Goal: Complete application form: Complete application form

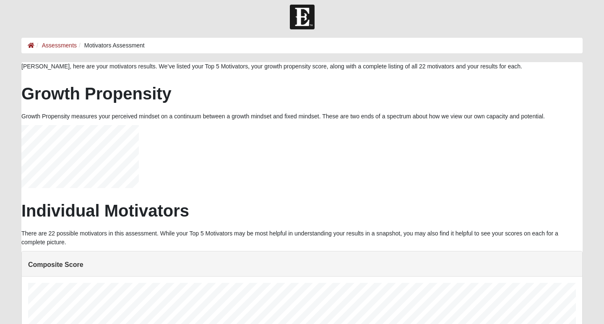
scroll to position [168, 548]
click at [72, 46] on link "Assessments" at bounding box center [59, 45] width 35 height 7
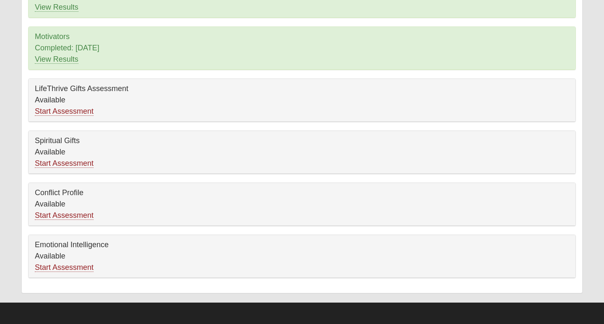
scroll to position [118, 0]
click at [62, 111] on link "Start Assessment" at bounding box center [64, 111] width 59 height 9
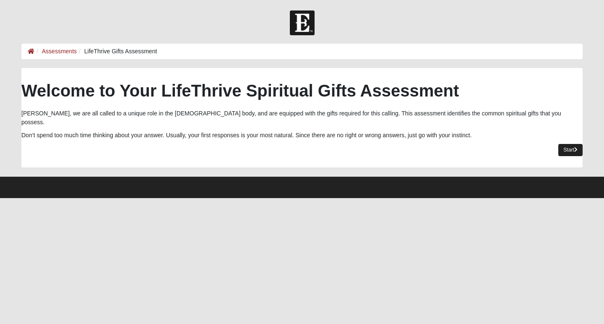
click at [569, 144] on link "Start" at bounding box center [571, 150] width 24 height 12
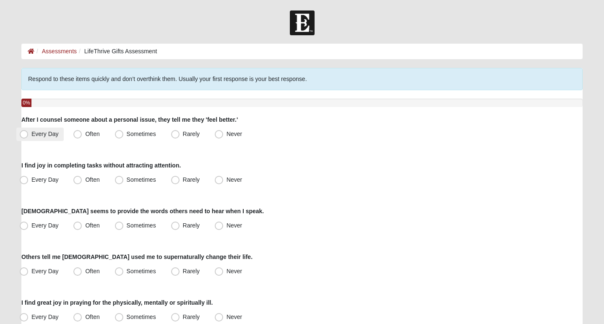
click at [31, 134] on span "Every Day" at bounding box center [44, 134] width 27 height 7
click at [27, 134] on input "Every Day" at bounding box center [25, 133] width 5 height 5
radio input "true"
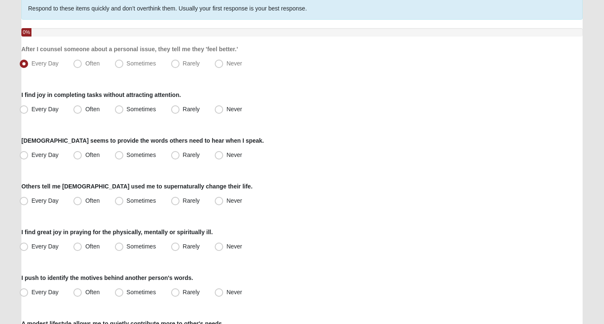
scroll to position [71, 0]
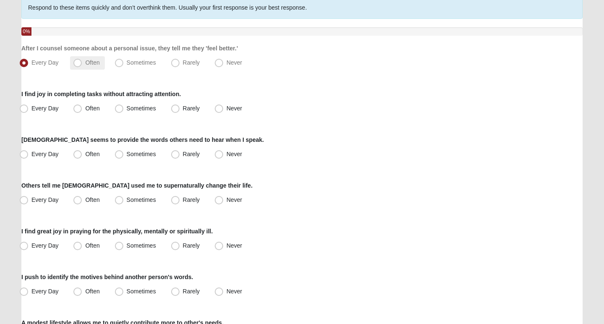
click at [85, 64] on span "Often" at bounding box center [92, 62] width 14 height 7
click at [77, 64] on input "Often" at bounding box center [79, 62] width 5 height 5
radio input "true"
click at [31, 109] on span "Every Day" at bounding box center [44, 108] width 27 height 7
click at [23, 109] on input "Every Day" at bounding box center [25, 108] width 5 height 5
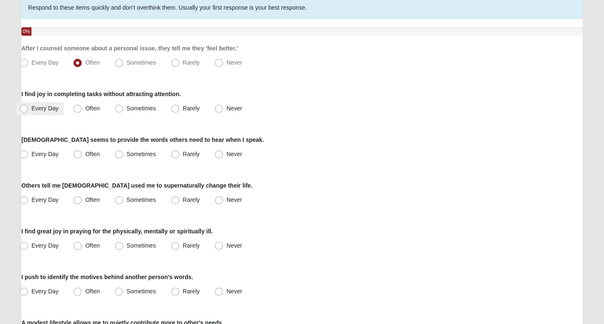
radio input "true"
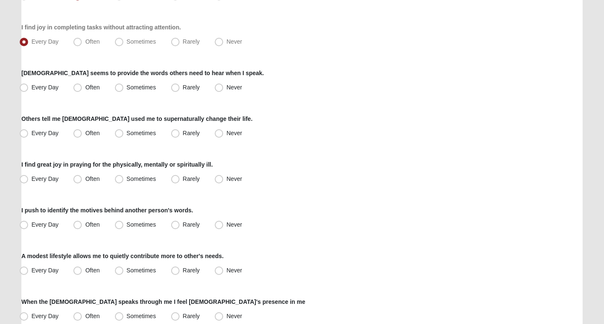
scroll to position [139, 0]
click at [85, 89] on span "Often" at bounding box center [92, 87] width 14 height 7
click at [77, 89] on input "Often" at bounding box center [79, 86] width 5 height 5
radio input "true"
click at [85, 133] on span "Often" at bounding box center [92, 132] width 14 height 7
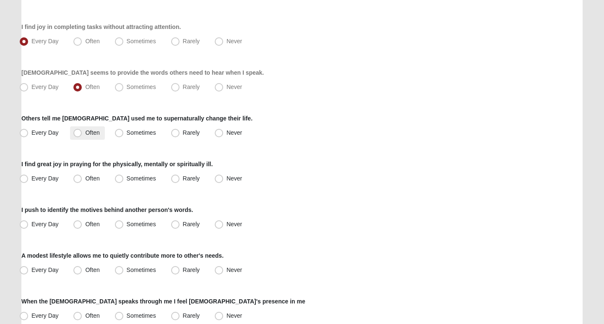
click at [77, 133] on input "Often" at bounding box center [79, 132] width 5 height 5
radio input "true"
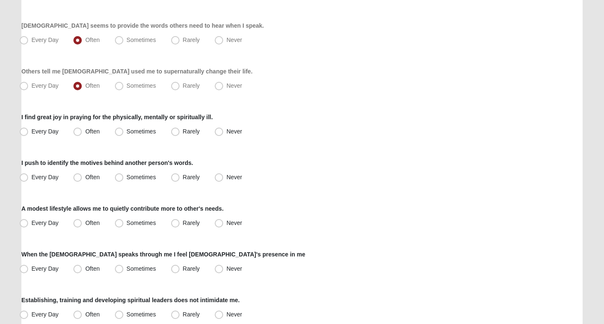
scroll to position [187, 0]
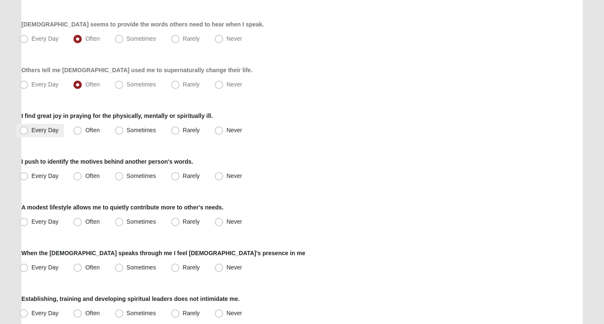
click at [31, 131] on span "Every Day" at bounding box center [44, 130] width 27 height 7
click at [26, 131] on input "Every Day" at bounding box center [25, 130] width 5 height 5
radio input "true"
click at [31, 178] on label "Every Day" at bounding box center [39, 176] width 47 height 13
click at [29, 178] on input "Every Day" at bounding box center [25, 175] width 5 height 5
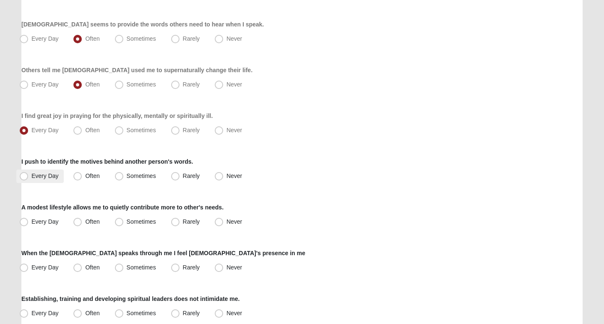
radio input "true"
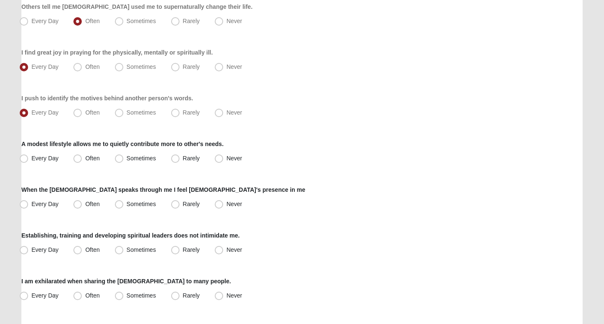
scroll to position [262, 0]
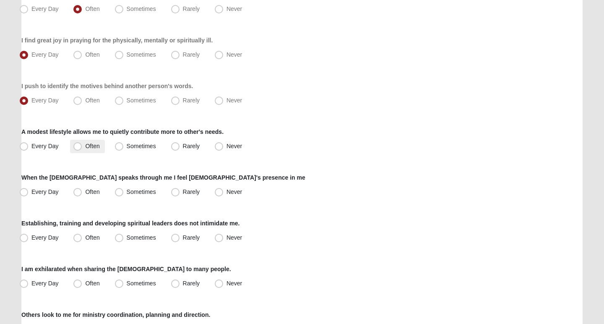
click at [85, 146] on span "Often" at bounding box center [92, 146] width 14 height 7
click at [77, 146] on input "Often" at bounding box center [79, 146] width 5 height 5
radio input "true"
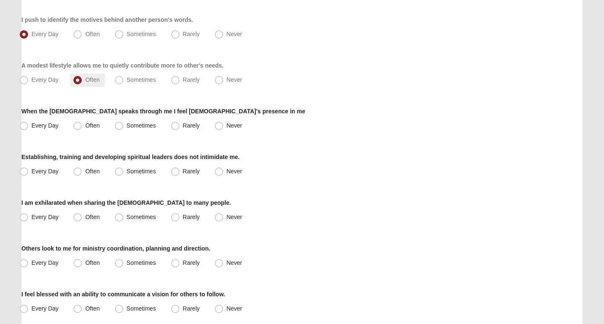
scroll to position [336, 0]
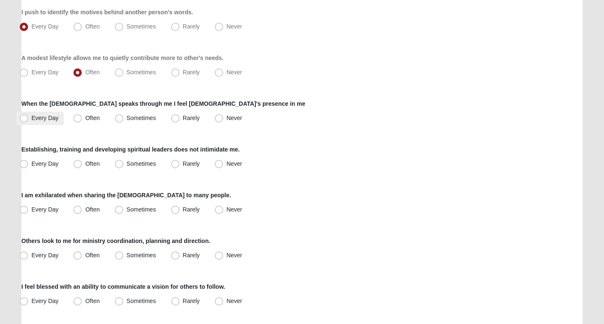
click at [31, 118] on span "Every Day" at bounding box center [44, 118] width 27 height 7
click at [26, 118] on input "Every Day" at bounding box center [25, 117] width 5 height 5
radio input "true"
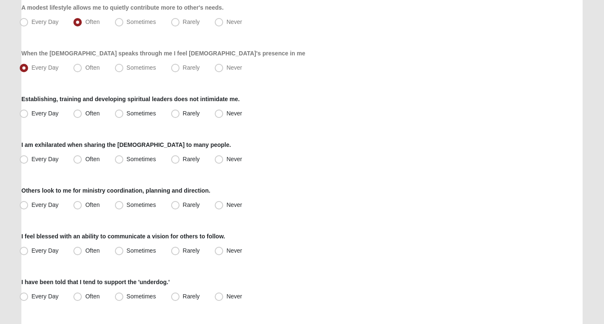
scroll to position [389, 0]
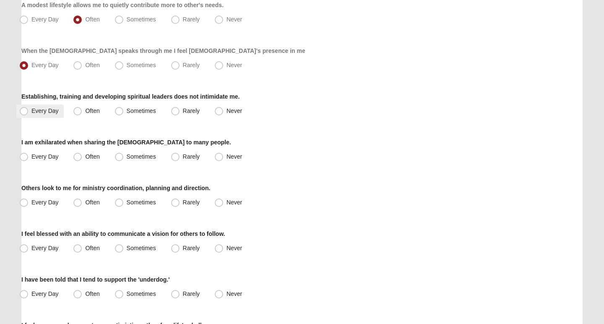
click at [31, 112] on span "Every Day" at bounding box center [44, 110] width 27 height 7
click at [23, 112] on input "Every Day" at bounding box center [25, 110] width 5 height 5
radio input "true"
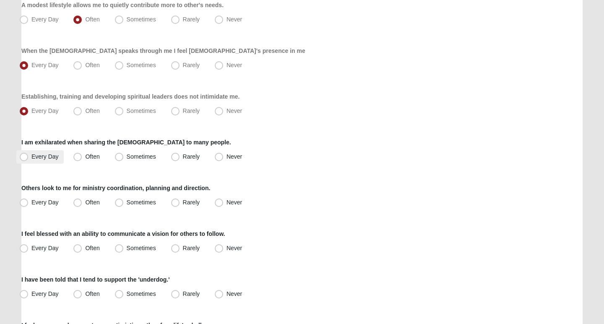
click at [31, 156] on span "Every Day" at bounding box center [44, 156] width 27 height 7
click at [26, 156] on input "Every Day" at bounding box center [25, 156] width 5 height 5
radio input "true"
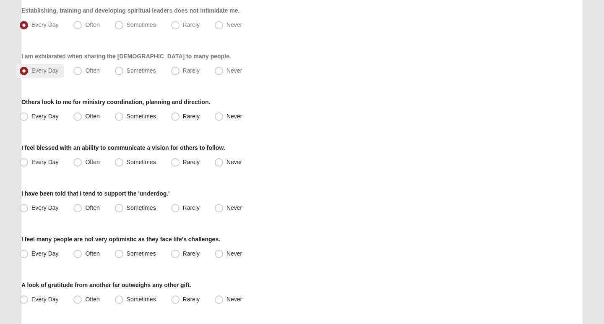
scroll to position [486, 0]
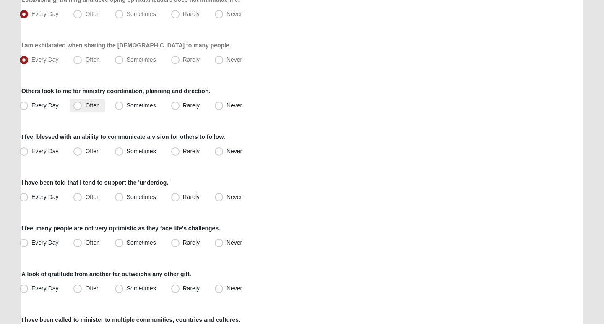
click at [85, 105] on span "Often" at bounding box center [92, 105] width 14 height 7
click at [77, 105] on input "Often" at bounding box center [79, 105] width 5 height 5
radio input "true"
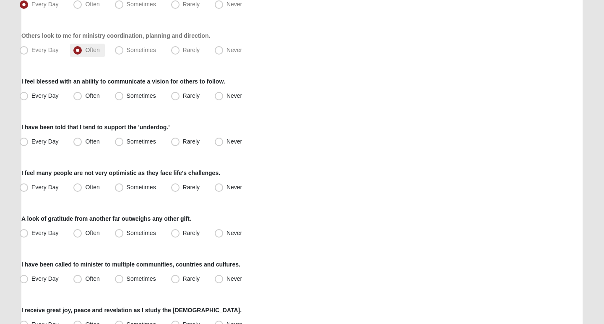
scroll to position [552, 0]
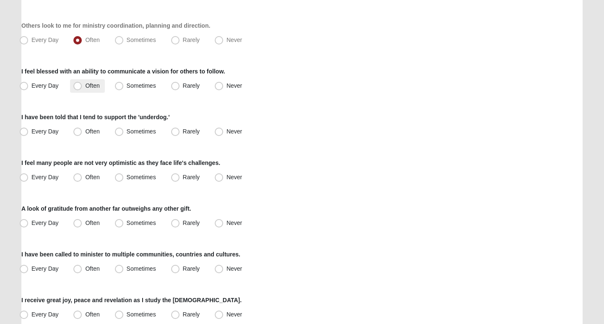
click at [85, 87] on span "Often" at bounding box center [92, 85] width 14 height 7
click at [78, 87] on input "Often" at bounding box center [79, 85] width 5 height 5
radio input "true"
click at [85, 129] on span "Often" at bounding box center [92, 131] width 14 height 7
click at [79, 129] on input "Often" at bounding box center [79, 131] width 5 height 5
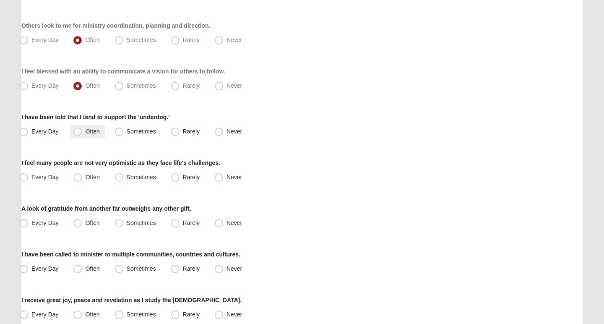
radio input "true"
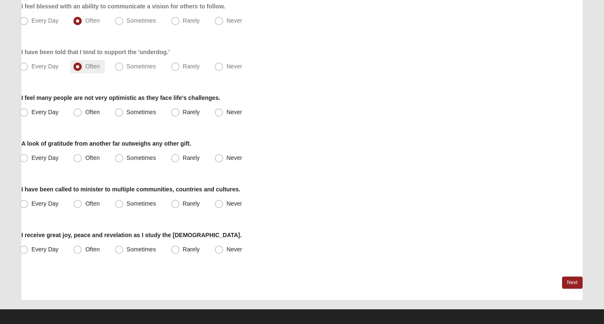
scroll to position [622, 0]
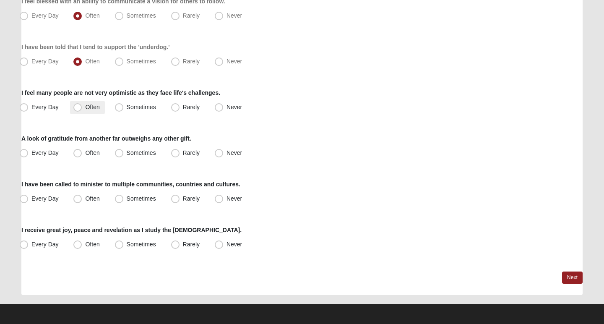
click at [85, 106] on span "Often" at bounding box center [92, 107] width 14 height 7
click at [78, 106] on input "Often" at bounding box center [79, 107] width 5 height 5
radio input "true"
click at [127, 108] on span "Sometimes" at bounding box center [141, 107] width 29 height 7
click at [119, 108] on input "Sometimes" at bounding box center [120, 107] width 5 height 5
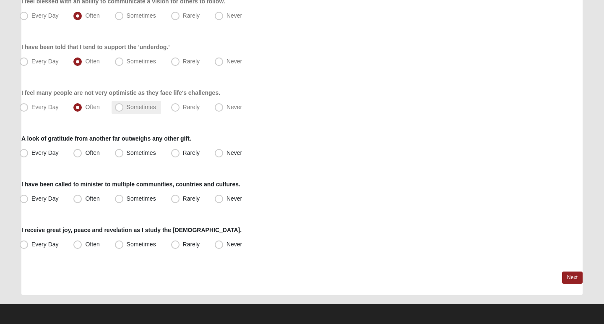
radio input "true"
click at [85, 153] on span "Often" at bounding box center [92, 152] width 14 height 7
click at [81, 153] on input "Often" at bounding box center [79, 152] width 5 height 5
radio input "true"
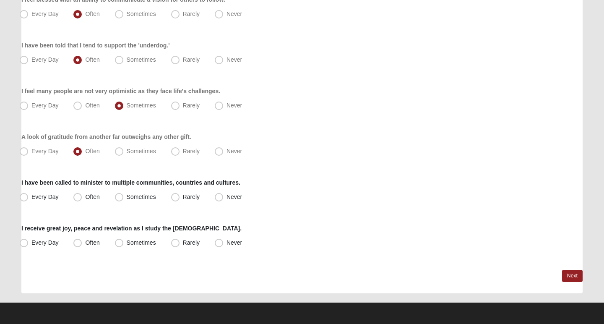
scroll to position [623, 0]
click at [31, 197] on span "Every Day" at bounding box center [44, 197] width 27 height 7
click at [24, 197] on input "Every Day" at bounding box center [25, 196] width 5 height 5
radio input "true"
click at [31, 243] on span "Every Day" at bounding box center [44, 242] width 27 height 7
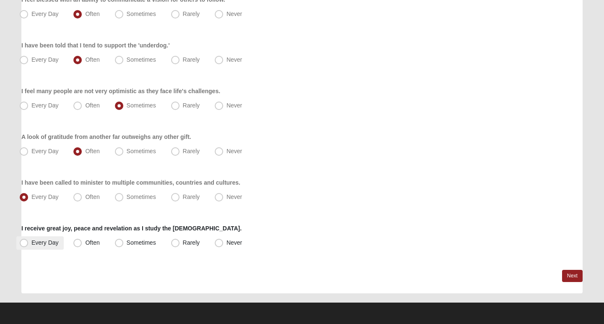
click at [26, 243] on input "Every Day" at bounding box center [25, 242] width 5 height 5
radio input "true"
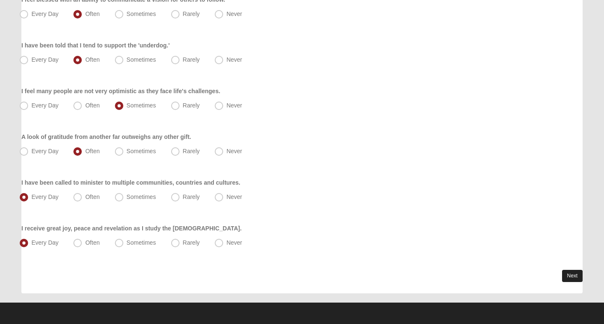
click at [565, 275] on link "Next" at bounding box center [572, 276] width 21 height 12
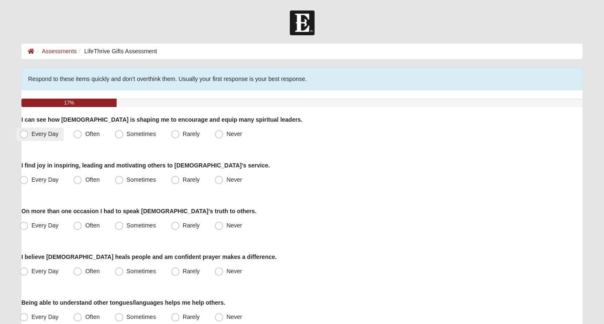
click at [31, 136] on span "Every Day" at bounding box center [44, 134] width 27 height 7
click at [23, 136] on input "Every Day" at bounding box center [25, 133] width 5 height 5
radio input "true"
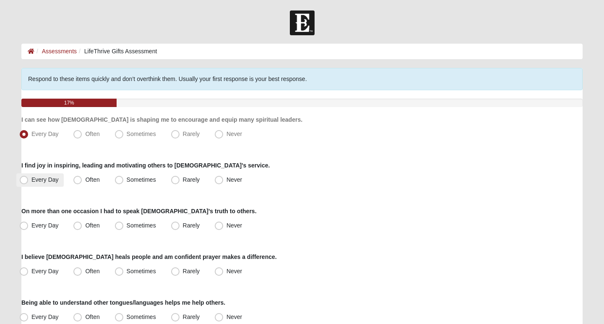
click at [31, 180] on span "Every Day" at bounding box center [44, 179] width 27 height 7
click at [25, 180] on input "Every Day" at bounding box center [25, 179] width 5 height 5
radio input "true"
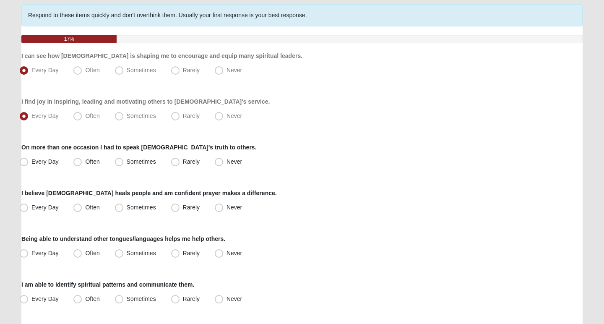
scroll to position [66, 0]
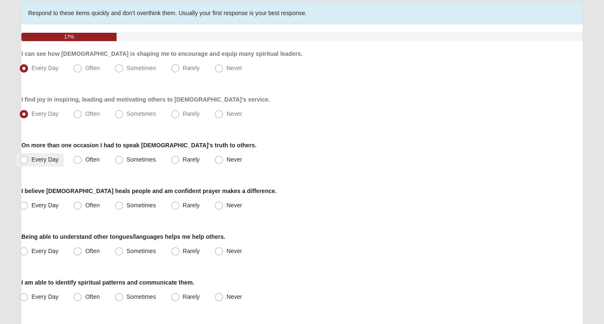
click at [31, 158] on span "Every Day" at bounding box center [44, 159] width 27 height 7
click at [23, 158] on input "Every Day" at bounding box center [25, 159] width 5 height 5
radio input "true"
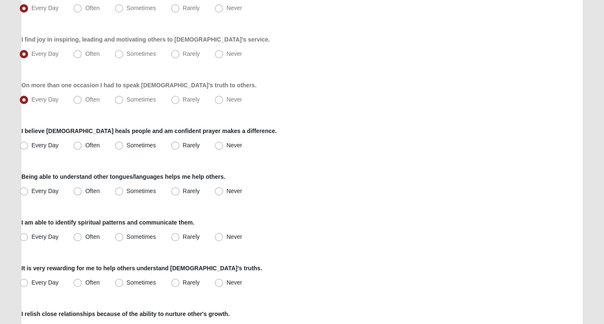
scroll to position [131, 0]
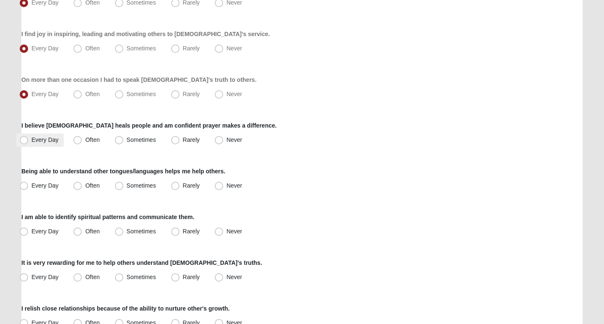
click at [31, 143] on span "Every Day" at bounding box center [44, 139] width 27 height 7
click at [23, 143] on input "Every Day" at bounding box center [25, 139] width 5 height 5
radio input "true"
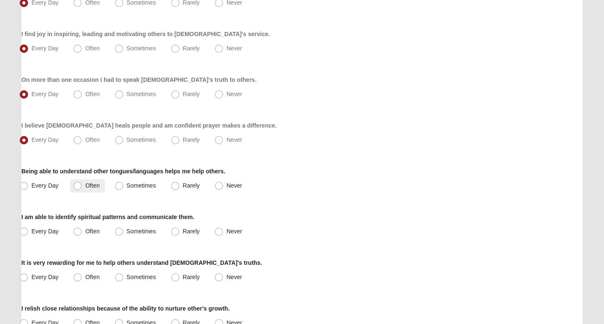
click at [85, 185] on span "Often" at bounding box center [92, 185] width 14 height 7
click at [79, 185] on input "Often" at bounding box center [79, 185] width 5 height 5
radio input "true"
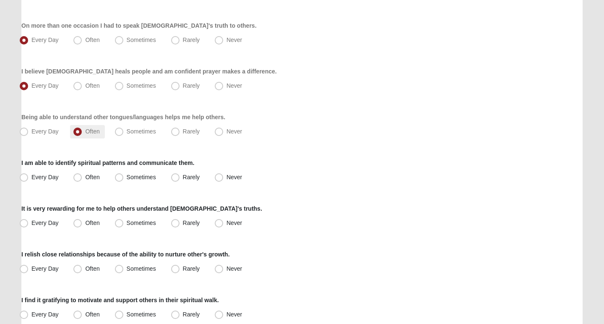
scroll to position [188, 0]
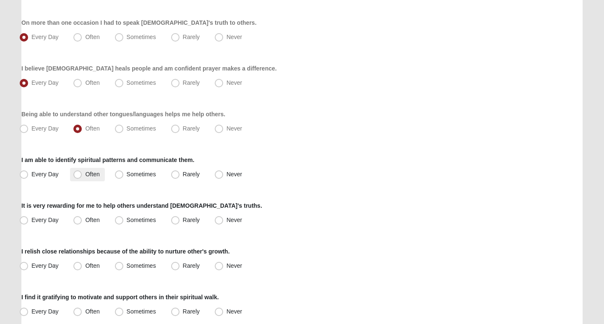
click at [85, 174] on span "Often" at bounding box center [92, 174] width 14 height 7
click at [78, 174] on input "Often" at bounding box center [79, 174] width 5 height 5
radio input "true"
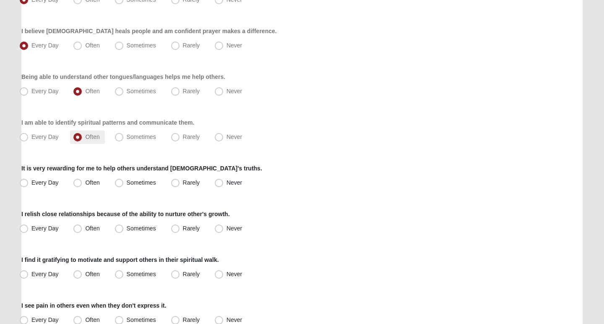
scroll to position [231, 0]
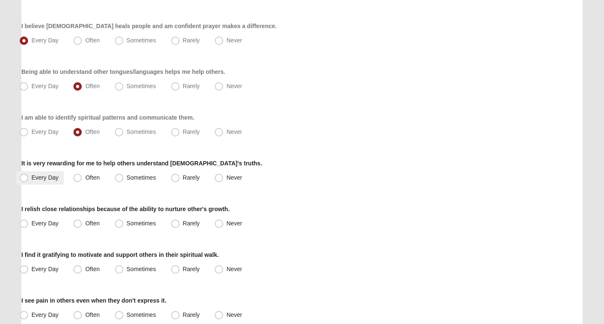
click at [31, 178] on span "Every Day" at bounding box center [44, 177] width 27 height 7
click at [23, 178] on input "Every Day" at bounding box center [25, 177] width 5 height 5
radio input "true"
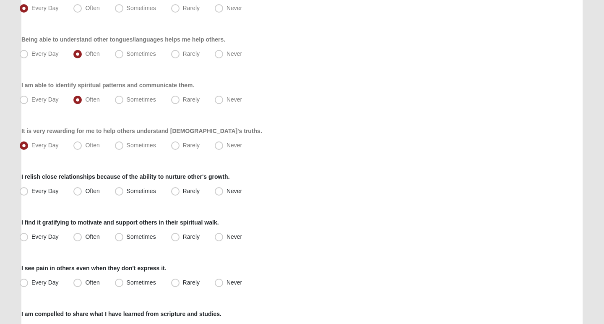
scroll to position [292, 0]
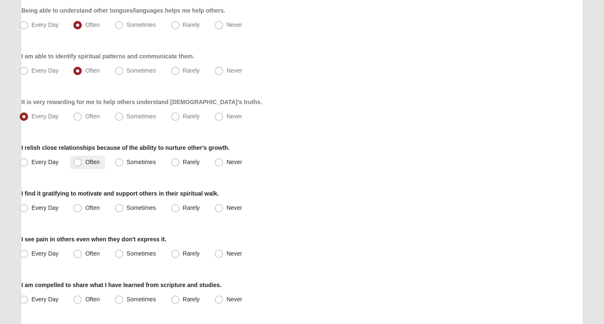
click at [85, 161] on span "Often" at bounding box center [92, 162] width 14 height 7
click at [77, 161] on input "Often" at bounding box center [79, 162] width 5 height 5
radio input "true"
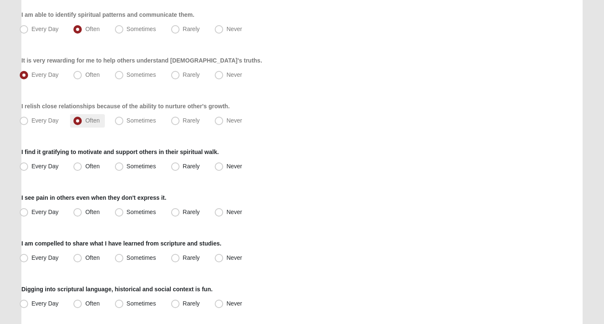
scroll to position [335, 0]
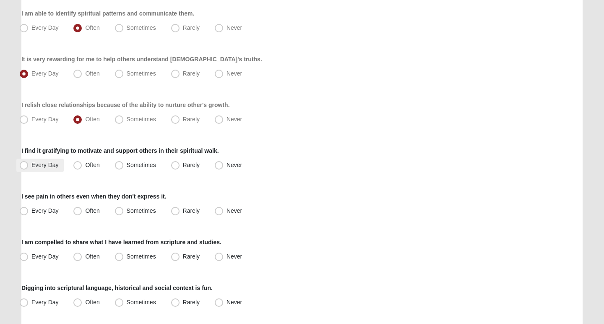
click at [31, 164] on span "Every Day" at bounding box center [44, 165] width 27 height 7
click at [26, 164] on input "Every Day" at bounding box center [25, 164] width 5 height 5
radio input "true"
click at [31, 210] on span "Every Day" at bounding box center [44, 210] width 27 height 7
click at [24, 210] on input "Every Day" at bounding box center [25, 210] width 5 height 5
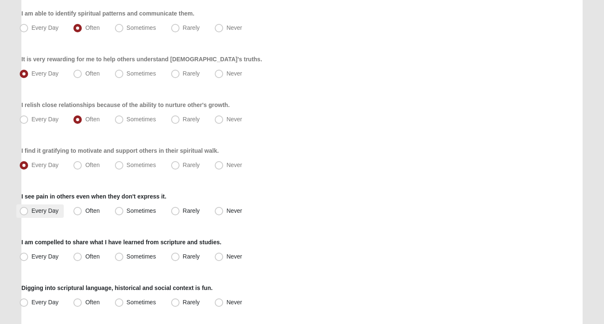
radio input "true"
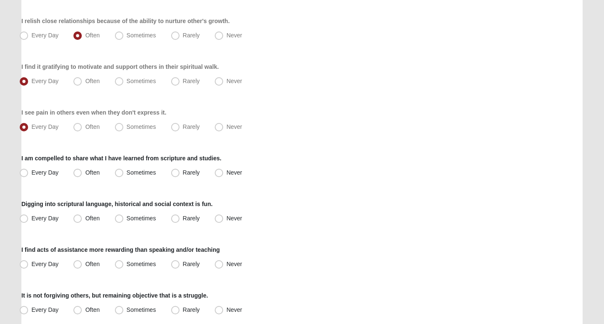
scroll to position [421, 0]
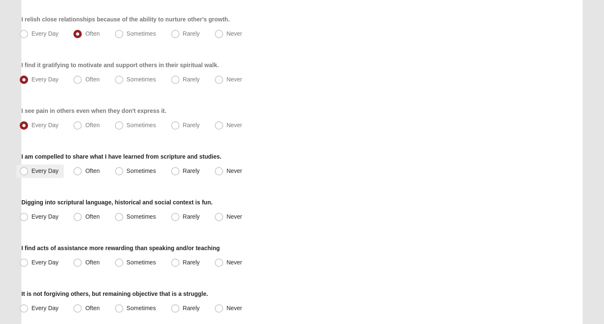
click at [31, 168] on span "Every Day" at bounding box center [44, 170] width 27 height 7
click at [24, 168] on input "Every Day" at bounding box center [25, 170] width 5 height 5
radio input "true"
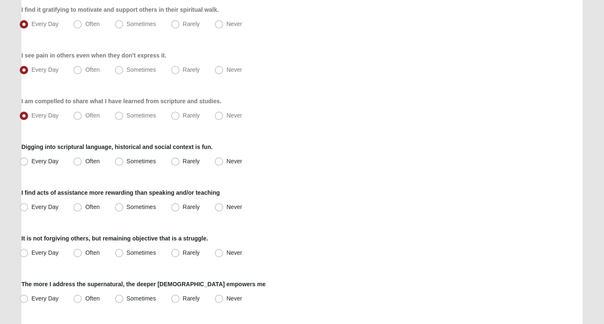
scroll to position [497, 0]
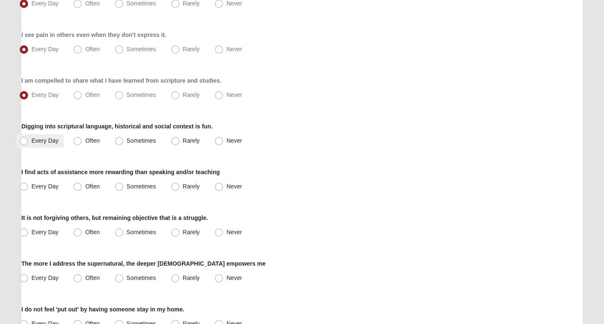
click at [31, 138] on span "Every Day" at bounding box center [44, 140] width 27 height 7
click at [24, 138] on input "Every Day" at bounding box center [25, 140] width 5 height 5
radio input "true"
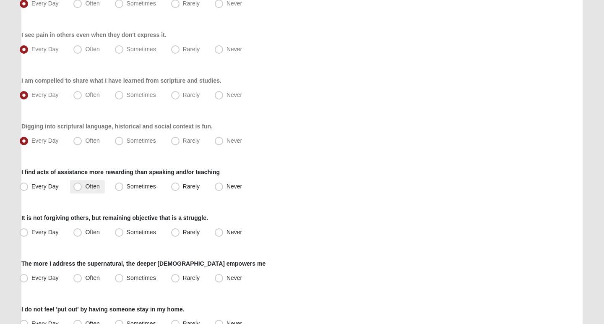
click at [85, 186] on span "Often" at bounding box center [92, 186] width 14 height 7
click at [77, 186] on input "Often" at bounding box center [79, 186] width 5 height 5
radio input "true"
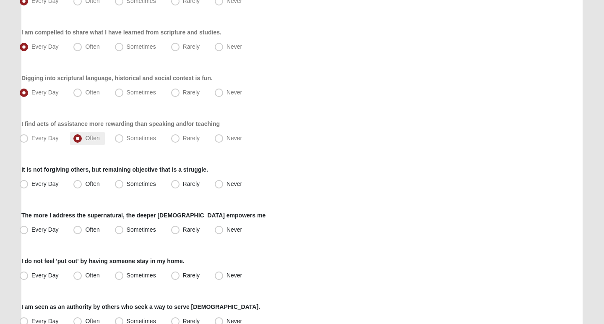
scroll to position [550, 0]
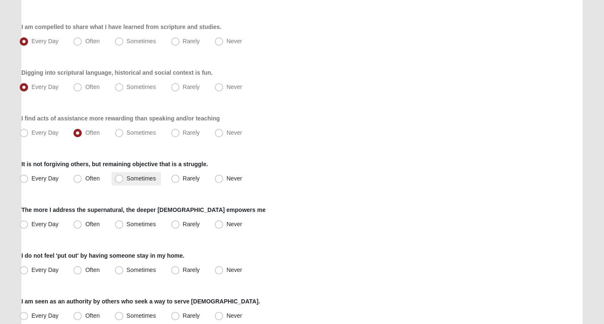
click at [127, 177] on span "Sometimes" at bounding box center [141, 178] width 29 height 7
click at [121, 177] on input "Sometimes" at bounding box center [120, 178] width 5 height 5
radio input "true"
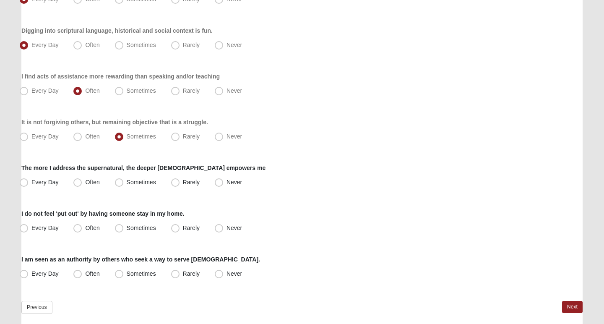
scroll to position [614, 0]
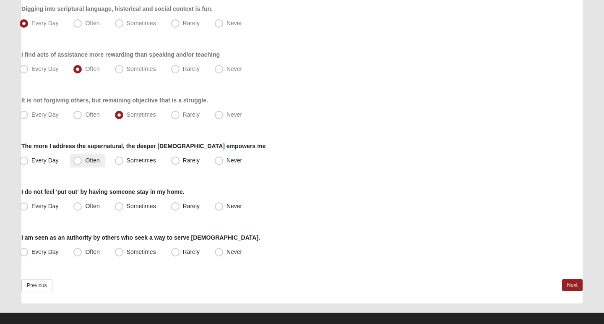
click at [85, 162] on span "Often" at bounding box center [92, 160] width 14 height 7
click at [79, 162] on input "Often" at bounding box center [79, 160] width 5 height 5
radio input "true"
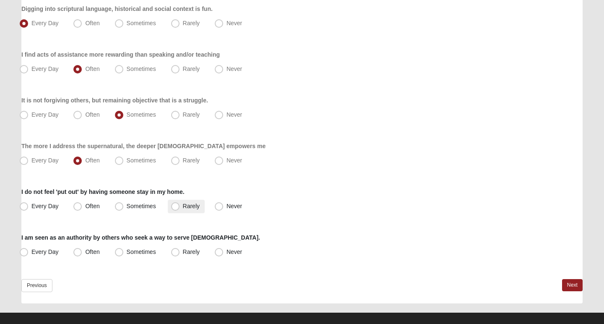
click at [183, 206] on span "Rarely" at bounding box center [191, 206] width 17 height 7
click at [175, 206] on input "Rarely" at bounding box center [177, 206] width 5 height 5
radio input "true"
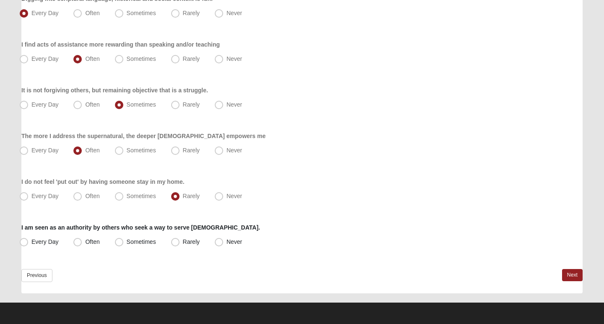
scroll to position [624, 0]
click at [85, 243] on span "Often" at bounding box center [92, 241] width 14 height 7
click at [77, 243] on input "Often" at bounding box center [79, 241] width 5 height 5
radio input "true"
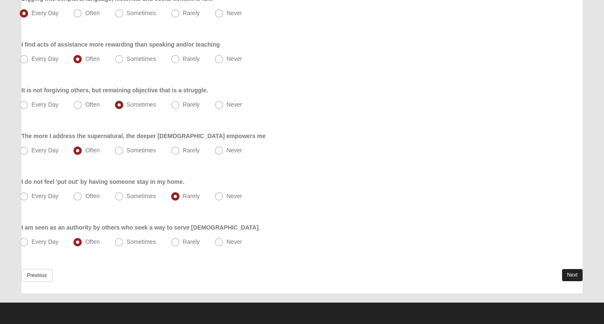
click at [565, 272] on link "Next" at bounding box center [572, 275] width 21 height 12
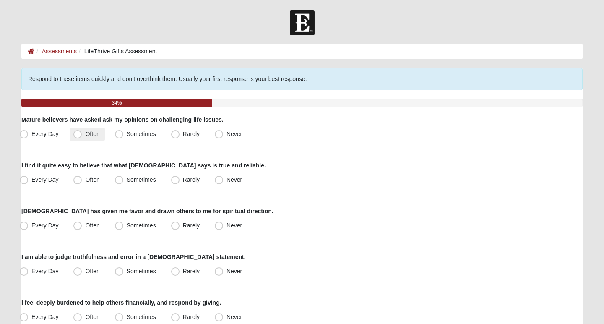
click at [85, 133] on span "Often" at bounding box center [92, 134] width 14 height 7
click at [77, 133] on input "Often" at bounding box center [79, 133] width 5 height 5
radio input "true"
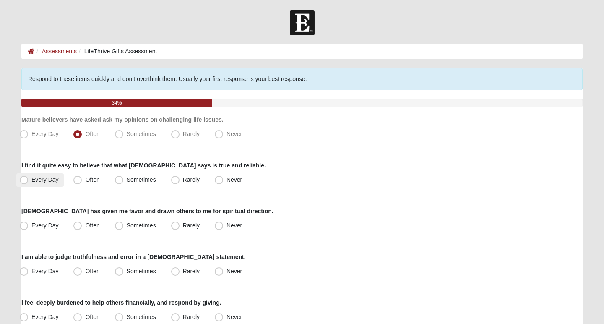
click at [31, 180] on span "Every Day" at bounding box center [44, 179] width 27 height 7
click at [24, 180] on input "Every Day" at bounding box center [25, 179] width 5 height 5
radio input "true"
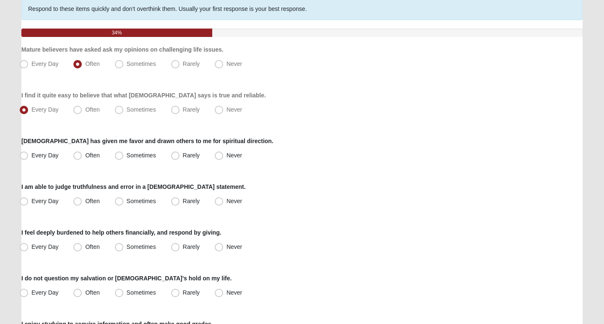
scroll to position [73, 0]
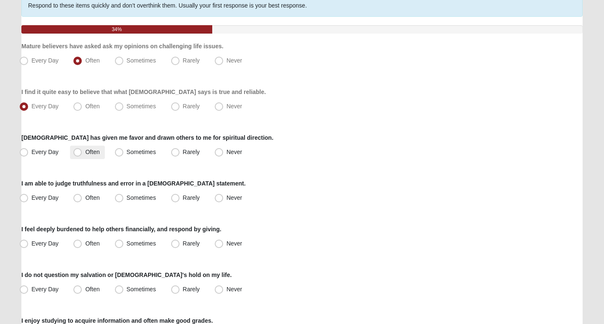
click at [85, 152] on span "Often" at bounding box center [92, 152] width 14 height 7
click at [77, 152] on input "Often" at bounding box center [79, 151] width 5 height 5
radio input "true"
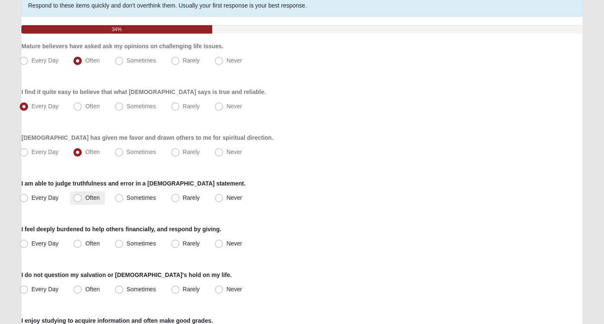
click at [85, 197] on span "Often" at bounding box center [92, 197] width 14 height 7
click at [77, 197] on input "Often" at bounding box center [79, 197] width 5 height 5
radio input "true"
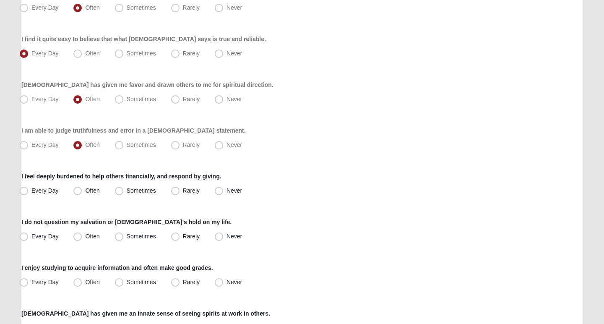
scroll to position [127, 0]
click at [127, 189] on span "Sometimes" at bounding box center [141, 190] width 29 height 7
click at [120, 189] on input "Sometimes" at bounding box center [120, 190] width 5 height 5
radio input "true"
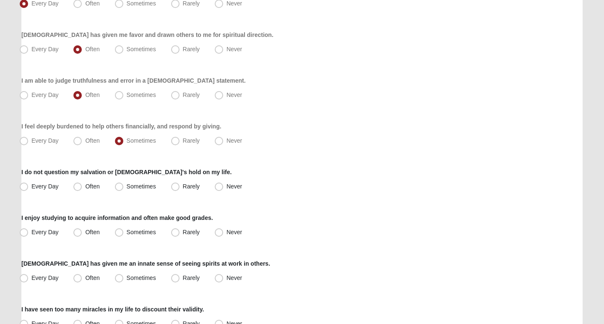
scroll to position [179, 0]
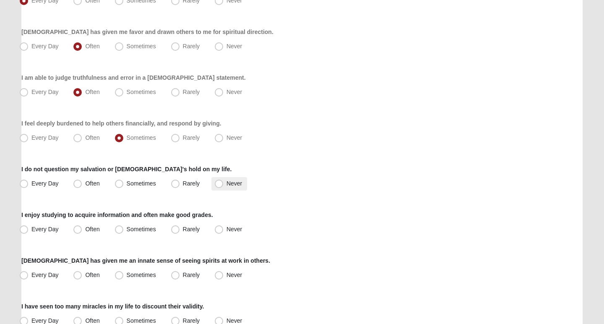
click at [223, 185] on label "Never" at bounding box center [230, 183] width 36 height 13
click at [223, 185] on input "Never" at bounding box center [220, 183] width 5 height 5
radio input "true"
click at [85, 229] on span "Often" at bounding box center [92, 229] width 14 height 7
click at [77, 229] on input "Often" at bounding box center [79, 229] width 5 height 5
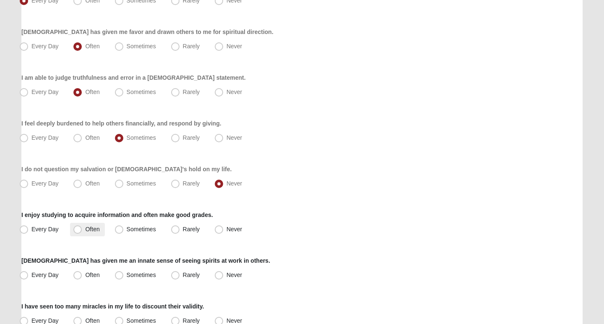
radio input "true"
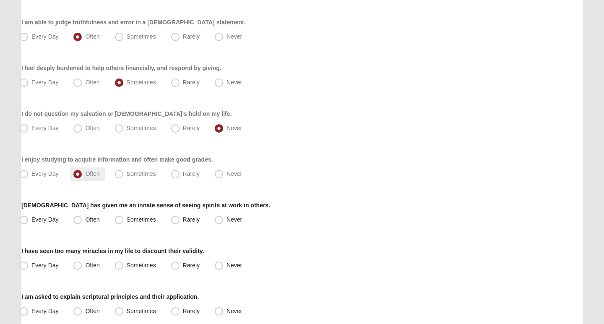
scroll to position [243, 0]
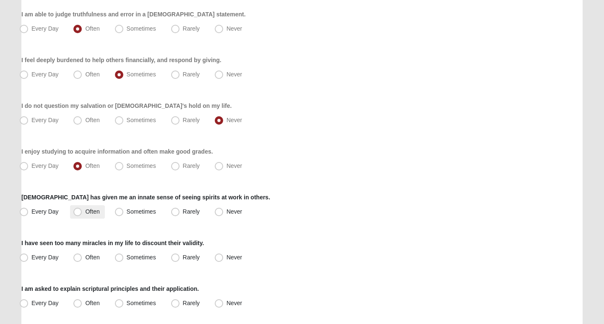
click at [85, 213] on span "Often" at bounding box center [92, 211] width 14 height 7
click at [78, 213] on input "Often" at bounding box center [79, 211] width 5 height 5
radio input "true"
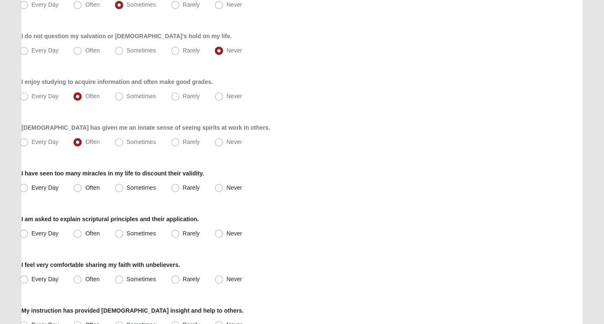
scroll to position [314, 0]
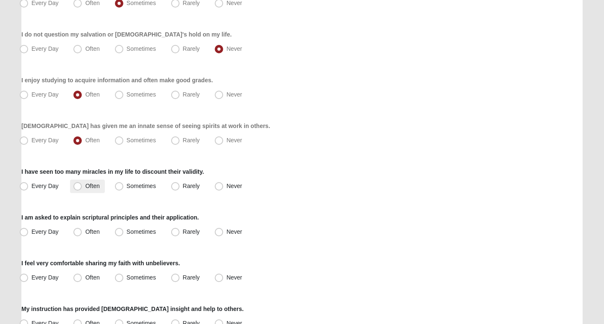
click at [85, 186] on span "Often" at bounding box center [92, 186] width 14 height 7
click at [77, 186] on input "Often" at bounding box center [79, 185] width 5 height 5
radio input "true"
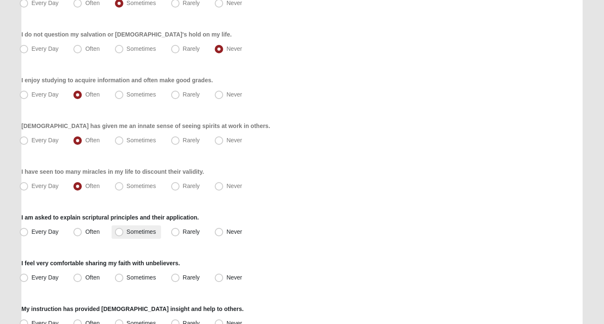
click at [127, 232] on span "Sometimes" at bounding box center [141, 231] width 29 height 7
click at [118, 232] on input "Sometimes" at bounding box center [120, 231] width 5 height 5
radio input "true"
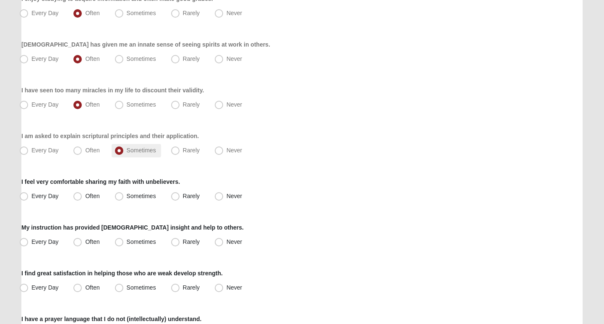
scroll to position [396, 0]
click at [31, 197] on span "Every Day" at bounding box center [44, 195] width 27 height 7
click at [26, 197] on input "Every Day" at bounding box center [25, 195] width 5 height 5
radio input "true"
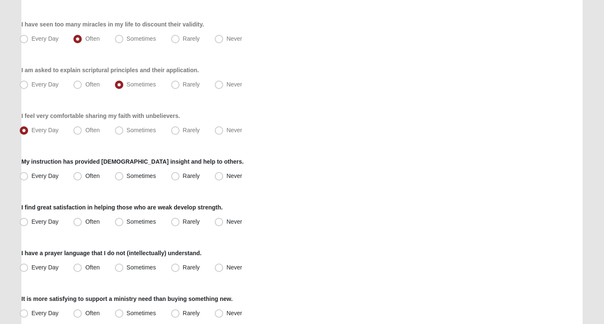
scroll to position [463, 0]
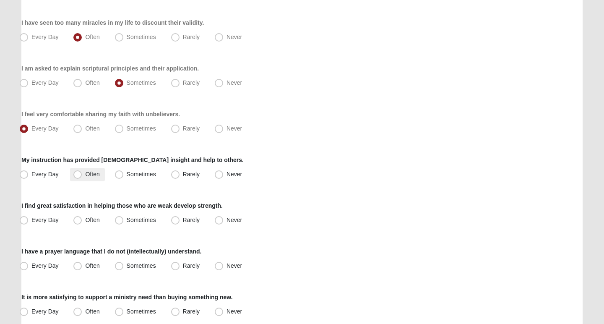
click at [85, 175] on span "Often" at bounding box center [92, 174] width 14 height 7
click at [77, 175] on input "Often" at bounding box center [79, 174] width 5 height 5
radio input "true"
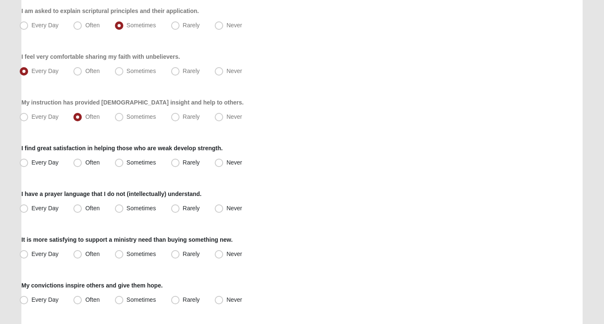
scroll to position [523, 0]
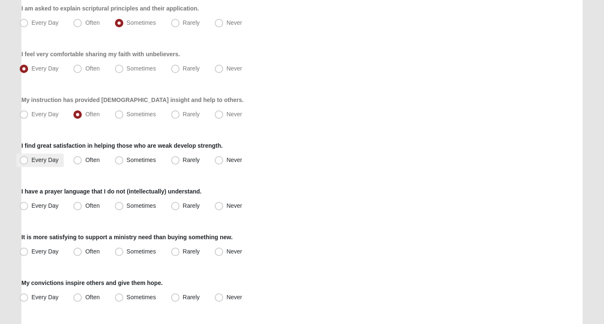
click at [31, 159] on span "Every Day" at bounding box center [44, 160] width 27 height 7
click at [25, 159] on input "Every Day" at bounding box center [25, 159] width 5 height 5
radio input "true"
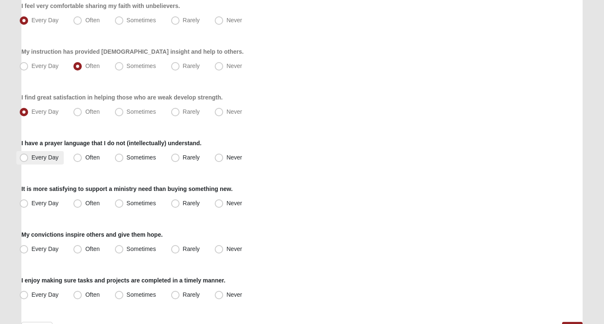
scroll to position [577, 0]
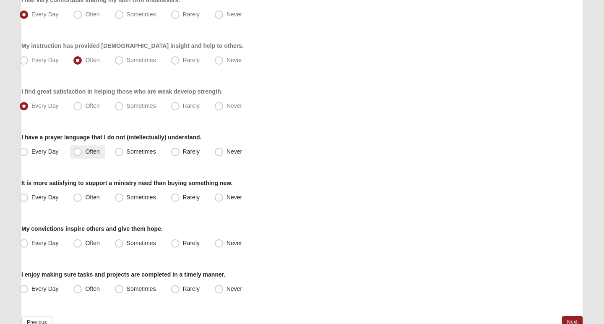
click at [85, 152] on span "Often" at bounding box center [92, 151] width 14 height 7
click at [77, 152] on input "Often" at bounding box center [79, 151] width 5 height 5
radio input "true"
click at [127, 152] on span "Sometimes" at bounding box center [141, 151] width 29 height 7
click at [120, 152] on input "Sometimes" at bounding box center [120, 151] width 5 height 5
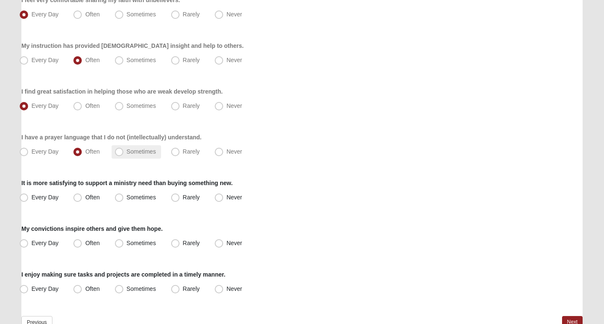
radio input "true"
click at [31, 198] on span "Every Day" at bounding box center [44, 197] width 27 height 7
click at [23, 198] on input "Every Day" at bounding box center [25, 197] width 5 height 5
radio input "true"
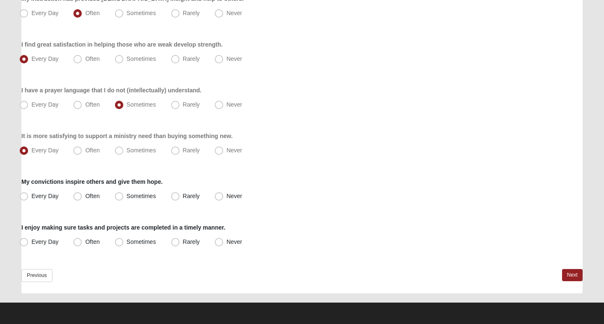
scroll to position [624, 0]
click at [85, 197] on span "Often" at bounding box center [92, 196] width 14 height 7
click at [78, 197] on input "Often" at bounding box center [79, 196] width 5 height 5
radio input "true"
click at [31, 197] on span "Every Day" at bounding box center [44, 196] width 27 height 7
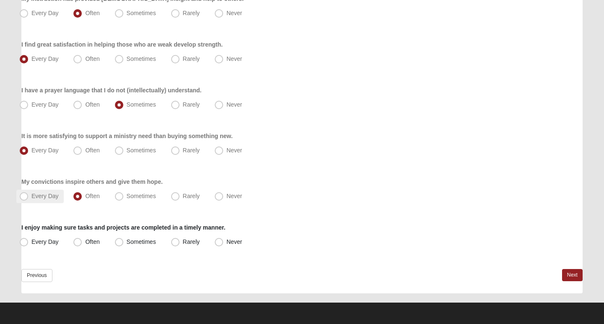
click at [26, 197] on input "Every Day" at bounding box center [25, 196] width 5 height 5
radio input "true"
click at [18, 241] on label "Every Day" at bounding box center [39, 241] width 47 height 13
click at [23, 241] on input "Every Day" at bounding box center [25, 241] width 5 height 5
radio input "true"
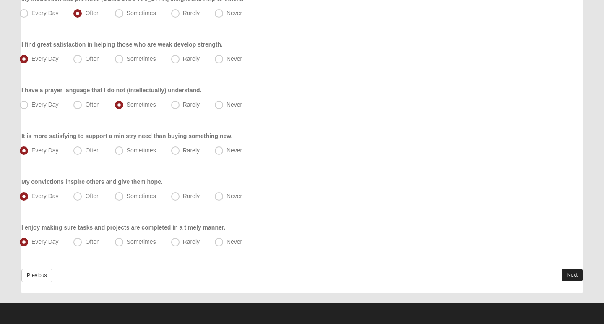
click at [572, 272] on link "Next" at bounding box center [572, 275] width 21 height 12
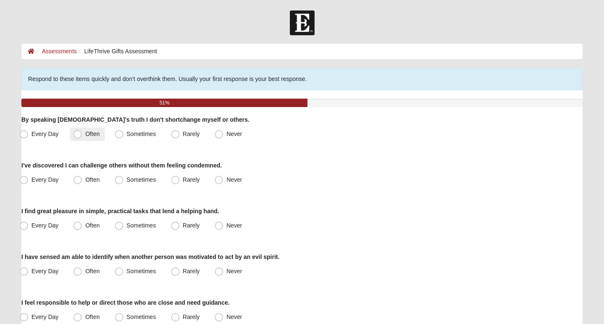
click at [85, 136] on span "Often" at bounding box center [92, 134] width 14 height 7
click at [77, 136] on input "Often" at bounding box center [79, 133] width 5 height 5
radio input "true"
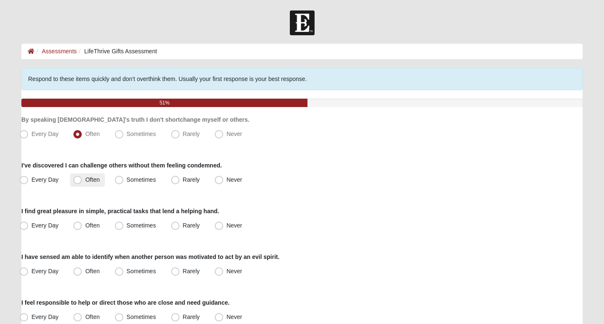
click at [85, 180] on span "Often" at bounding box center [92, 179] width 14 height 7
click at [77, 180] on input "Often" at bounding box center [79, 179] width 5 height 5
radio input "true"
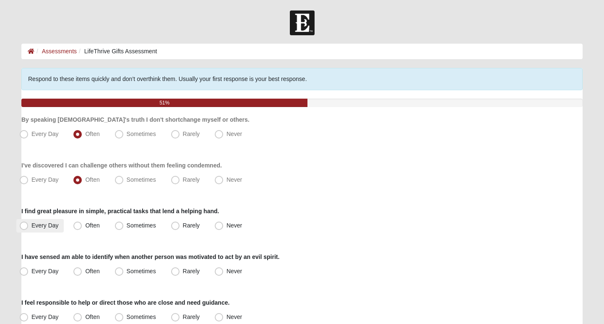
click at [31, 226] on span "Every Day" at bounding box center [44, 225] width 27 height 7
click at [24, 226] on input "Every Day" at bounding box center [25, 225] width 5 height 5
radio input "true"
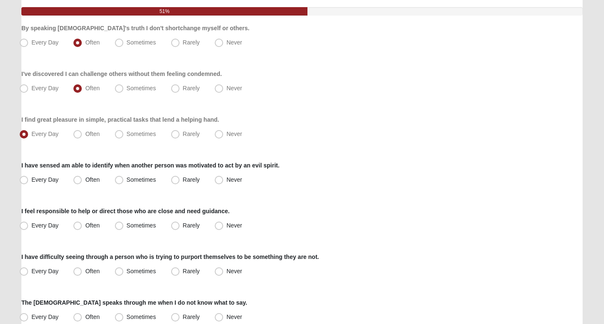
scroll to position [93, 0]
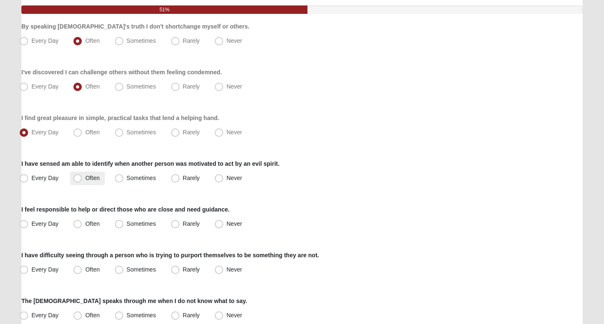
click at [85, 178] on span "Often" at bounding box center [92, 178] width 14 height 7
click at [79, 178] on input "Often" at bounding box center [79, 177] width 5 height 5
radio input "true"
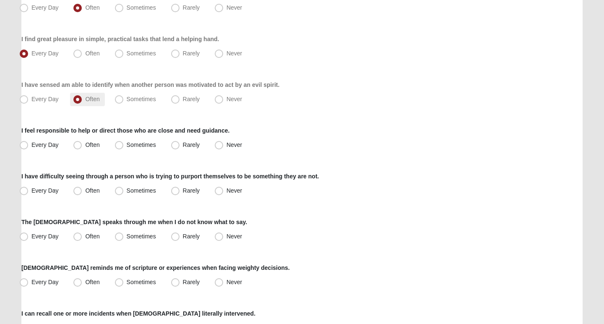
scroll to position [173, 0]
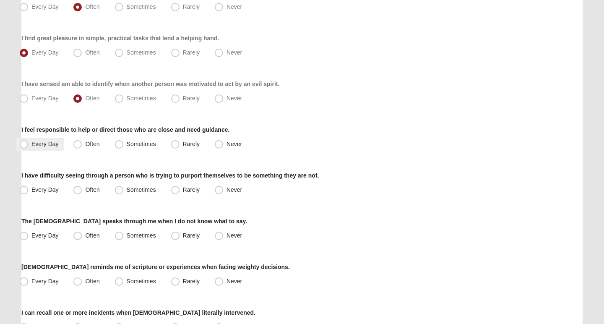
click at [31, 145] on span "Every Day" at bounding box center [44, 144] width 27 height 7
click at [26, 145] on input "Every Day" at bounding box center [25, 143] width 5 height 5
radio input "true"
click at [201, 194] on label "Rarely" at bounding box center [186, 189] width 37 height 13
click at [180, 193] on input "Rarely" at bounding box center [177, 189] width 5 height 5
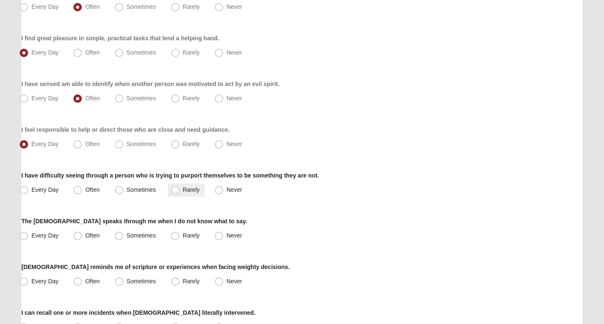
radio input "true"
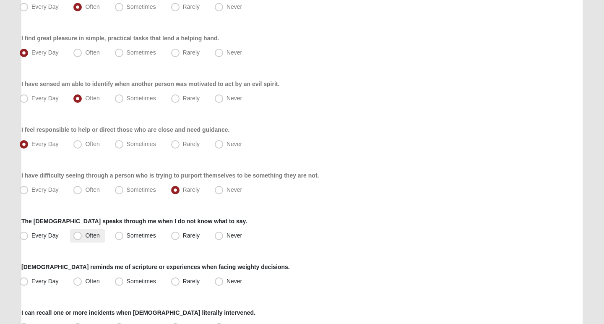
click at [85, 234] on span "Often" at bounding box center [92, 235] width 14 height 7
click at [77, 234] on input "Often" at bounding box center [79, 235] width 5 height 5
radio input "true"
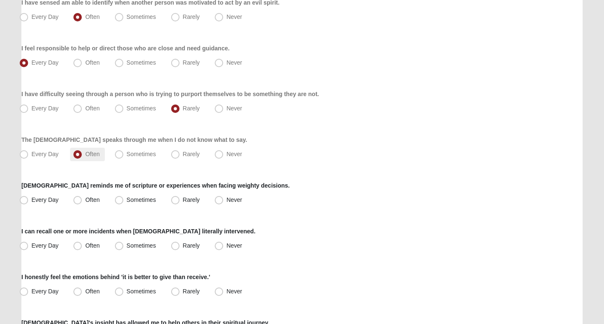
scroll to position [255, 0]
click at [85, 200] on span "Often" at bounding box center [92, 199] width 14 height 7
click at [78, 200] on input "Often" at bounding box center [79, 199] width 5 height 5
radio input "true"
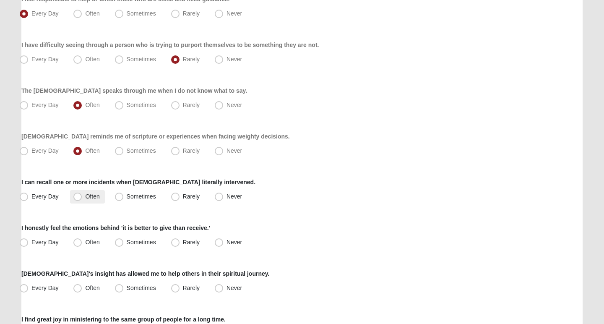
scroll to position [305, 0]
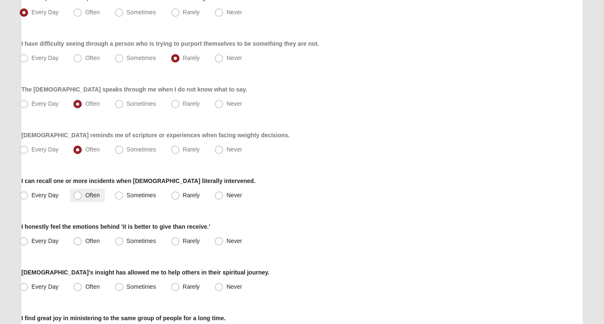
click at [85, 198] on span "Often" at bounding box center [92, 195] width 14 height 7
click at [78, 198] on input "Often" at bounding box center [79, 195] width 5 height 5
radio input "true"
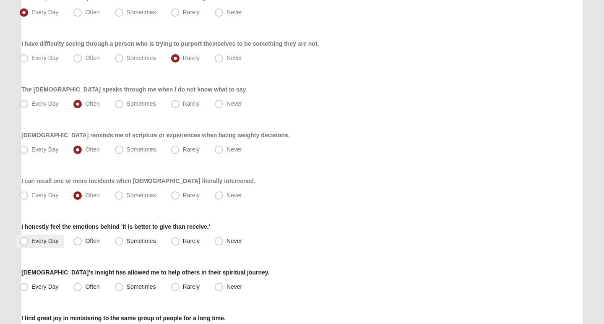
click at [31, 240] on span "Every Day" at bounding box center [44, 241] width 27 height 7
click at [27, 240] on input "Every Day" at bounding box center [25, 240] width 5 height 5
radio input "true"
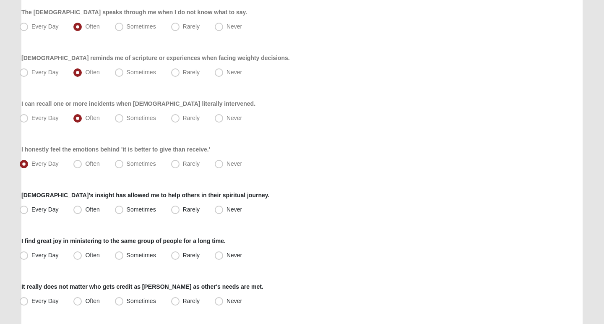
scroll to position [382, 0]
click at [31, 210] on span "Every Day" at bounding box center [44, 209] width 27 height 7
click at [25, 210] on input "Every Day" at bounding box center [25, 209] width 5 height 5
radio input "true"
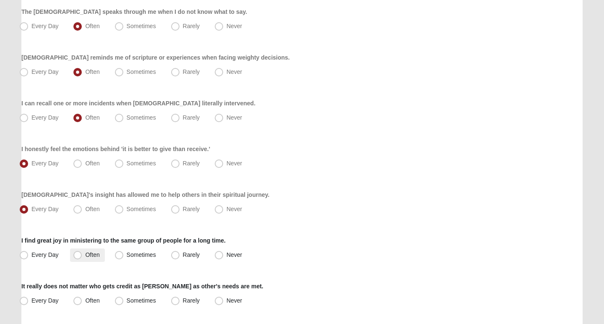
click at [85, 253] on span "Often" at bounding box center [92, 254] width 14 height 7
click at [77, 253] on input "Often" at bounding box center [79, 254] width 5 height 5
radio input "true"
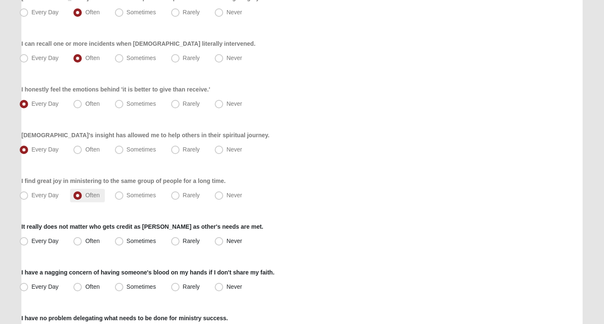
scroll to position [447, 0]
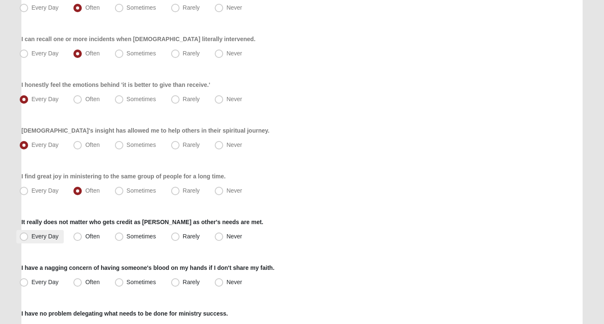
click at [31, 237] on span "Every Day" at bounding box center [44, 236] width 27 height 7
click at [24, 237] on input "Every Day" at bounding box center [25, 236] width 5 height 5
radio input "true"
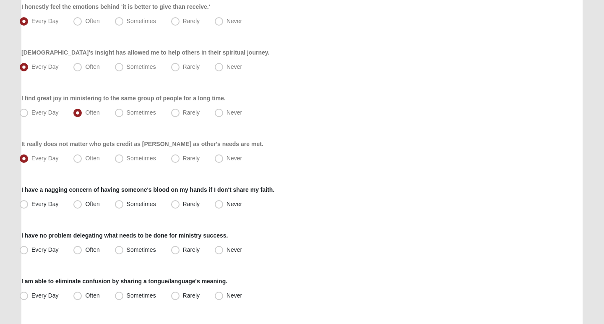
scroll to position [525, 0]
click at [85, 205] on span "Often" at bounding box center [92, 203] width 14 height 7
click at [77, 205] on input "Often" at bounding box center [79, 203] width 5 height 5
radio input "true"
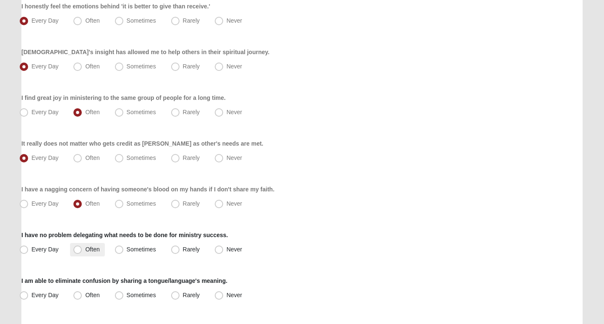
click at [85, 248] on span "Often" at bounding box center [92, 249] width 14 height 7
click at [77, 248] on input "Often" at bounding box center [79, 249] width 5 height 5
radio input "true"
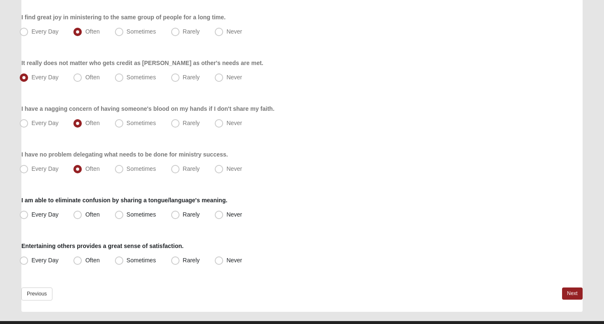
scroll to position [611, 0]
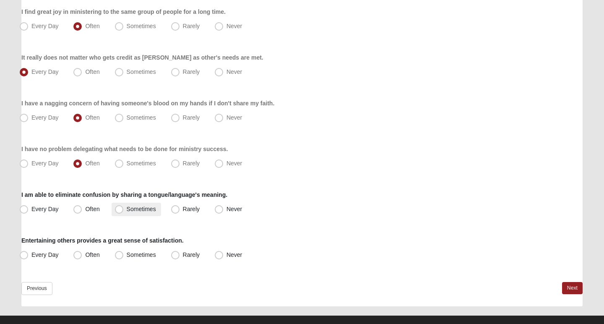
click at [127, 211] on span "Sometimes" at bounding box center [141, 209] width 29 height 7
click at [120, 211] on input "Sometimes" at bounding box center [120, 209] width 5 height 5
radio input "true"
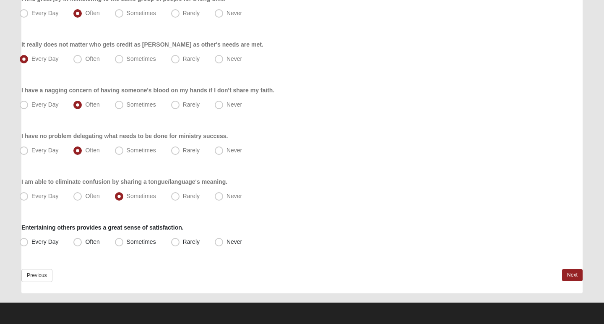
scroll to position [624, 0]
click at [85, 239] on span "Often" at bounding box center [92, 241] width 14 height 7
click at [79, 239] on input "Often" at bounding box center [79, 241] width 5 height 5
radio input "true"
click at [573, 275] on link "Next" at bounding box center [572, 275] width 21 height 12
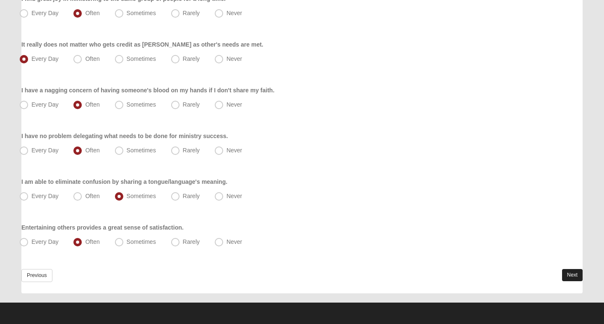
scroll to position [0, 0]
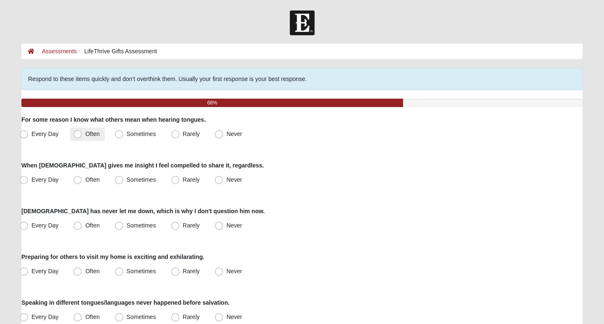
click at [85, 135] on span "Often" at bounding box center [92, 134] width 14 height 7
click at [78, 135] on input "Often" at bounding box center [79, 133] width 5 height 5
radio input "true"
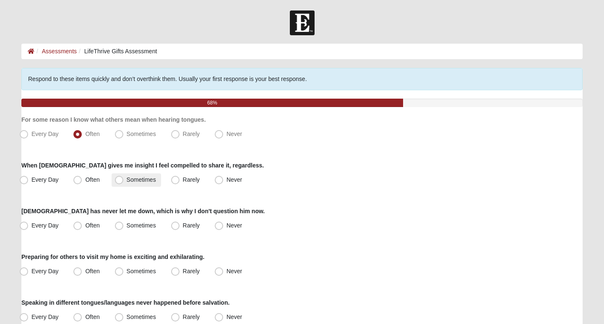
click at [127, 179] on span "Sometimes" at bounding box center [141, 179] width 29 height 7
click at [122, 179] on input "Sometimes" at bounding box center [120, 179] width 5 height 5
radio input "true"
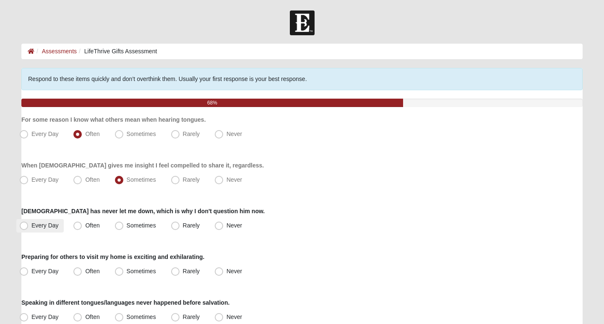
click at [31, 228] on span "Every Day" at bounding box center [44, 225] width 27 height 7
click at [26, 228] on input "Every Day" at bounding box center [25, 225] width 5 height 5
radio input "true"
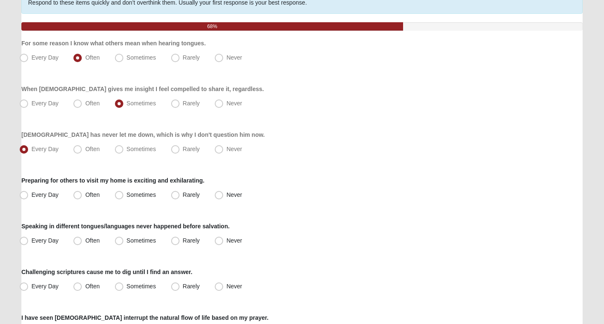
scroll to position [81, 0]
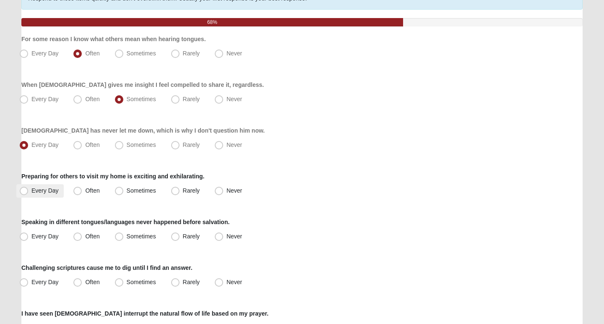
click at [31, 189] on span "Every Day" at bounding box center [44, 190] width 27 height 7
click at [25, 189] on input "Every Day" at bounding box center [25, 190] width 5 height 5
radio input "true"
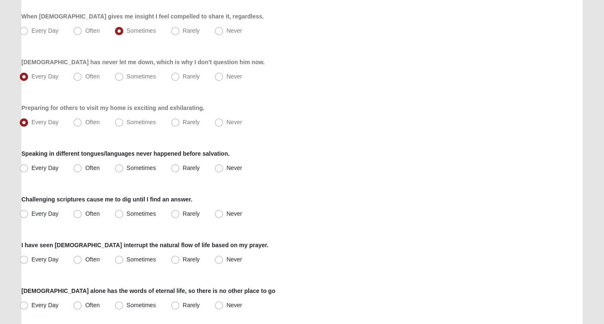
scroll to position [160, 0]
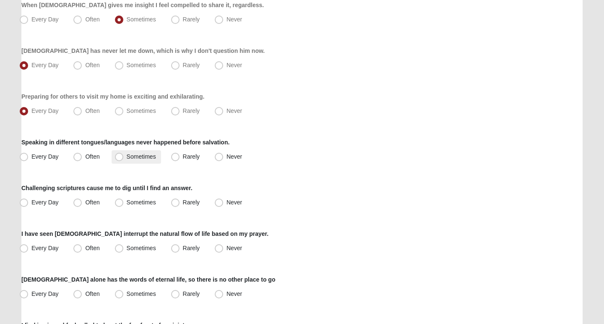
click at [127, 156] on span "Sometimes" at bounding box center [141, 156] width 29 height 7
click at [120, 156] on input "Sometimes" at bounding box center [120, 156] width 5 height 5
radio input "true"
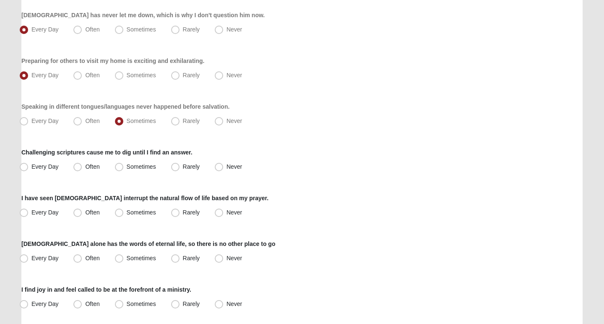
scroll to position [197, 0]
click at [31, 167] on span "Every Day" at bounding box center [44, 165] width 27 height 7
click at [23, 167] on input "Every Day" at bounding box center [25, 165] width 5 height 5
radio input "true"
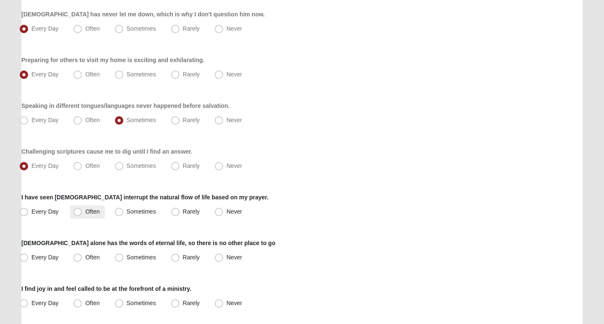
click at [85, 210] on span "Often" at bounding box center [92, 211] width 14 height 7
click at [78, 210] on input "Often" at bounding box center [79, 211] width 5 height 5
radio input "true"
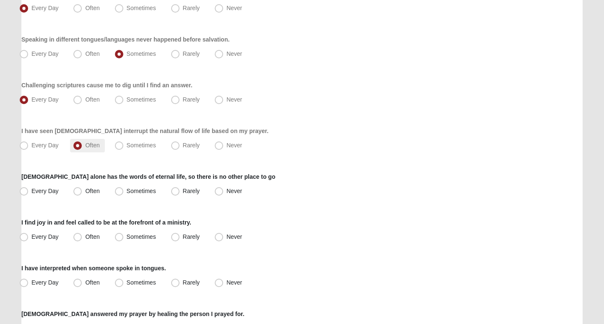
scroll to position [265, 0]
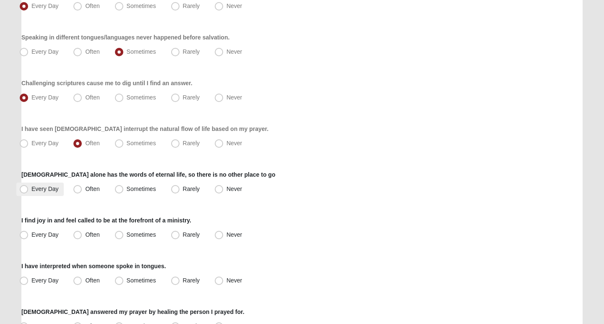
click at [31, 188] on span "Every Day" at bounding box center [44, 189] width 27 height 7
click at [25, 188] on input "Every Day" at bounding box center [25, 188] width 5 height 5
radio input "true"
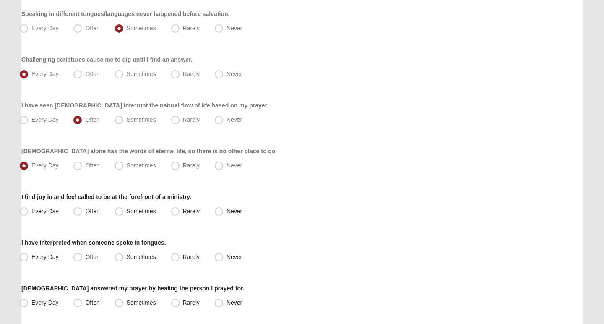
scroll to position [290, 0]
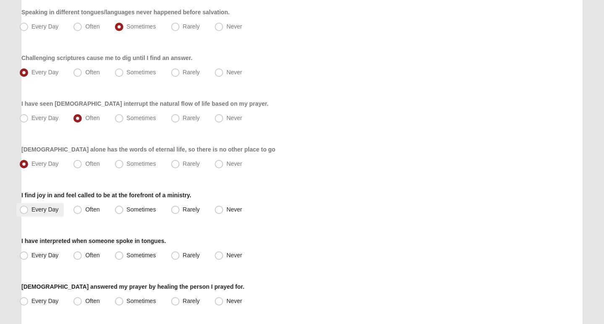
click at [31, 211] on span "Every Day" at bounding box center [44, 209] width 27 height 7
click at [23, 211] on input "Every Day" at bounding box center [25, 209] width 5 height 5
radio input "true"
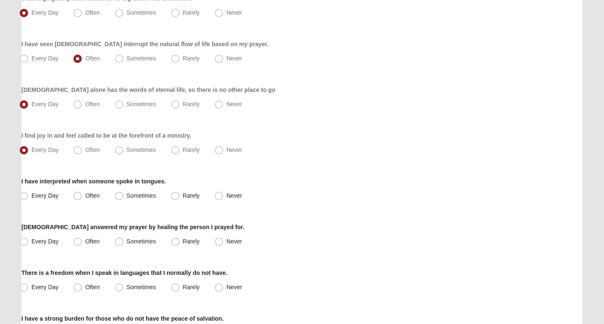
scroll to position [354, 0]
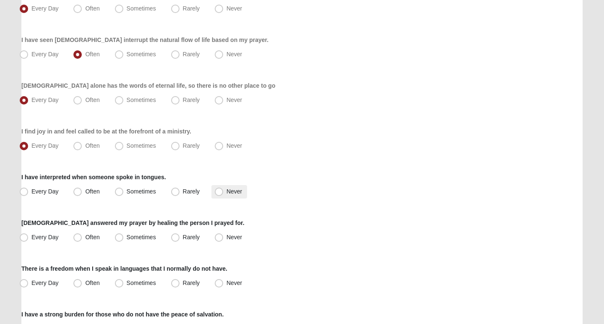
click at [227, 191] on span "Never" at bounding box center [235, 191] width 16 height 7
click at [220, 191] on input "Never" at bounding box center [220, 191] width 5 height 5
radio input "true"
click at [85, 237] on span "Often" at bounding box center [92, 237] width 14 height 7
click at [77, 237] on input "Often" at bounding box center [79, 237] width 5 height 5
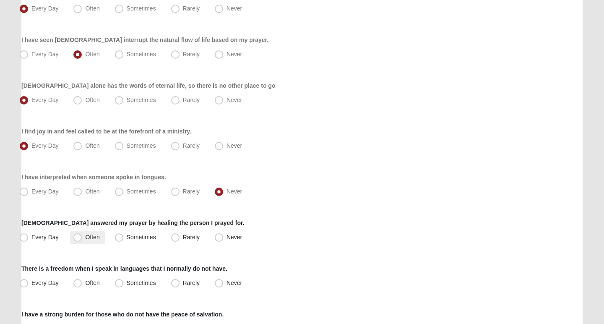
radio input "true"
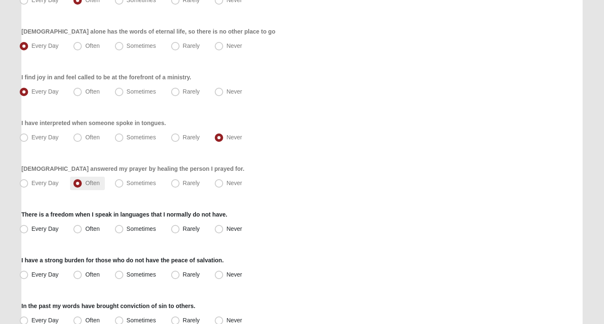
scroll to position [410, 0]
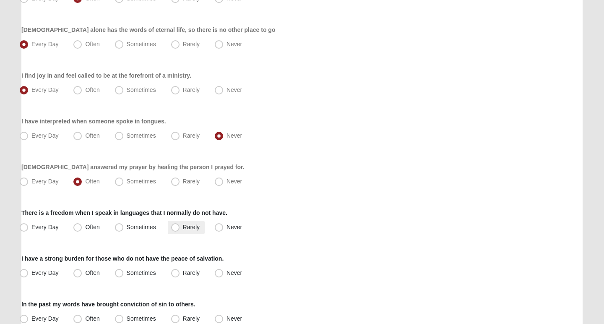
click at [183, 229] on span "Rarely" at bounding box center [191, 227] width 17 height 7
click at [178, 229] on input "Rarely" at bounding box center [177, 227] width 5 height 5
radio input "true"
click at [31, 274] on span "Every Day" at bounding box center [44, 272] width 27 height 7
click at [24, 274] on input "Every Day" at bounding box center [25, 272] width 5 height 5
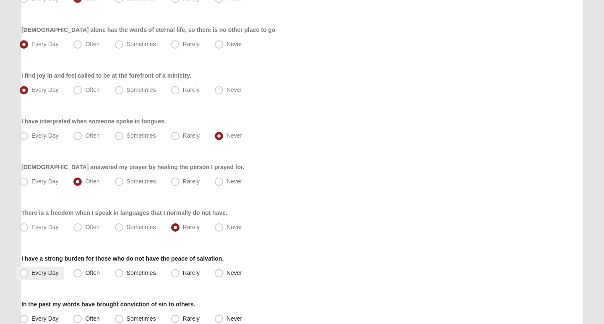
radio input "true"
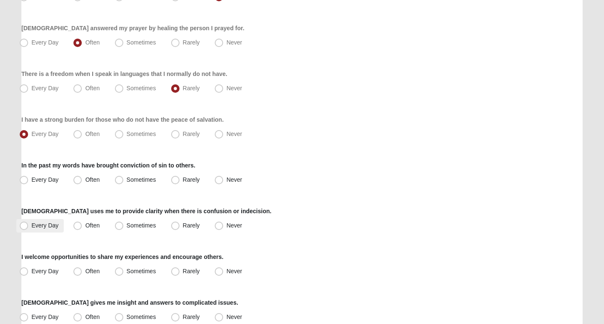
scroll to position [550, 0]
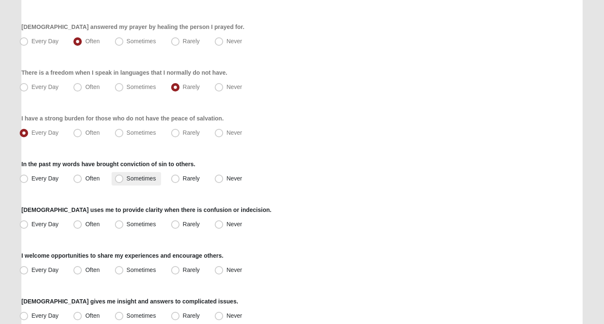
click at [127, 178] on span "Sometimes" at bounding box center [141, 178] width 29 height 7
click at [118, 178] on input "Sometimes" at bounding box center [120, 178] width 5 height 5
radio input "true"
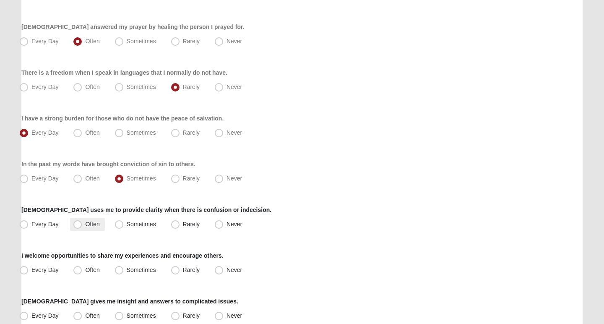
click at [85, 222] on span "Often" at bounding box center [92, 224] width 14 height 7
click at [79, 222] on input "Often" at bounding box center [79, 224] width 5 height 5
radio input "true"
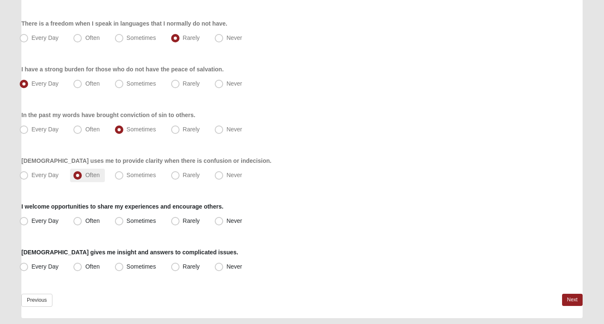
scroll to position [600, 0]
click at [31, 220] on span "Every Day" at bounding box center [44, 220] width 27 height 7
click at [24, 220] on input "Every Day" at bounding box center [25, 220] width 5 height 5
radio input "true"
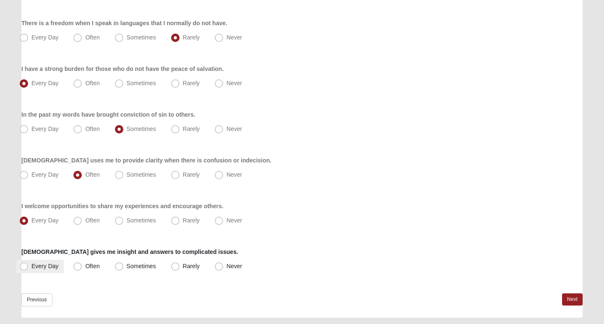
click at [31, 265] on span "Every Day" at bounding box center [44, 266] width 27 height 7
click at [24, 265] on input "Every Day" at bounding box center [25, 266] width 5 height 5
radio input "true"
click at [575, 302] on link "Next" at bounding box center [572, 299] width 21 height 12
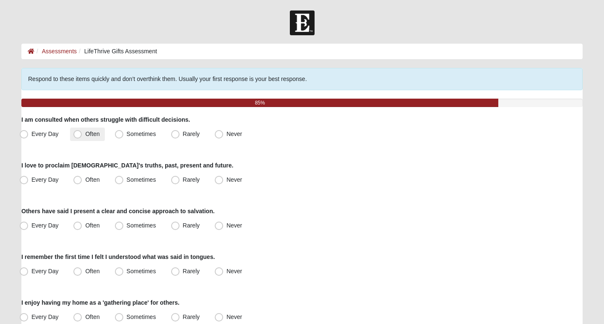
click at [85, 135] on span "Often" at bounding box center [92, 134] width 14 height 7
click at [79, 135] on input "Often" at bounding box center [79, 133] width 5 height 5
radio input "true"
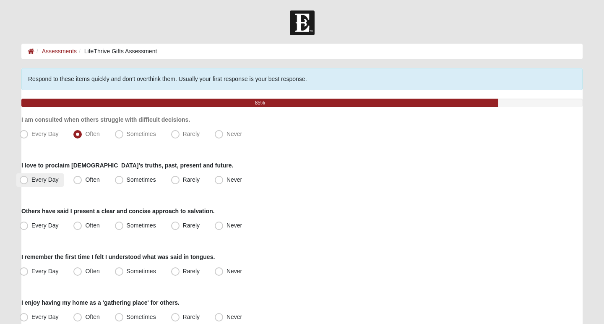
click at [31, 178] on span "Every Day" at bounding box center [44, 179] width 27 height 7
click at [26, 178] on input "Every Day" at bounding box center [25, 179] width 5 height 5
radio input "true"
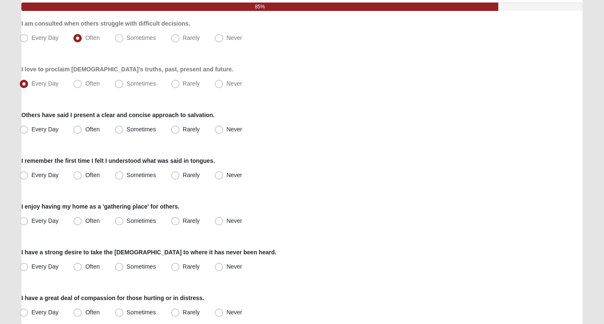
scroll to position [97, 0]
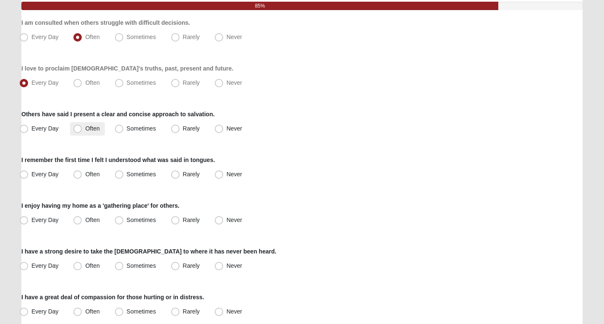
click at [85, 131] on span "Often" at bounding box center [92, 128] width 14 height 7
click at [80, 131] on input "Often" at bounding box center [79, 128] width 5 height 5
radio input "true"
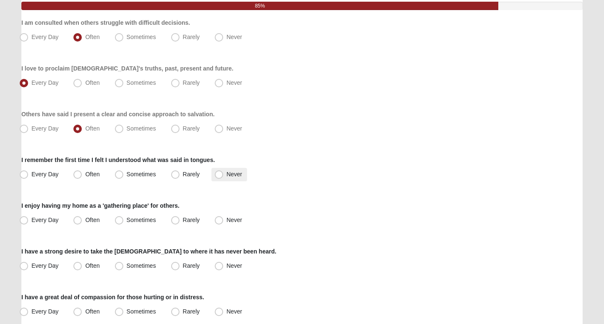
click at [227, 175] on span "Never" at bounding box center [235, 174] width 16 height 7
click at [220, 175] on input "Never" at bounding box center [220, 174] width 5 height 5
radio input "true"
click at [31, 219] on span "Every Day" at bounding box center [44, 220] width 27 height 7
click at [25, 219] on input "Every Day" at bounding box center [25, 219] width 5 height 5
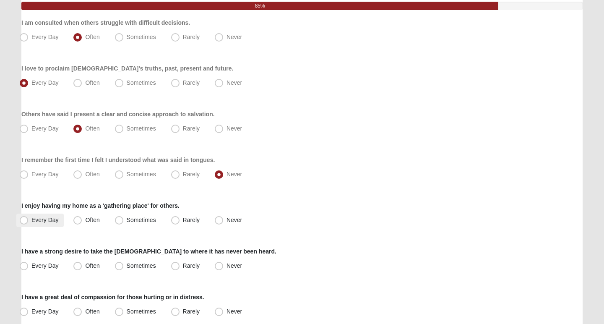
radio input "true"
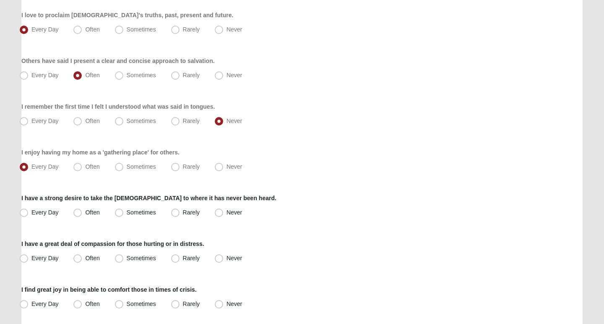
scroll to position [152, 0]
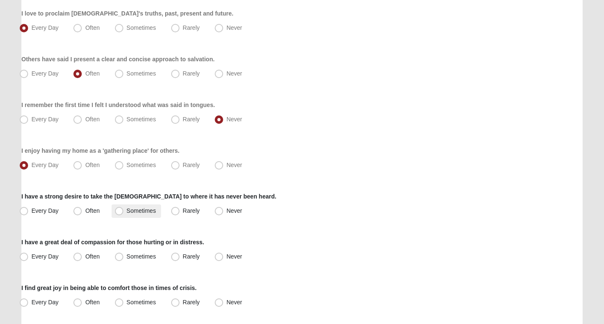
click at [114, 211] on label "Sometimes" at bounding box center [137, 210] width 50 height 13
click at [118, 211] on input "Sometimes" at bounding box center [120, 210] width 5 height 5
radio input "true"
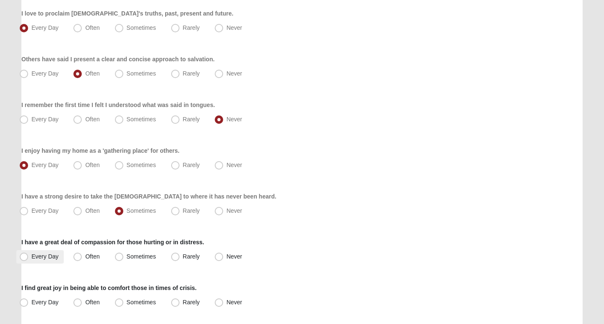
click at [31, 254] on span "Every Day" at bounding box center [44, 256] width 27 height 7
click at [24, 254] on input "Every Day" at bounding box center [25, 256] width 5 height 5
radio input "true"
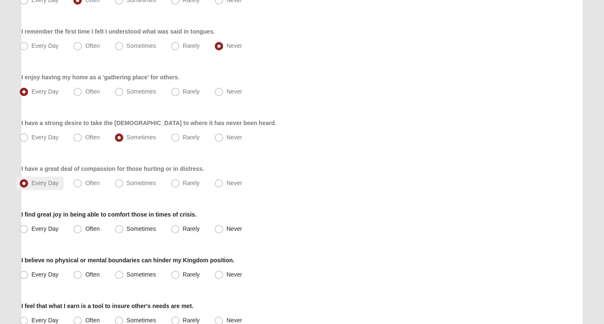
scroll to position [227, 0]
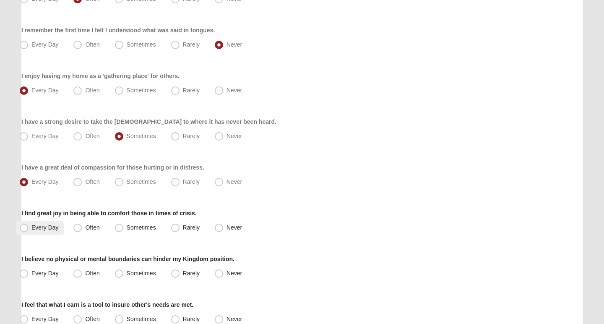
click at [31, 225] on span "Every Day" at bounding box center [44, 227] width 27 height 7
click at [24, 225] on input "Every Day" at bounding box center [25, 227] width 5 height 5
radio input "true"
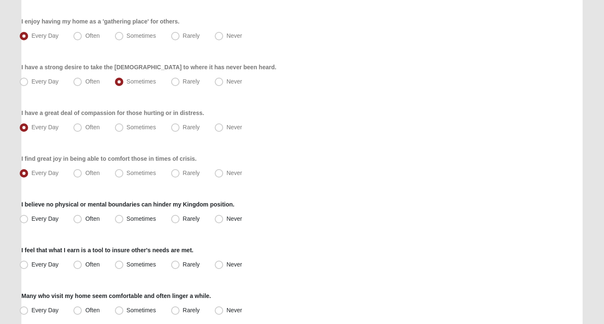
scroll to position [283, 0]
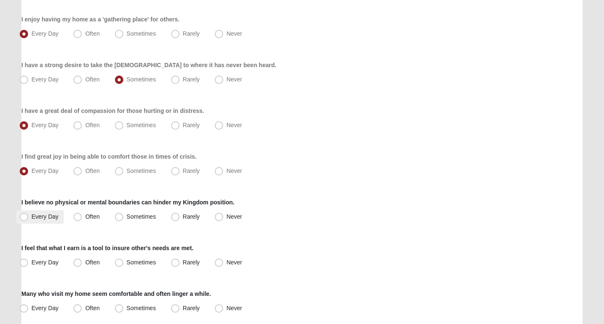
click at [31, 219] on span "Every Day" at bounding box center [44, 216] width 27 height 7
click at [24, 219] on input "Every Day" at bounding box center [25, 216] width 5 height 5
radio input "true"
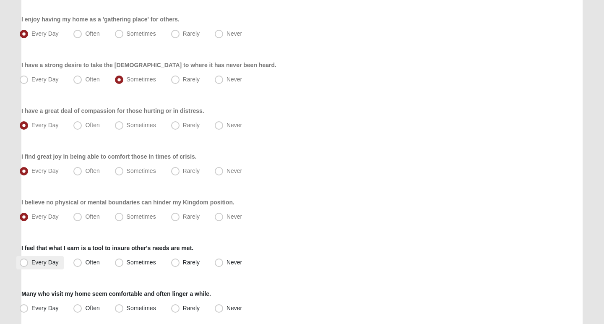
click at [31, 261] on span "Every Day" at bounding box center [44, 262] width 27 height 7
click at [23, 261] on input "Every Day" at bounding box center [25, 262] width 5 height 5
radio input "true"
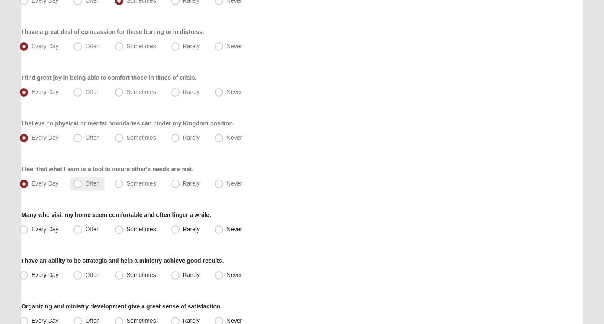
scroll to position [363, 0]
click at [31, 227] on span "Every Day" at bounding box center [44, 228] width 27 height 7
click at [24, 227] on input "Every Day" at bounding box center [25, 228] width 5 height 5
radio input "true"
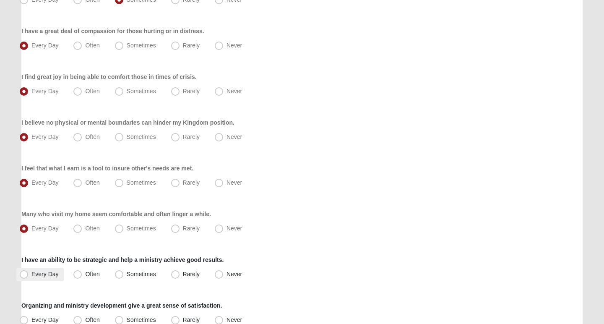
click at [31, 276] on span "Every Day" at bounding box center [44, 274] width 27 height 7
click at [23, 276] on input "Every Day" at bounding box center [25, 274] width 5 height 5
radio input "true"
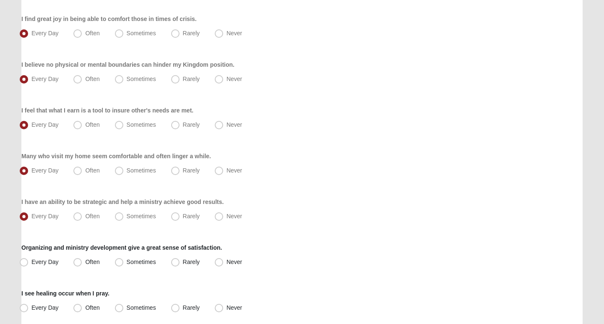
scroll to position [425, 0]
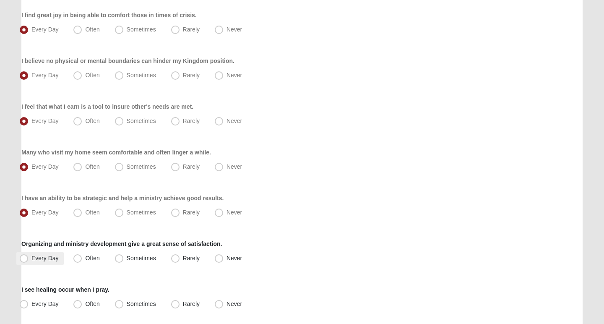
click at [31, 256] on span "Every Day" at bounding box center [44, 258] width 27 height 7
click at [25, 256] on input "Every Day" at bounding box center [25, 258] width 5 height 5
radio input "true"
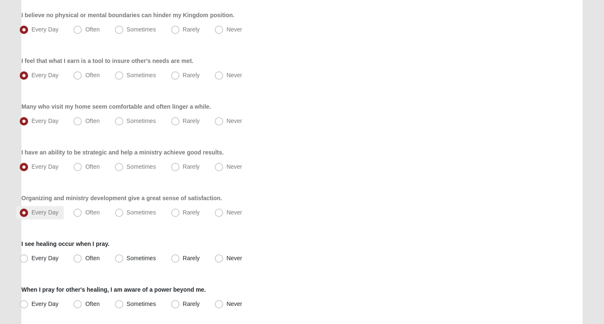
scroll to position [473, 0]
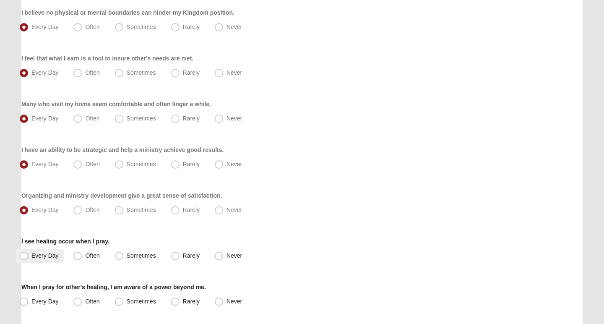
click at [31, 256] on span "Every Day" at bounding box center [44, 255] width 27 height 7
click at [25, 256] on input "Every Day" at bounding box center [25, 255] width 5 height 5
radio input "true"
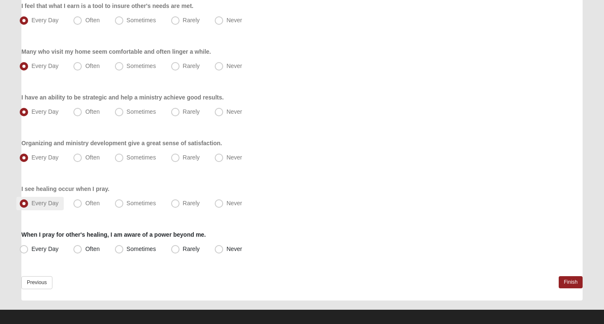
scroll to position [527, 0]
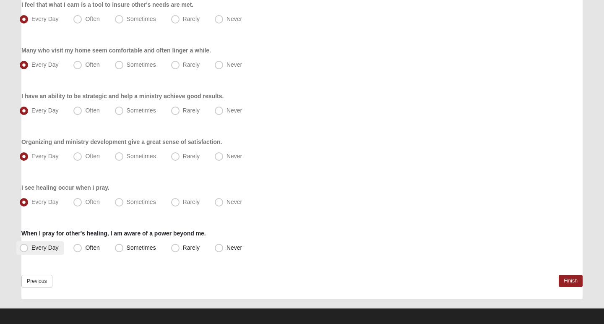
click at [31, 248] on span "Every Day" at bounding box center [44, 247] width 27 height 7
click at [24, 248] on input "Every Day" at bounding box center [25, 247] width 5 height 5
radio input "true"
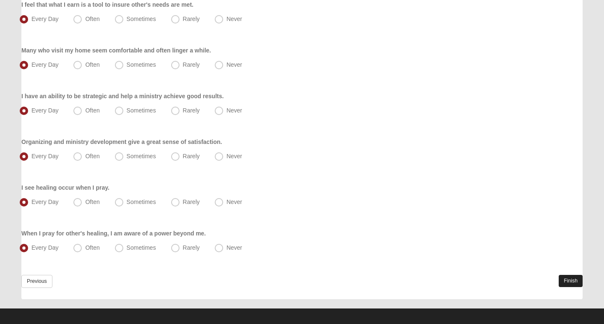
click at [562, 279] on link "Finish" at bounding box center [571, 281] width 24 height 12
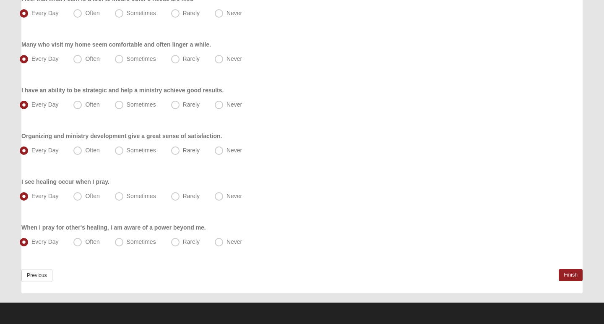
scroll to position [572, 0]
click at [579, 274] on link "Finish" at bounding box center [571, 275] width 24 height 12
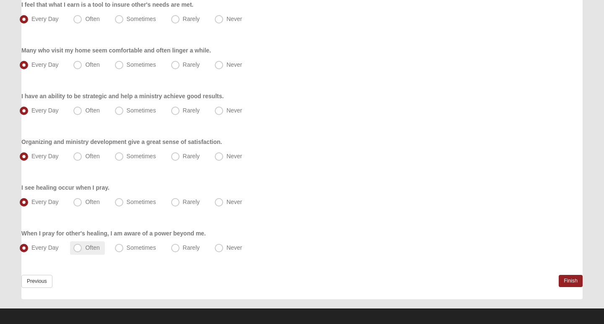
scroll to position [570, 0]
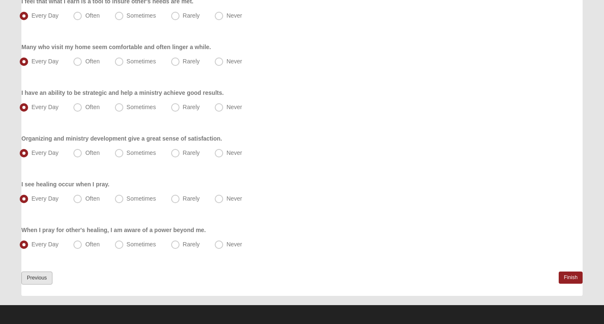
click at [37, 277] on link "Previous" at bounding box center [36, 278] width 31 height 13
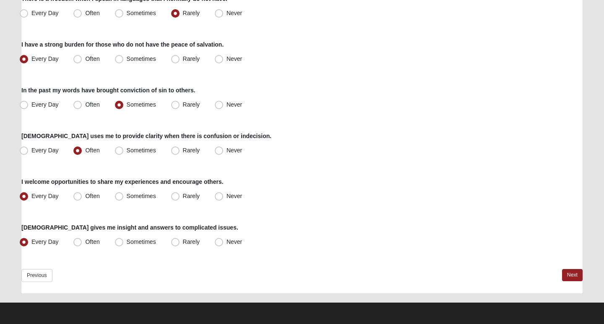
scroll to position [624, 0]
click at [26, 275] on link "Previous" at bounding box center [36, 275] width 31 height 13
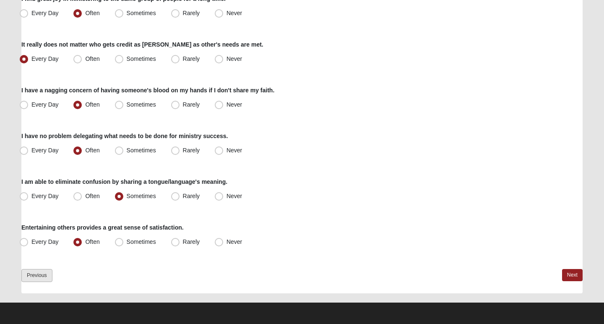
click at [36, 273] on link "Previous" at bounding box center [36, 275] width 31 height 13
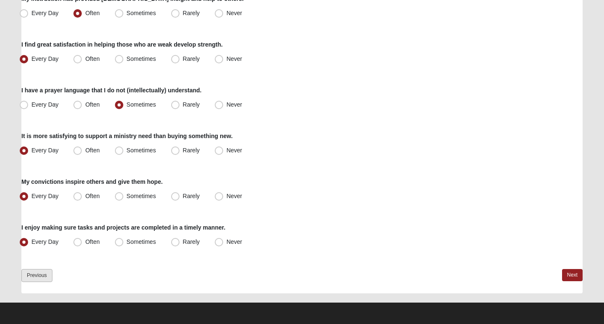
click at [50, 275] on link "Previous" at bounding box center [36, 275] width 31 height 13
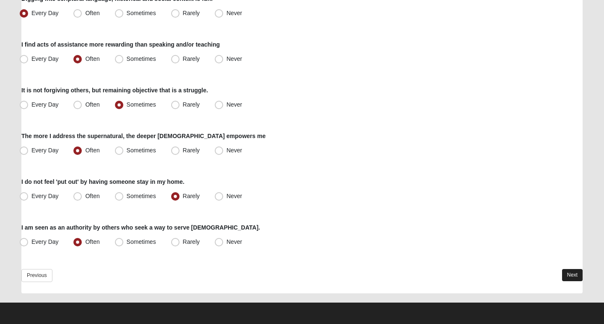
click at [570, 275] on link "Next" at bounding box center [572, 275] width 21 height 12
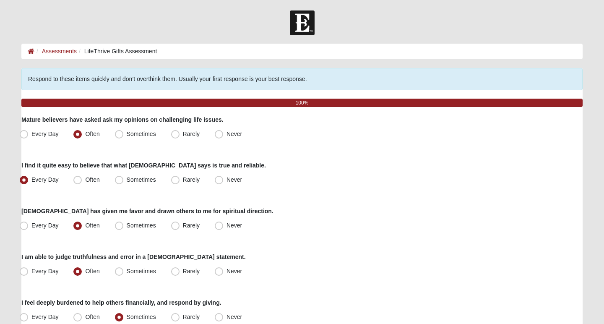
click at [570, 275] on div "Every Day Often Sometimes Rarely Never" at bounding box center [302, 271] width 562 height 13
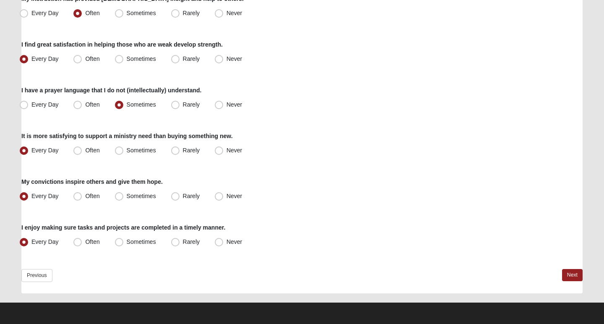
scroll to position [624, 0]
click at [570, 275] on link "Next" at bounding box center [572, 275] width 21 height 12
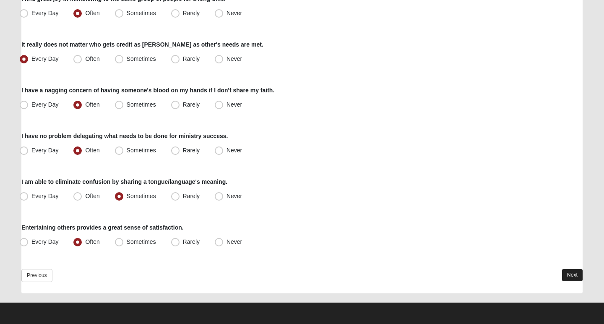
click at [570, 270] on link "Next" at bounding box center [572, 275] width 21 height 12
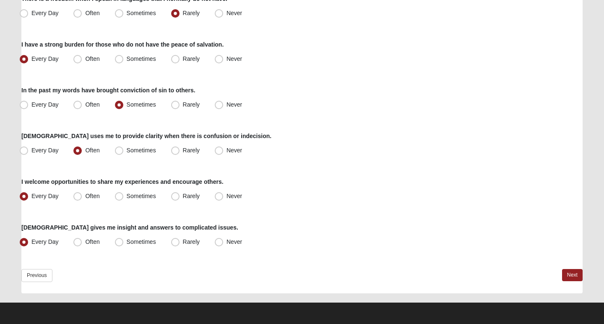
click at [570, 270] on link "Next" at bounding box center [572, 275] width 21 height 12
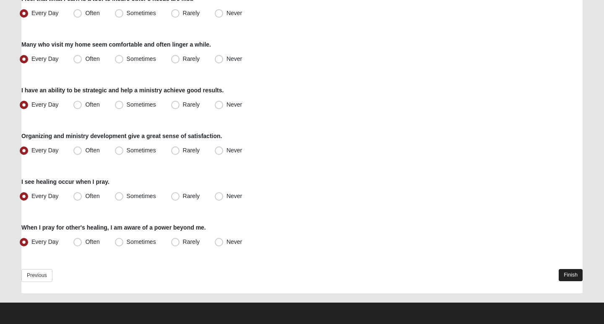
scroll to position [533, 0]
click at [567, 274] on link "Finish" at bounding box center [571, 275] width 24 height 12
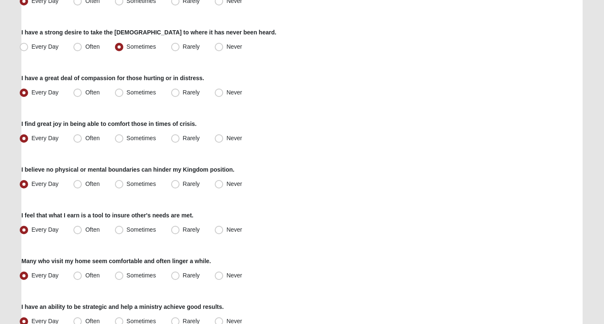
scroll to position [356, 0]
click at [84, 184] on label "Often" at bounding box center [87, 183] width 34 height 13
click at [82, 184] on input "Often" at bounding box center [79, 182] width 5 height 5
radio input "true"
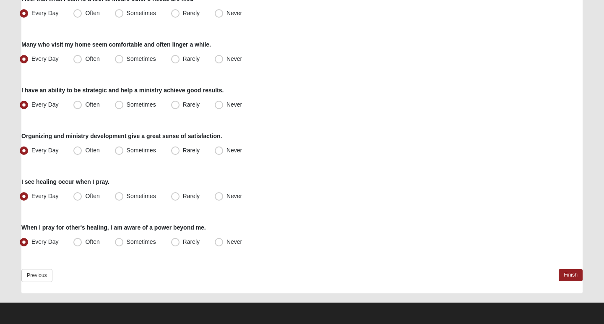
scroll to position [572, 0]
click at [567, 272] on link "Finish" at bounding box center [571, 275] width 24 height 12
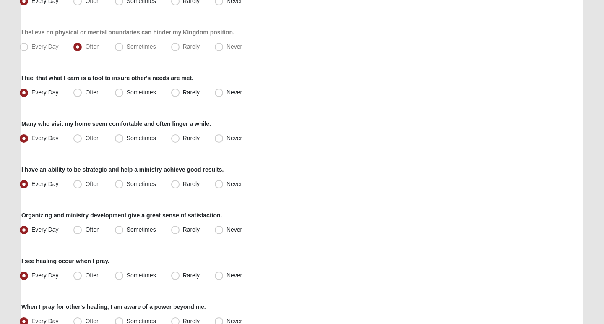
scroll to position [494, 0]
click at [85, 184] on span "Often" at bounding box center [92, 183] width 14 height 7
click at [77, 184] on input "Often" at bounding box center [79, 182] width 5 height 5
radio input "true"
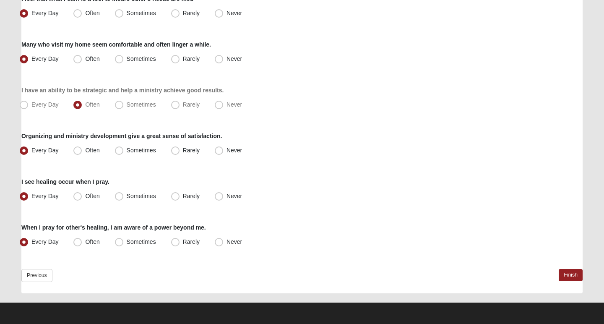
scroll to position [572, 0]
click at [565, 270] on link "Finish" at bounding box center [571, 275] width 24 height 12
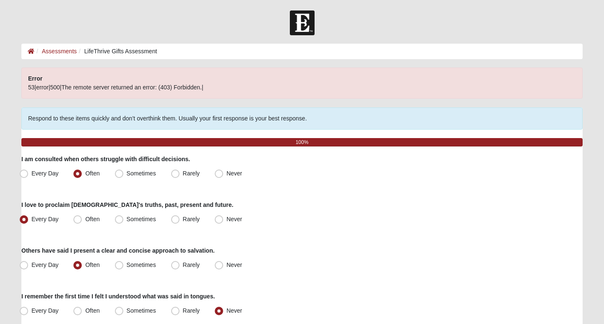
scroll to position [0, 0]
click at [63, 50] on link "Assessments" at bounding box center [59, 51] width 35 height 7
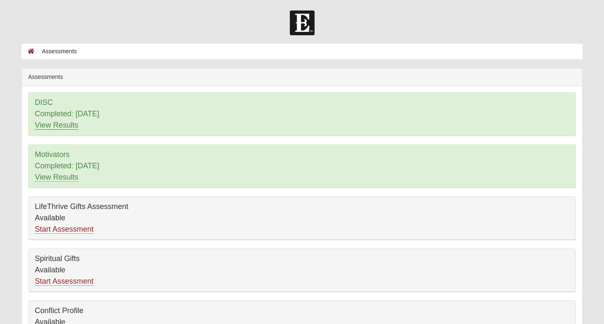
click at [52, 124] on link "View Results" at bounding box center [57, 125] width 44 height 9
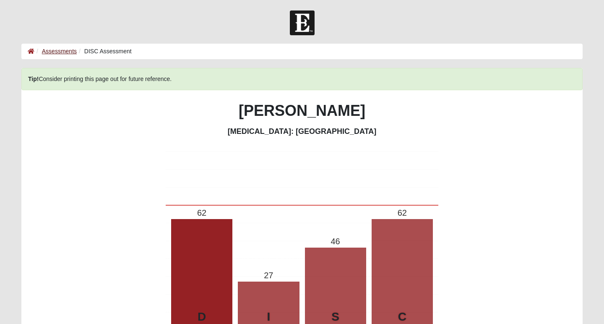
click at [63, 50] on link "Assessments" at bounding box center [59, 51] width 35 height 7
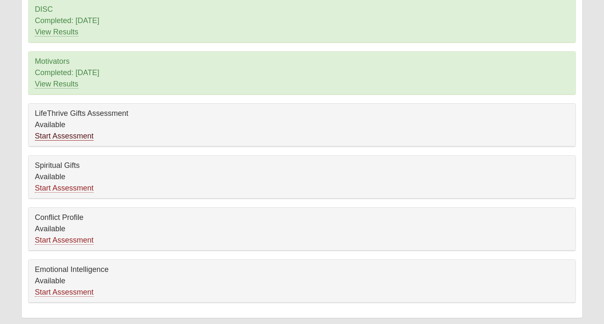
scroll to position [95, 0]
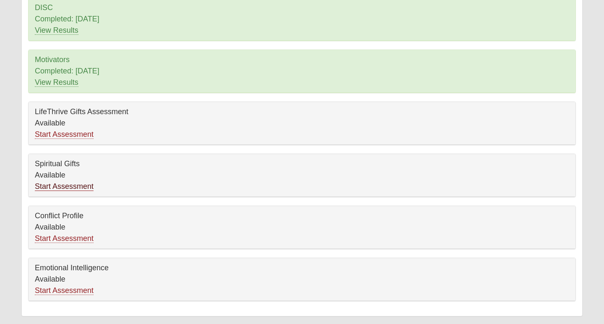
click at [61, 187] on link "Start Assessment" at bounding box center [64, 186] width 59 height 9
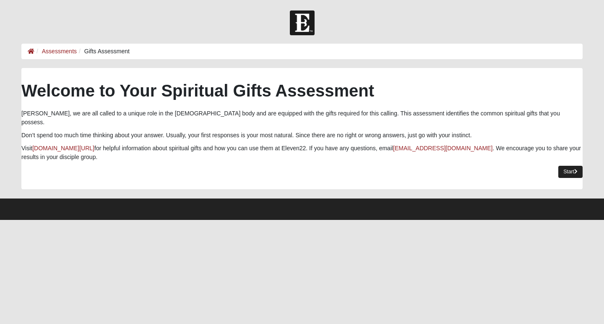
click at [565, 166] on link "Start" at bounding box center [571, 172] width 24 height 12
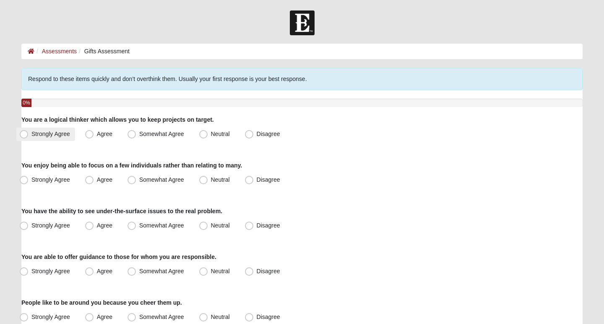
click at [31, 136] on span "Strongly Agree" at bounding box center [50, 134] width 39 height 7
click at [24, 136] on input "Strongly Agree" at bounding box center [25, 133] width 5 height 5
radio input "true"
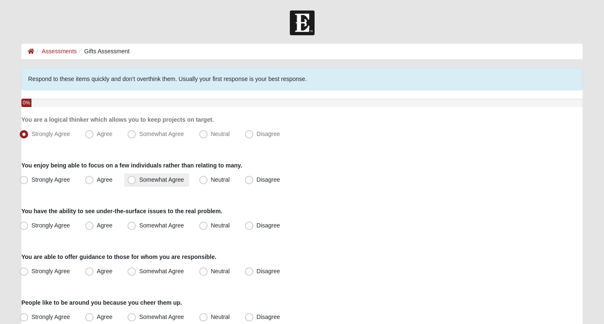
click at [139, 179] on span "Somewhat Agree" at bounding box center [161, 179] width 45 height 7
click at [133, 179] on input "Somewhat Agree" at bounding box center [133, 179] width 5 height 5
radio input "true"
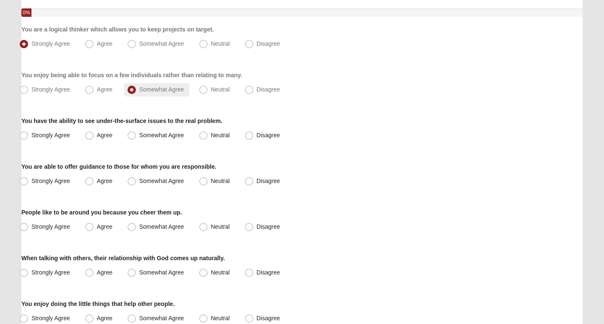
scroll to position [91, 0]
click at [31, 133] on span "Strongly Agree" at bounding box center [50, 134] width 39 height 7
click at [23, 133] on input "Strongly Agree" at bounding box center [25, 134] width 5 height 5
radio input "true"
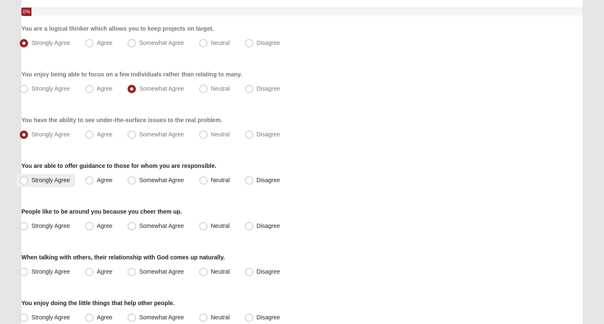
click at [31, 180] on span "Strongly Agree" at bounding box center [50, 180] width 39 height 7
click at [24, 180] on input "Strongly Agree" at bounding box center [25, 180] width 5 height 5
radio input "true"
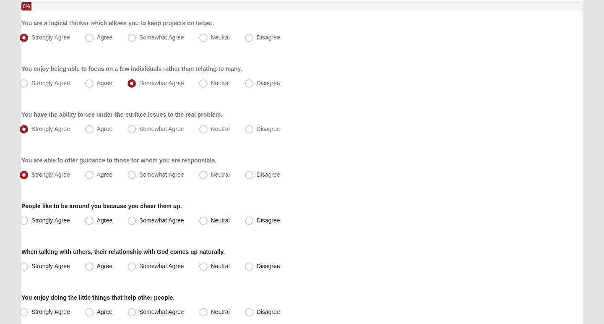
scroll to position [98, 0]
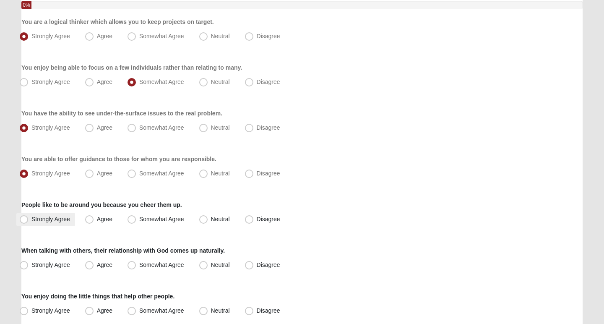
click at [31, 218] on span "Strongly Agree" at bounding box center [50, 219] width 39 height 7
click at [26, 218] on input "Strongly Agree" at bounding box center [25, 219] width 5 height 5
radio input "true"
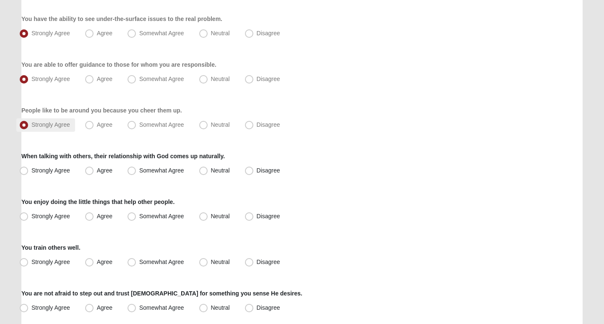
scroll to position [194, 0]
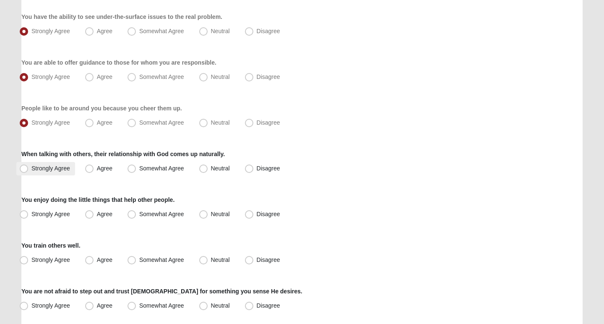
click at [31, 169] on span "Strongly Agree" at bounding box center [50, 168] width 39 height 7
click at [24, 169] on input "Strongly Agree" at bounding box center [25, 168] width 5 height 5
radio input "true"
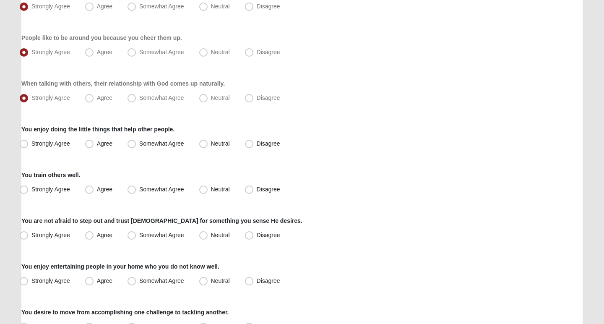
scroll to position [267, 0]
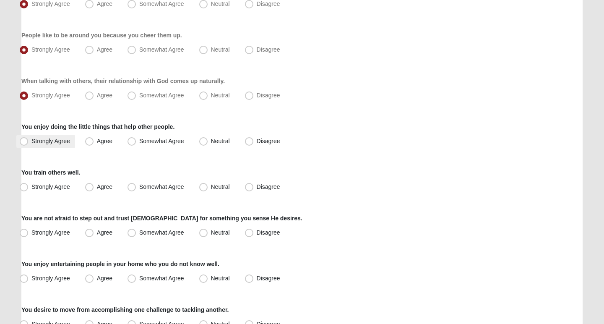
click at [31, 140] on span "Strongly Agree" at bounding box center [50, 141] width 39 height 7
click at [23, 140] on input "Strongly Agree" at bounding box center [25, 141] width 5 height 5
radio input "true"
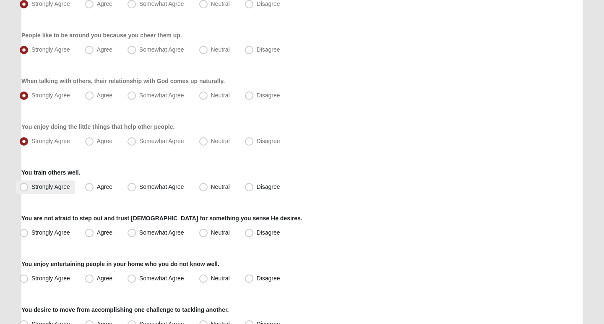
click at [31, 188] on span "Strongly Agree" at bounding box center [50, 186] width 39 height 7
click at [25, 188] on input "Strongly Agree" at bounding box center [25, 186] width 5 height 5
radio input "true"
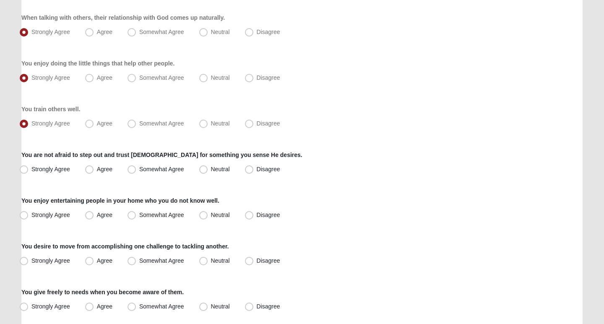
scroll to position [332, 0]
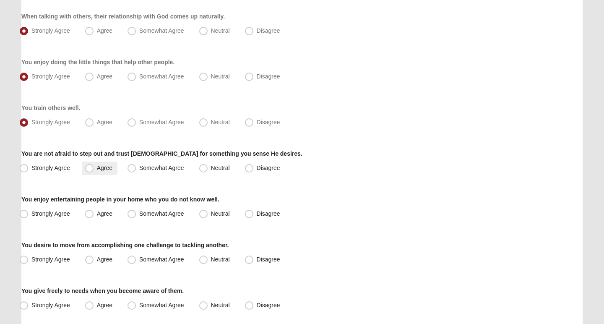
click at [97, 169] on span "Agree" at bounding box center [105, 168] width 16 height 7
click at [89, 169] on input "Agree" at bounding box center [91, 167] width 5 height 5
radio input "true"
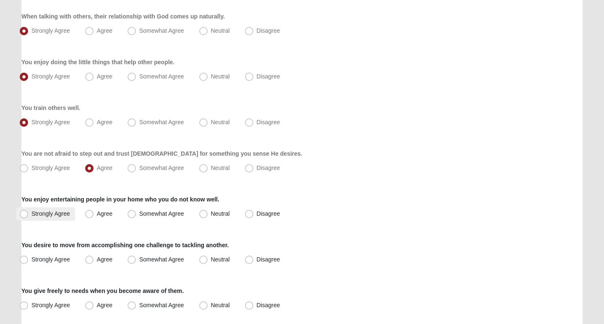
click at [31, 214] on span "Strongly Agree" at bounding box center [50, 213] width 39 height 7
click at [26, 214] on input "Strongly Agree" at bounding box center [25, 213] width 5 height 5
radio input "true"
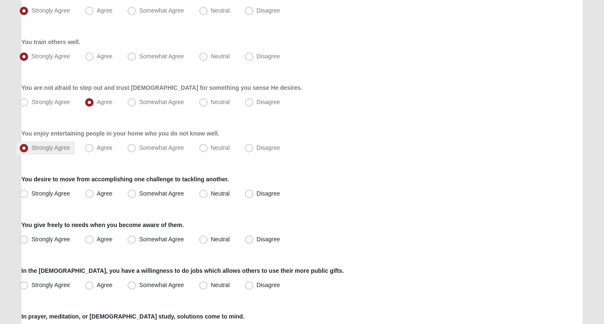
scroll to position [407, 0]
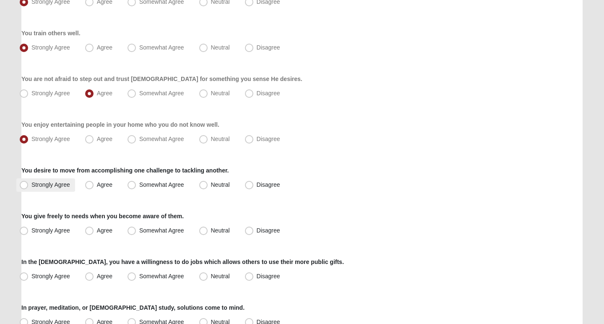
click at [31, 184] on span "Strongly Agree" at bounding box center [50, 184] width 39 height 7
click at [23, 184] on input "Strongly Agree" at bounding box center [25, 184] width 5 height 5
radio input "true"
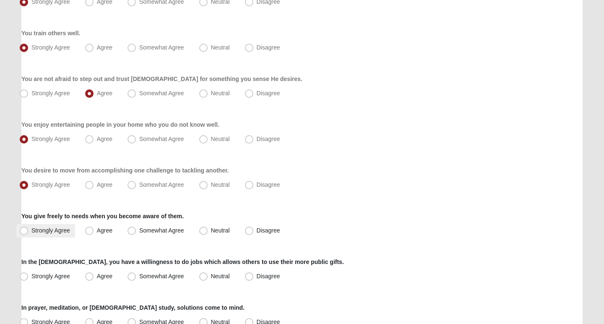
click at [31, 232] on span "Strongly Agree" at bounding box center [50, 230] width 39 height 7
click at [24, 232] on input "Strongly Agree" at bounding box center [25, 230] width 5 height 5
radio input "true"
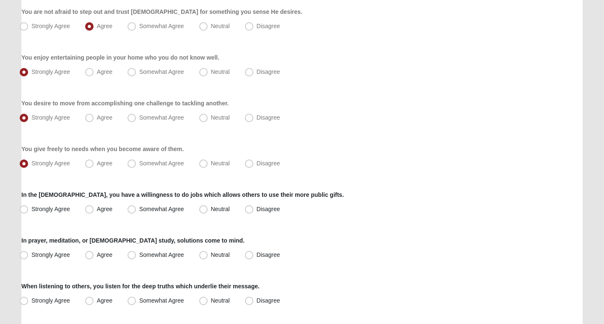
scroll to position [475, 0]
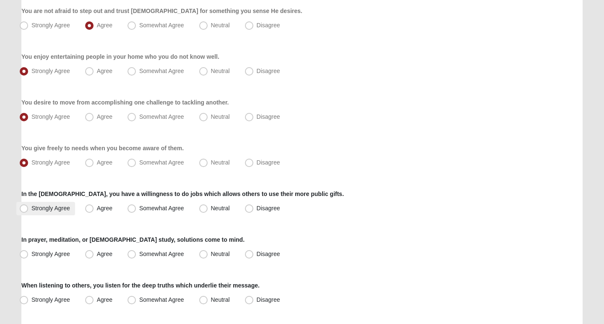
click at [31, 207] on span "Strongly Agree" at bounding box center [50, 208] width 39 height 7
click at [23, 207] on input "Strongly Agree" at bounding box center [25, 208] width 5 height 5
radio input "true"
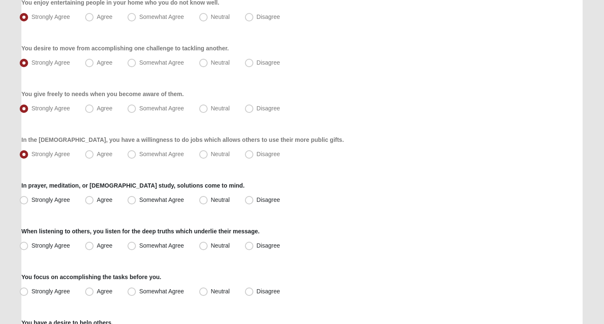
scroll to position [529, 0]
click at [31, 197] on span "Strongly Agree" at bounding box center [50, 199] width 39 height 7
click at [23, 197] on input "Strongly Agree" at bounding box center [25, 199] width 5 height 5
radio input "true"
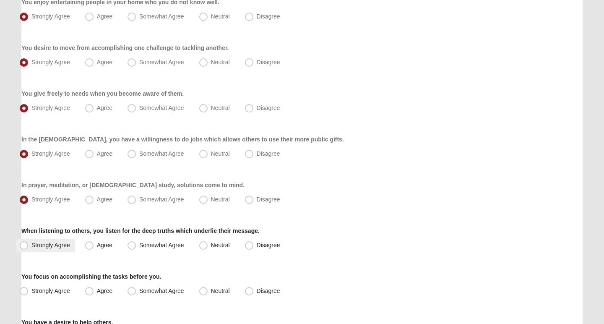
click at [31, 246] on span "Strongly Agree" at bounding box center [50, 245] width 39 height 7
click at [27, 246] on input "Strongly Agree" at bounding box center [25, 245] width 5 height 5
radio input "true"
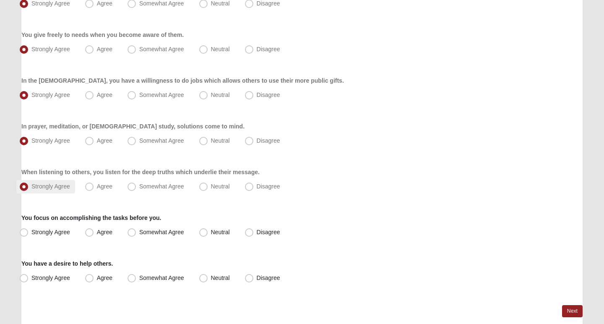
scroll to position [599, 0]
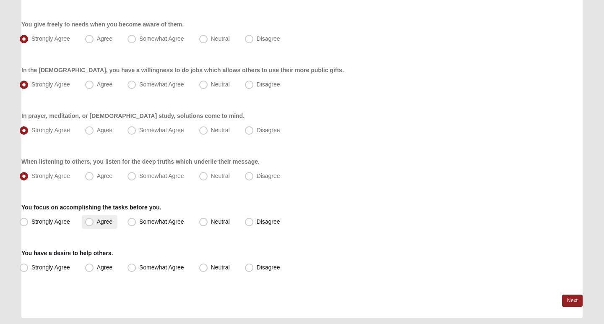
click at [97, 222] on span "Agree" at bounding box center [105, 221] width 16 height 7
click at [90, 222] on input "Agree" at bounding box center [91, 221] width 5 height 5
radio input "true"
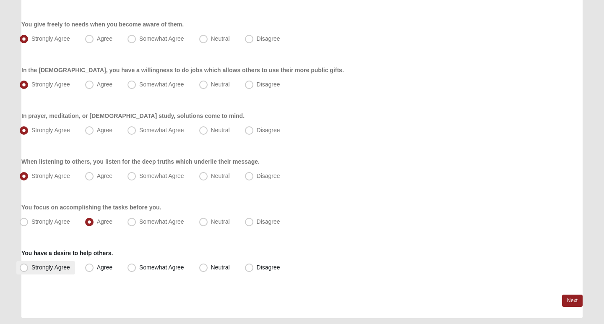
click at [31, 269] on span "Strongly Agree" at bounding box center [50, 267] width 39 height 7
click at [23, 269] on input "Strongly Agree" at bounding box center [25, 267] width 5 height 5
radio input "true"
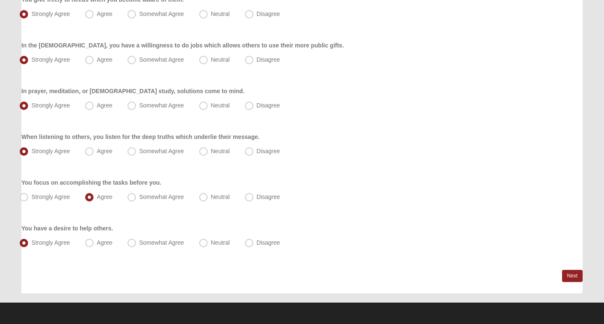
scroll to position [623, 0]
click at [569, 275] on link "Next" at bounding box center [572, 276] width 21 height 12
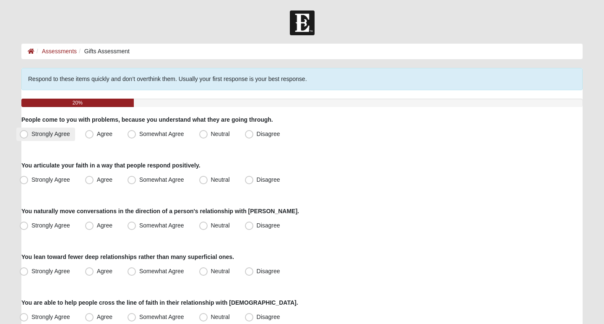
click at [31, 132] on span "Strongly Agree" at bounding box center [50, 134] width 39 height 7
click at [24, 132] on input "Strongly Agree" at bounding box center [25, 133] width 5 height 5
radio input "true"
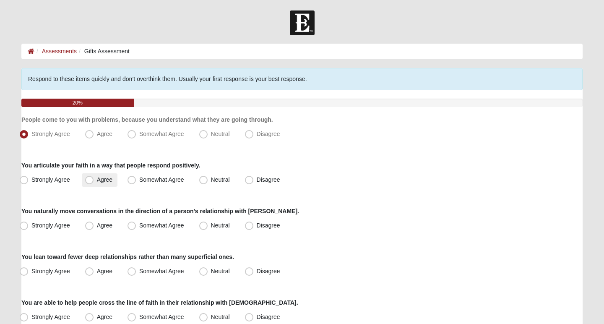
click at [92, 175] on label "Agree" at bounding box center [100, 179] width 36 height 13
click at [92, 177] on input "Agree" at bounding box center [91, 179] width 5 height 5
radio input "true"
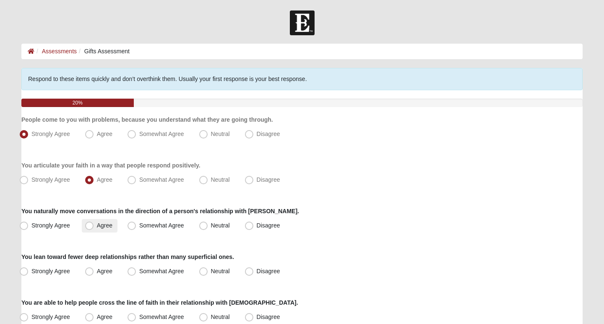
click at [97, 229] on span "Agree" at bounding box center [105, 225] width 16 height 7
click at [91, 228] on input "Agree" at bounding box center [91, 225] width 5 height 5
radio input "true"
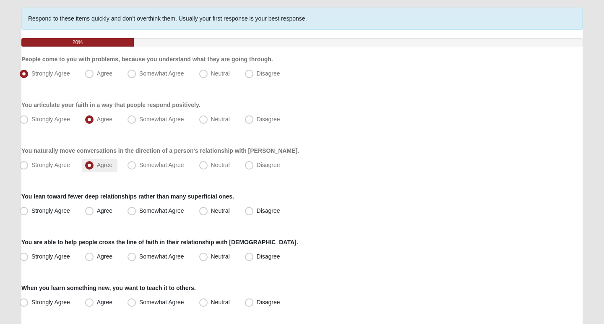
scroll to position [62, 0]
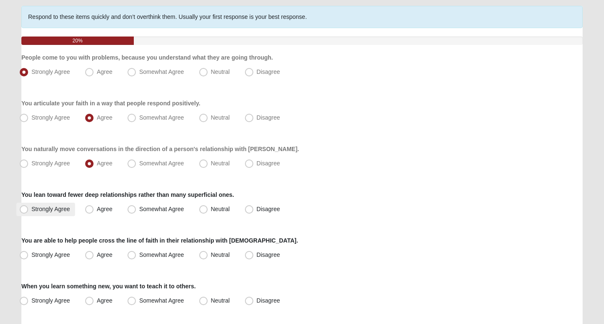
click at [31, 207] on span "Strongly Agree" at bounding box center [50, 209] width 39 height 7
click at [25, 207] on input "Strongly Agree" at bounding box center [25, 209] width 5 height 5
radio input "true"
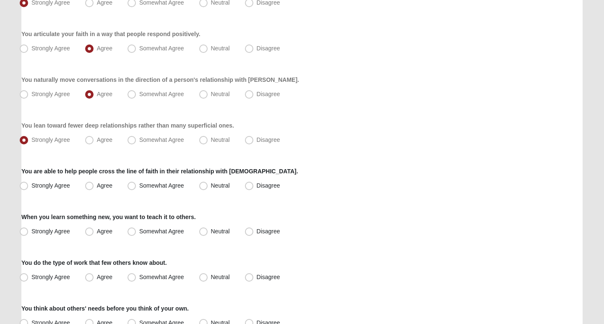
scroll to position [133, 0]
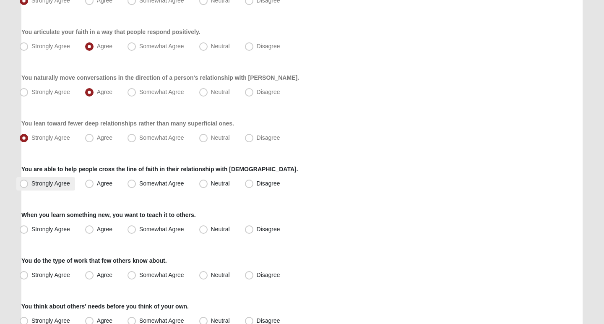
click at [31, 183] on span "Strongly Agree" at bounding box center [50, 183] width 39 height 7
click at [23, 183] on input "Strongly Agree" at bounding box center [25, 183] width 5 height 5
radio input "true"
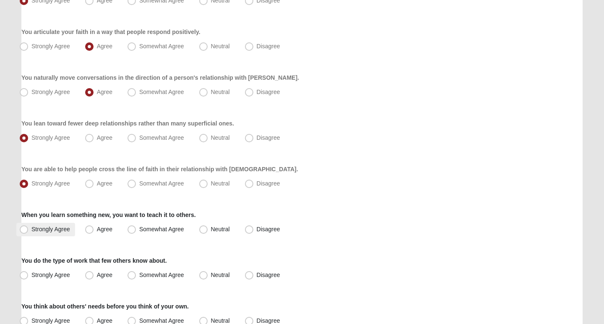
click at [31, 227] on span "Strongly Agree" at bounding box center [50, 229] width 39 height 7
click at [24, 227] on input "Strongly Agree" at bounding box center [25, 229] width 5 height 5
radio input "true"
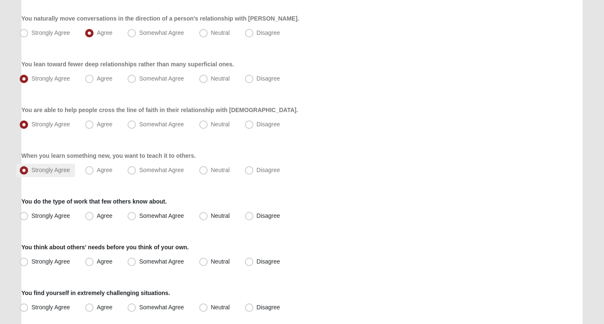
scroll to position [193, 0]
click at [97, 216] on span "Agree" at bounding box center [105, 215] width 16 height 7
click at [89, 216] on input "Agree" at bounding box center [91, 215] width 5 height 5
radio input "true"
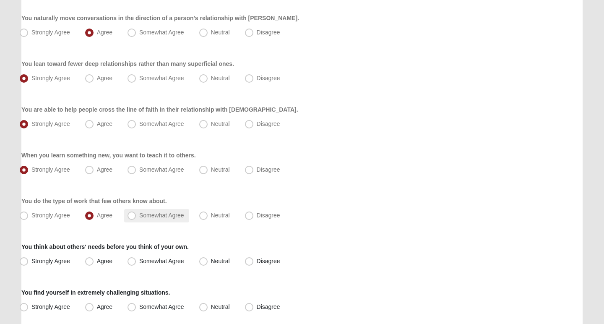
click at [139, 215] on span "Somewhat Agree" at bounding box center [161, 215] width 45 height 7
click at [131, 215] on input "Somewhat Agree" at bounding box center [133, 215] width 5 height 5
radio input "true"
click at [31, 263] on span "Strongly Agree" at bounding box center [50, 261] width 39 height 7
click at [23, 263] on input "Strongly Agree" at bounding box center [25, 261] width 5 height 5
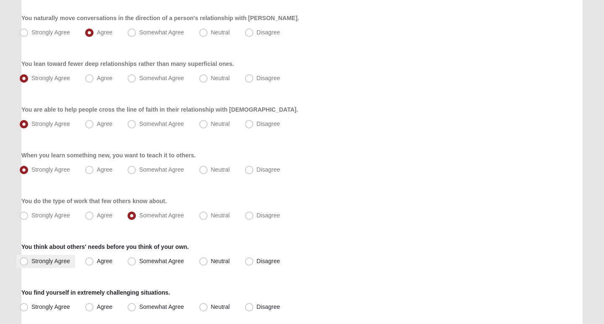
radio input "true"
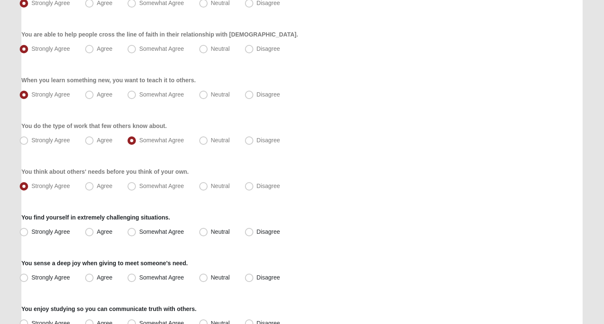
scroll to position [274, 0]
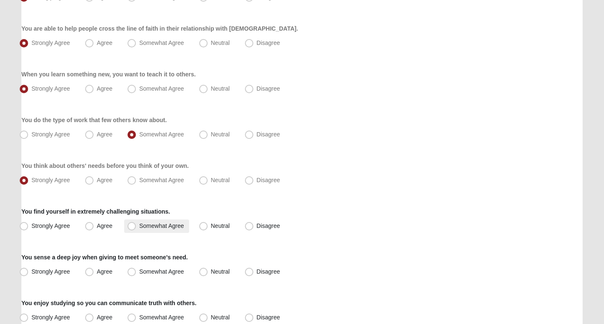
click at [139, 225] on span "Somewhat Agree" at bounding box center [161, 225] width 45 height 7
click at [133, 225] on input "Somewhat Agree" at bounding box center [133, 225] width 5 height 5
radio input "true"
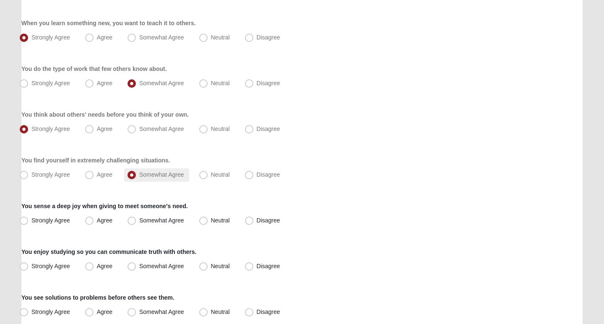
scroll to position [334, 0]
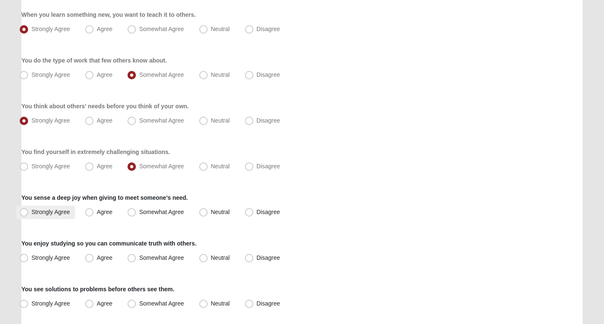
click at [31, 212] on span "Strongly Agree" at bounding box center [50, 212] width 39 height 7
click at [23, 212] on input "Strongly Agree" at bounding box center [25, 211] width 5 height 5
radio input "true"
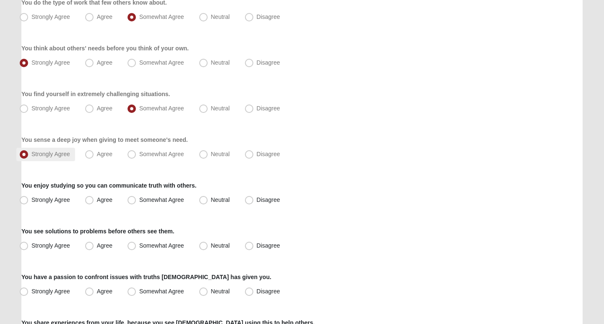
scroll to position [392, 0]
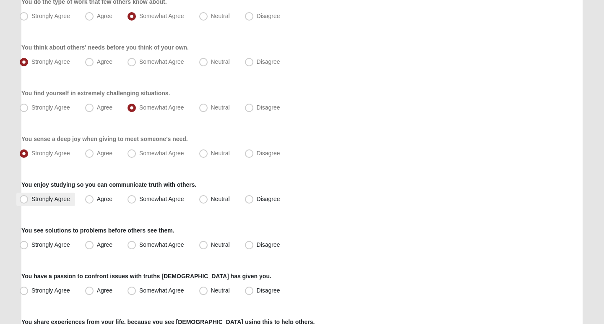
click at [31, 200] on span "Strongly Agree" at bounding box center [50, 199] width 39 height 7
click at [26, 200] on input "Strongly Agree" at bounding box center [25, 198] width 5 height 5
radio input "true"
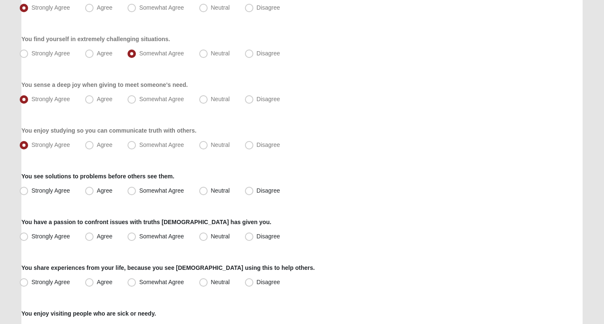
scroll to position [447, 0]
click at [97, 191] on span "Agree" at bounding box center [105, 190] width 16 height 7
click at [89, 191] on input "Agree" at bounding box center [91, 190] width 5 height 5
radio input "true"
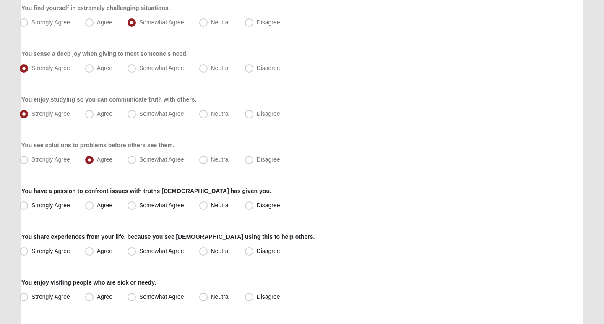
scroll to position [481, 0]
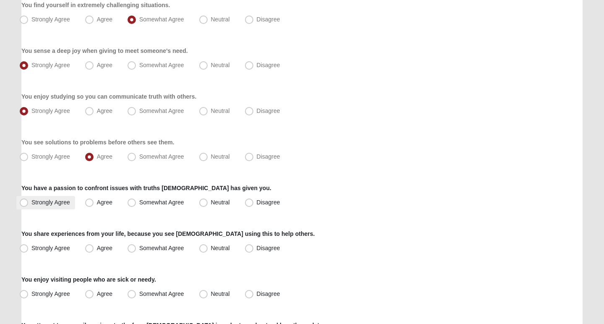
click at [31, 200] on span "Strongly Agree" at bounding box center [50, 202] width 39 height 7
click at [26, 200] on input "Strongly Agree" at bounding box center [25, 202] width 5 height 5
radio input "true"
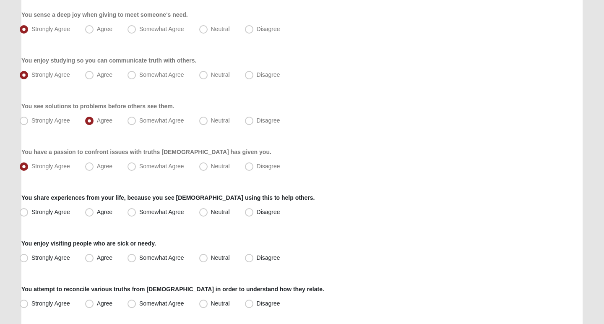
scroll to position [533, 0]
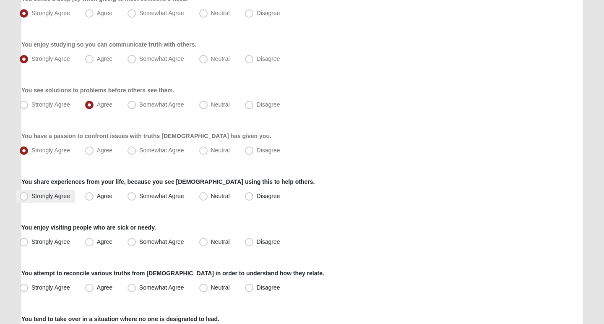
click at [31, 195] on span "Strongly Agree" at bounding box center [50, 196] width 39 height 7
click at [24, 195] on input "Strongly Agree" at bounding box center [25, 196] width 5 height 5
radio input "true"
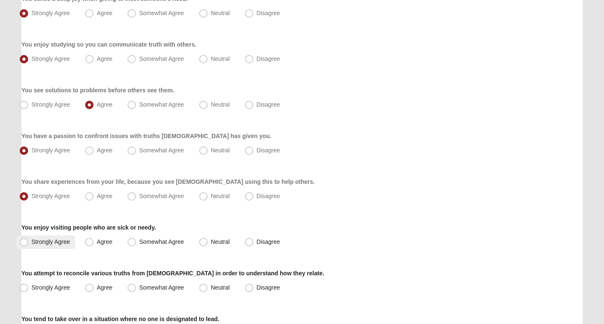
click at [31, 240] on span "Strongly Agree" at bounding box center [50, 241] width 39 height 7
click at [25, 240] on input "Strongly Agree" at bounding box center [25, 241] width 5 height 5
radio input "true"
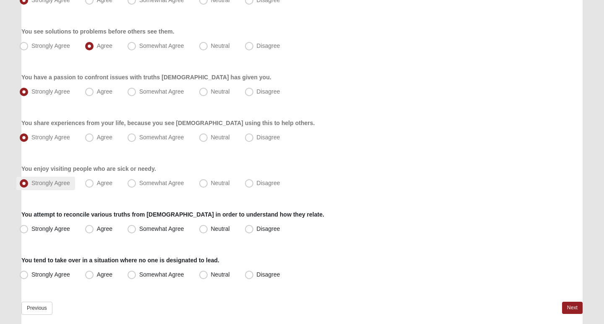
scroll to position [601, 0]
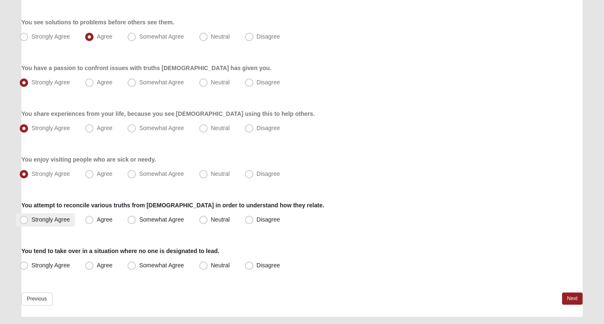
click at [31, 219] on span "Strongly Agree" at bounding box center [50, 219] width 39 height 7
click at [23, 219] on input "Strongly Agree" at bounding box center [25, 219] width 5 height 5
radio input "true"
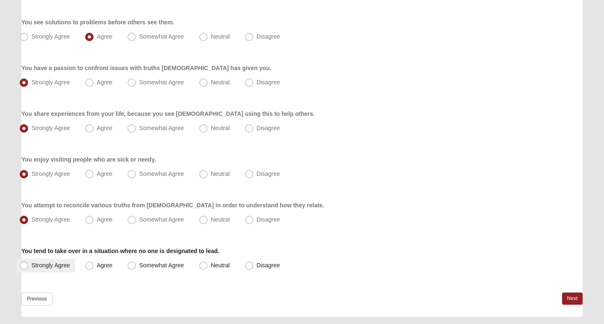
click at [31, 267] on span "Strongly Agree" at bounding box center [50, 265] width 39 height 7
click at [24, 267] on input "Strongly Agree" at bounding box center [25, 265] width 5 height 5
radio input "true"
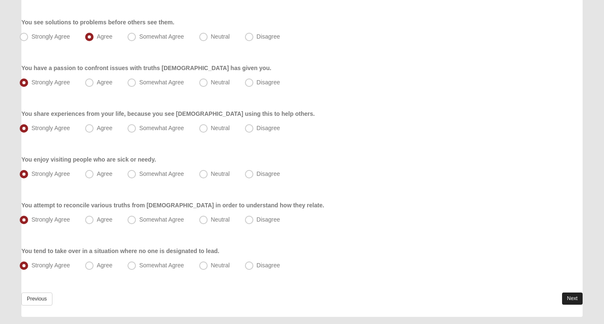
click at [572, 294] on link "Next" at bounding box center [572, 299] width 21 height 12
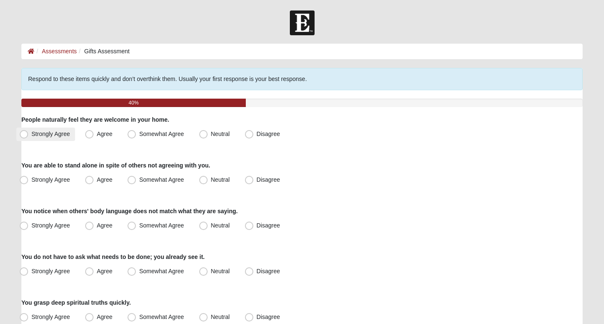
click at [31, 133] on span "Strongly Agree" at bounding box center [50, 134] width 39 height 7
click at [23, 133] on input "Strongly Agree" at bounding box center [25, 133] width 5 height 5
radio input "true"
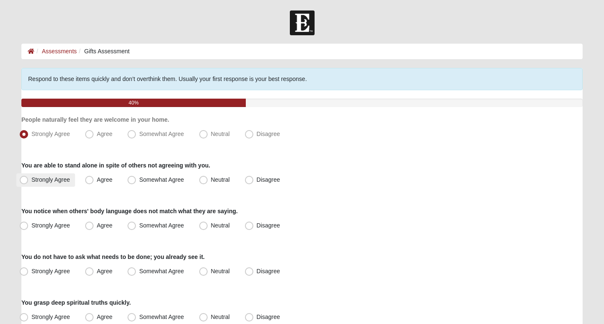
click at [31, 178] on span "Strongly Agree" at bounding box center [50, 179] width 39 height 7
click at [23, 178] on input "Strongly Agree" at bounding box center [25, 179] width 5 height 5
radio input "true"
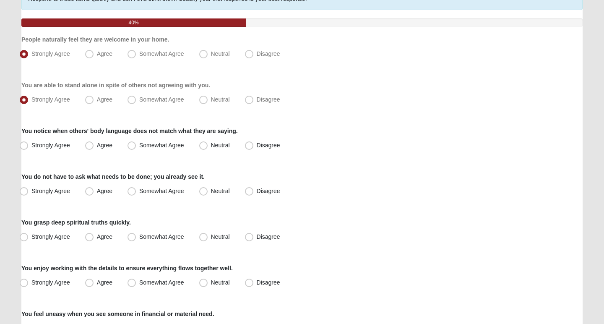
scroll to position [81, 0]
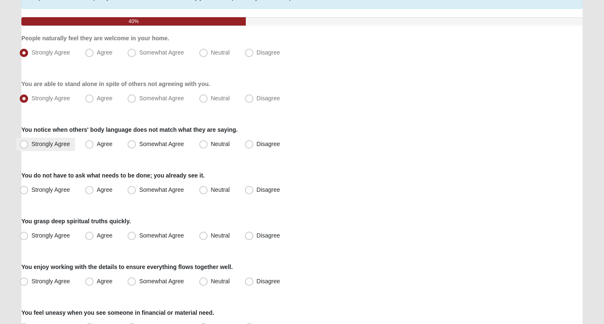
click at [31, 142] on span "Strongly Agree" at bounding box center [50, 144] width 39 height 7
click at [24, 142] on input "Strongly Agree" at bounding box center [25, 143] width 5 height 5
radio input "true"
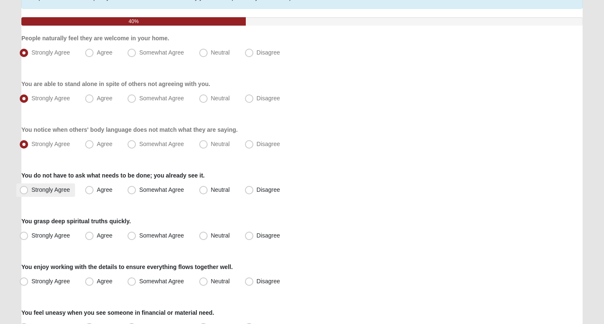
click at [31, 191] on span "Strongly Agree" at bounding box center [50, 189] width 39 height 7
click at [26, 191] on input "Strongly Agree" at bounding box center [25, 189] width 5 height 5
radio input "true"
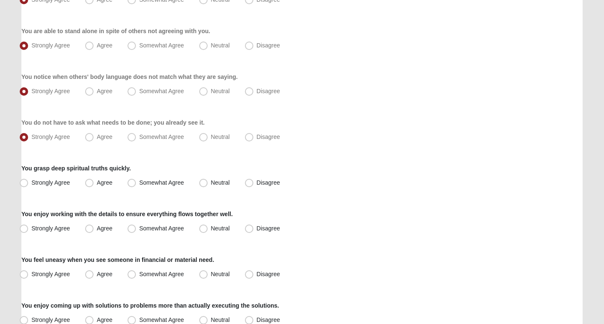
scroll to position [138, 0]
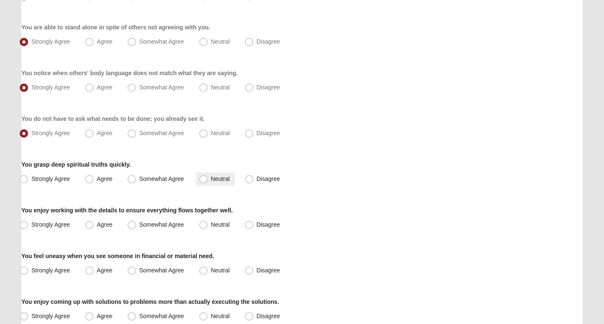
click at [211, 178] on span "Neutral" at bounding box center [220, 178] width 19 height 7
click at [204, 178] on input "Neutral" at bounding box center [205, 178] width 5 height 5
radio input "true"
click at [139, 179] on span "Somewhat Agree" at bounding box center [161, 178] width 45 height 7
click at [134, 179] on input "Somewhat Agree" at bounding box center [133, 178] width 5 height 5
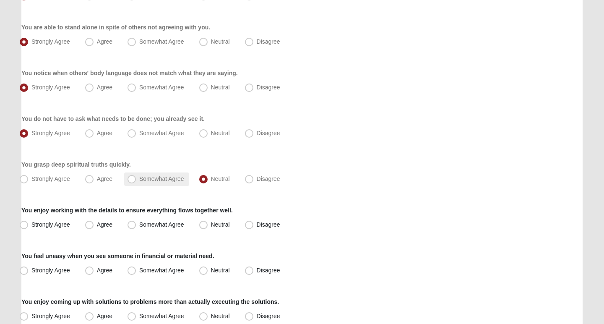
radio input "true"
click at [97, 222] on span "Agree" at bounding box center [105, 224] width 16 height 7
click at [92, 222] on input "Agree" at bounding box center [91, 224] width 5 height 5
radio input "true"
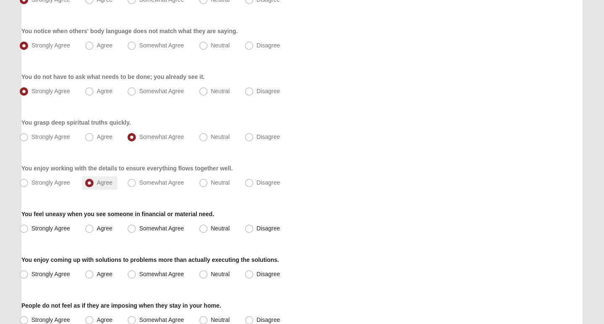
scroll to position [187, 0]
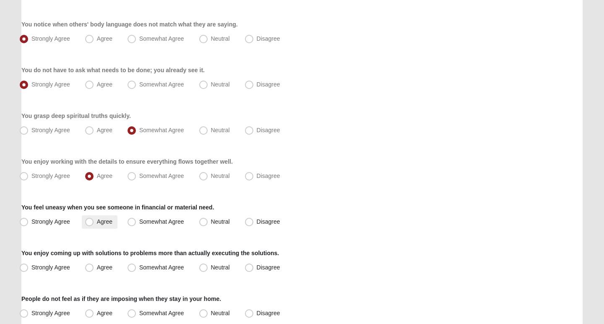
click at [97, 224] on span "Agree" at bounding box center [105, 221] width 16 height 7
click at [89, 224] on input "Agree" at bounding box center [91, 221] width 5 height 5
radio input "true"
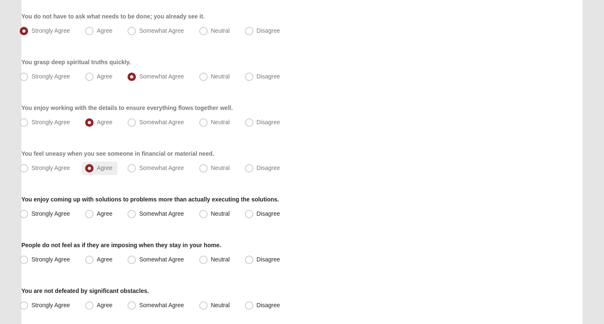
scroll to position [241, 0]
click at [139, 214] on span "Somewhat Agree" at bounding box center [161, 213] width 45 height 7
click at [134, 214] on input "Somewhat Agree" at bounding box center [133, 213] width 5 height 5
radio input "true"
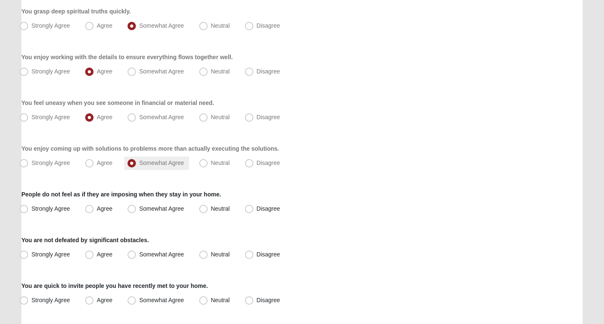
scroll to position [293, 0]
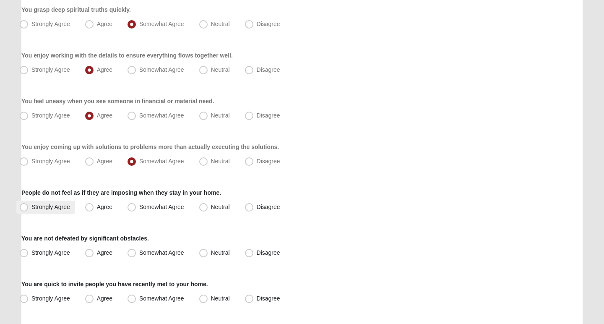
click at [31, 205] on span "Strongly Agree" at bounding box center [50, 207] width 39 height 7
click at [26, 205] on input "Strongly Agree" at bounding box center [25, 206] width 5 height 5
radio input "true"
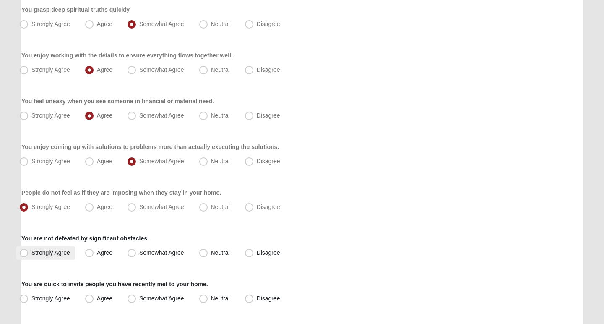
click at [31, 254] on span "Strongly Agree" at bounding box center [50, 252] width 39 height 7
click at [24, 254] on input "Strongly Agree" at bounding box center [25, 252] width 5 height 5
radio input "true"
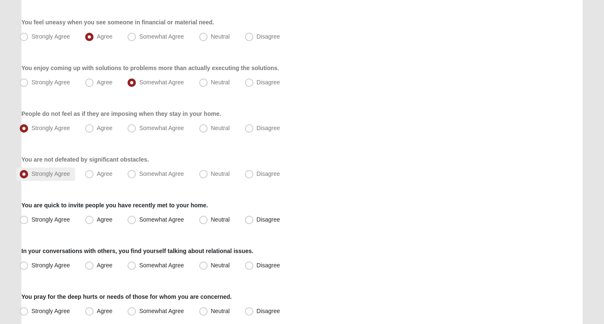
scroll to position [377, 0]
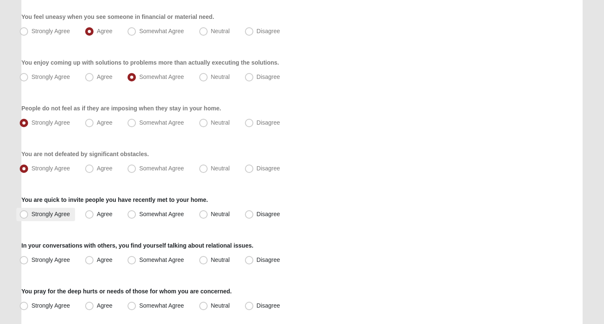
click at [31, 214] on span "Strongly Agree" at bounding box center [50, 214] width 39 height 7
click at [25, 214] on input "Strongly Agree" at bounding box center [25, 214] width 5 height 5
radio input "true"
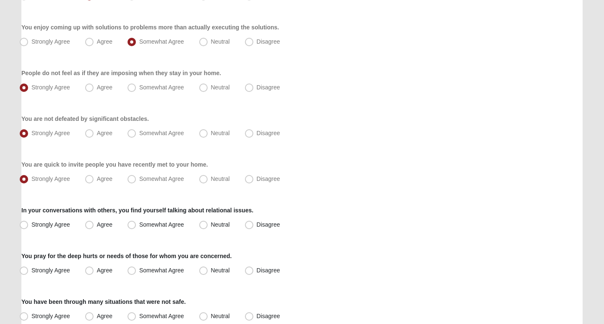
scroll to position [414, 0]
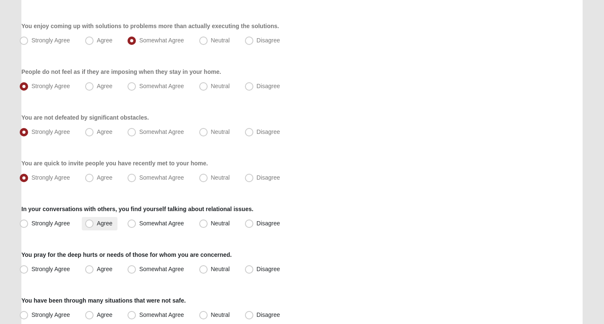
click at [97, 222] on span "Agree" at bounding box center [105, 223] width 16 height 7
click at [90, 222] on input "Agree" at bounding box center [91, 223] width 5 height 5
radio input "true"
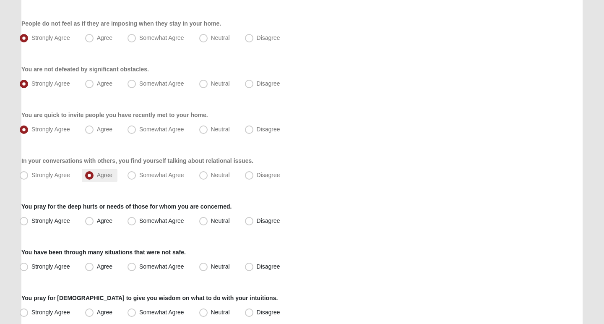
scroll to position [464, 0]
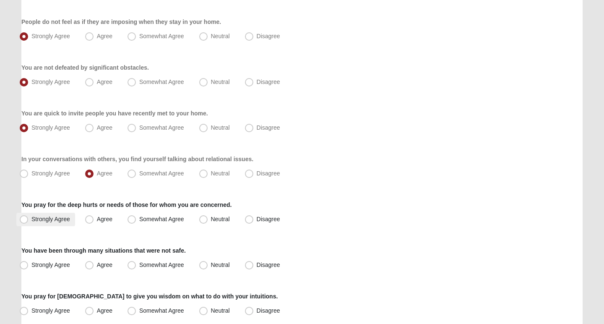
click at [31, 219] on span "Strongly Agree" at bounding box center [50, 219] width 39 height 7
click at [25, 219] on input "Strongly Agree" at bounding box center [25, 219] width 5 height 5
radio input "true"
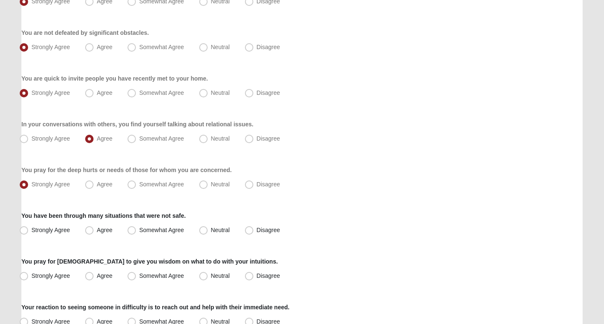
scroll to position [511, 0]
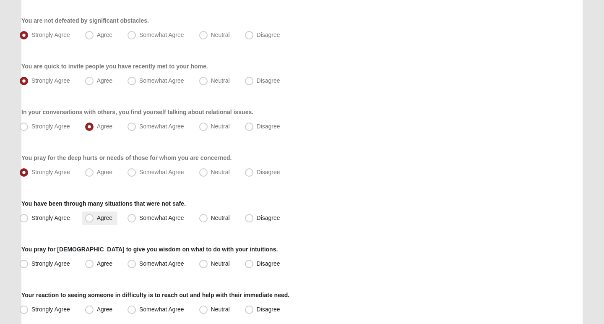
click at [97, 219] on span "Agree" at bounding box center [105, 217] width 16 height 7
click at [89, 219] on input "Agree" at bounding box center [91, 217] width 5 height 5
radio input "true"
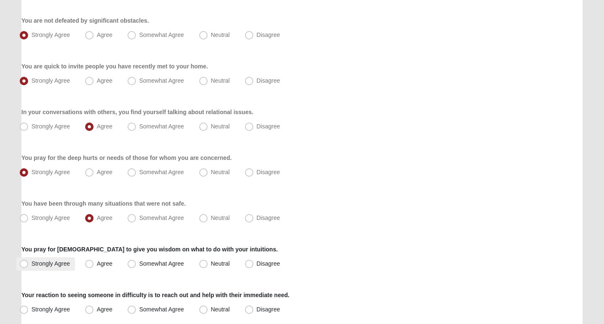
click at [31, 265] on span "Strongly Agree" at bounding box center [50, 263] width 39 height 7
click at [24, 265] on input "Strongly Agree" at bounding box center [25, 263] width 5 height 5
radio input "true"
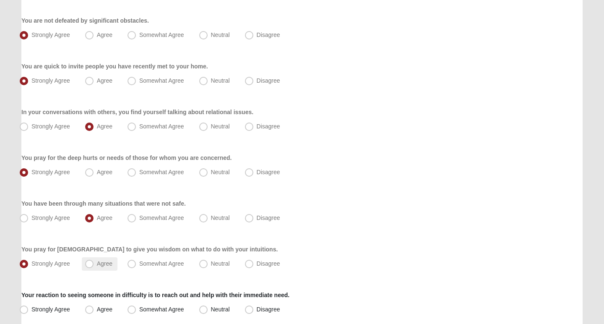
click at [97, 264] on span "Agree" at bounding box center [105, 263] width 16 height 7
click at [92, 264] on input "Agree" at bounding box center [91, 263] width 5 height 5
radio input "true"
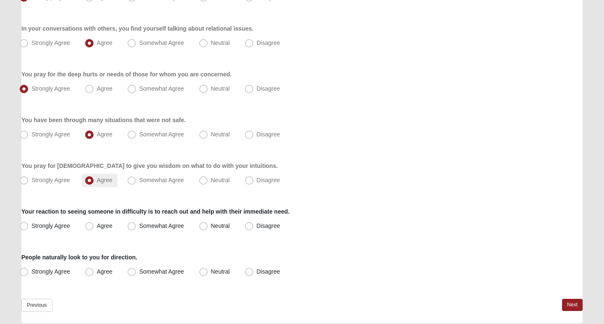
scroll to position [596, 0]
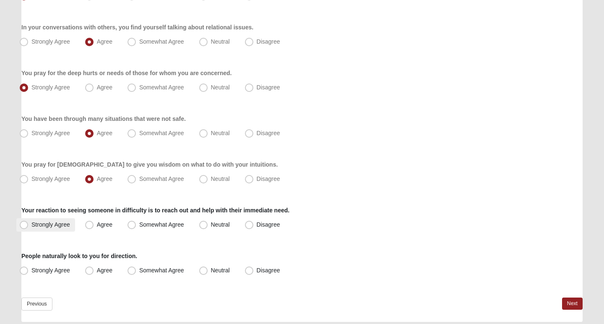
click at [31, 223] on span "Strongly Agree" at bounding box center [50, 224] width 39 height 7
click at [23, 223] on input "Strongly Agree" at bounding box center [25, 224] width 5 height 5
radio input "true"
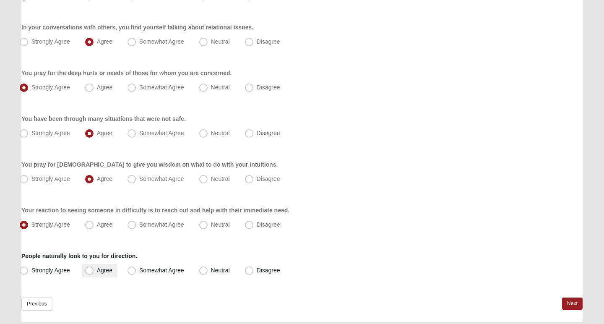
click at [97, 269] on span "Agree" at bounding box center [105, 270] width 16 height 7
click at [92, 269] on input "Agree" at bounding box center [91, 270] width 5 height 5
radio input "true"
click at [564, 301] on link "Next" at bounding box center [572, 304] width 21 height 12
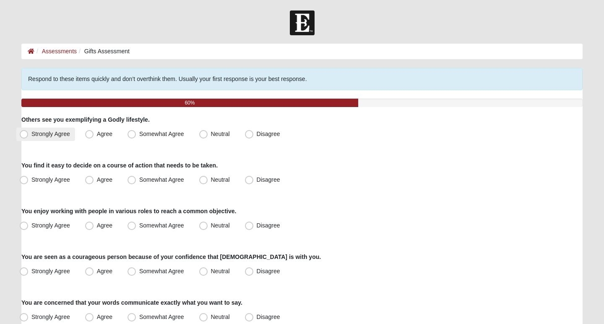
click at [31, 133] on span "Strongly Agree" at bounding box center [50, 134] width 39 height 7
click at [24, 133] on input "Strongly Agree" at bounding box center [25, 133] width 5 height 5
radio input "true"
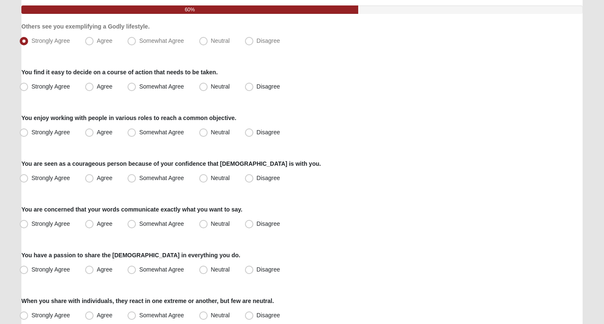
scroll to position [94, 0]
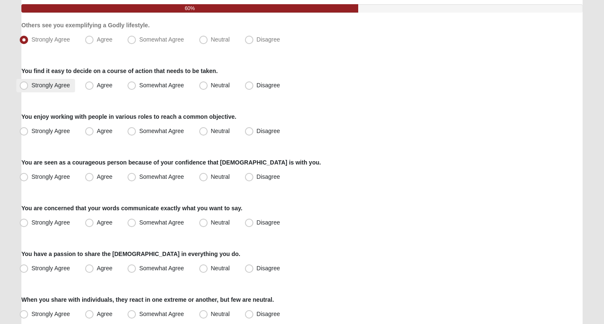
click at [31, 86] on span "Strongly Agree" at bounding box center [50, 85] width 39 height 7
click at [26, 86] on input "Strongly Agree" at bounding box center [25, 85] width 5 height 5
radio input "true"
click at [97, 84] on span "Agree" at bounding box center [105, 85] width 16 height 7
click at [89, 84] on input "Agree" at bounding box center [91, 85] width 5 height 5
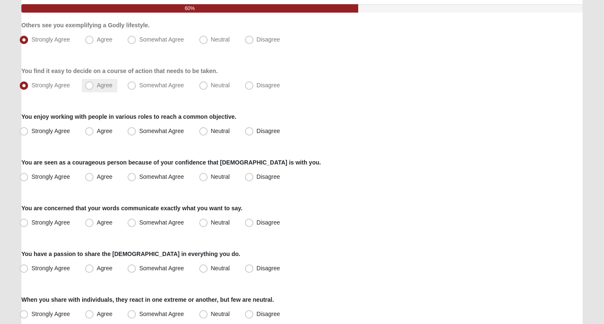
radio input "true"
click at [97, 130] on span "Agree" at bounding box center [105, 131] width 16 height 7
click at [92, 130] on input "Agree" at bounding box center [91, 130] width 5 height 5
radio input "true"
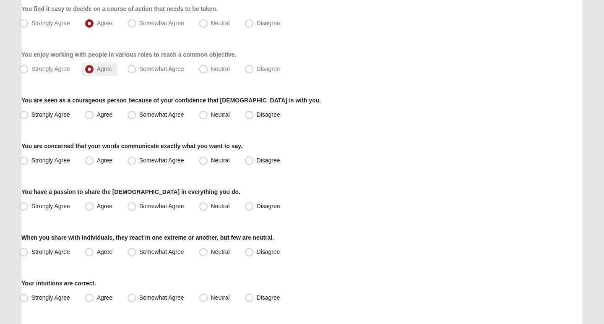
scroll to position [158, 0]
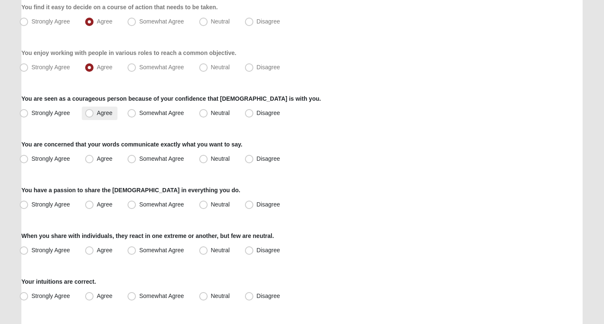
click at [97, 112] on span "Agree" at bounding box center [105, 113] width 16 height 7
click at [92, 112] on input "Agree" at bounding box center [91, 112] width 5 height 5
radio input "true"
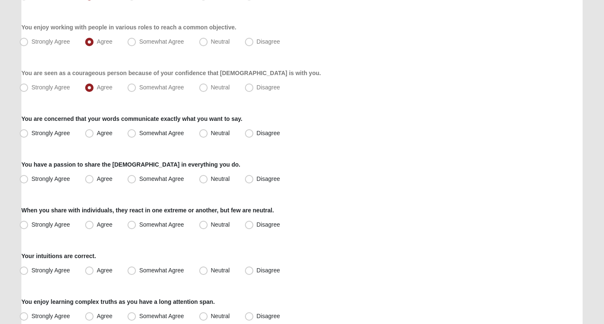
scroll to position [187, 0]
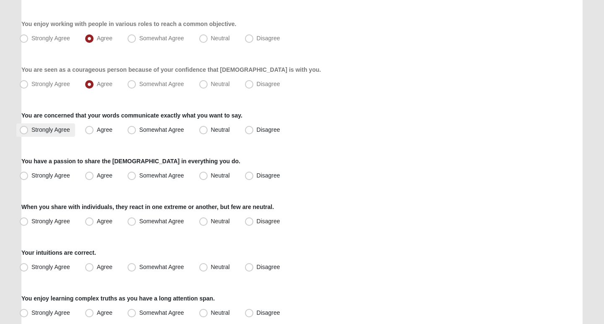
click at [31, 129] on span "Strongly Agree" at bounding box center [50, 129] width 39 height 7
click at [25, 129] on input "Strongly Agree" at bounding box center [25, 129] width 5 height 5
radio input "true"
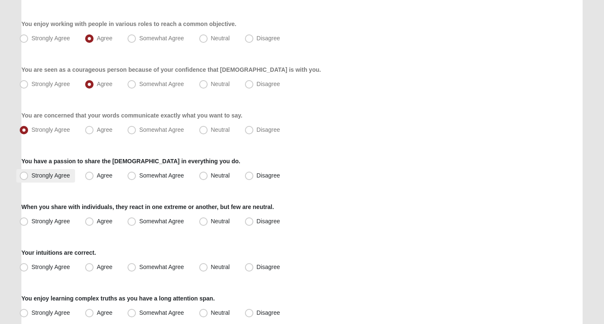
click at [31, 175] on span "Strongly Agree" at bounding box center [50, 175] width 39 height 7
click at [25, 175] on input "Strongly Agree" at bounding box center [25, 175] width 5 height 5
radio input "true"
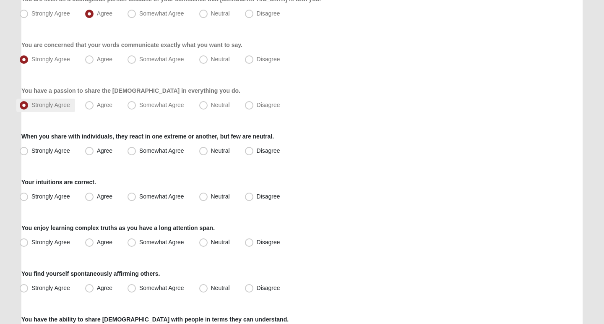
scroll to position [259, 0]
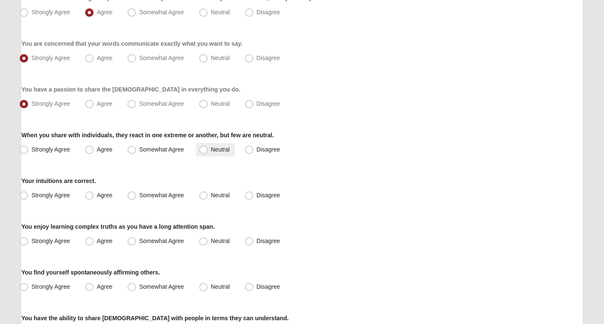
click at [211, 149] on span "Neutral" at bounding box center [220, 149] width 19 height 7
click at [203, 149] on input "Neutral" at bounding box center [205, 149] width 5 height 5
radio input "true"
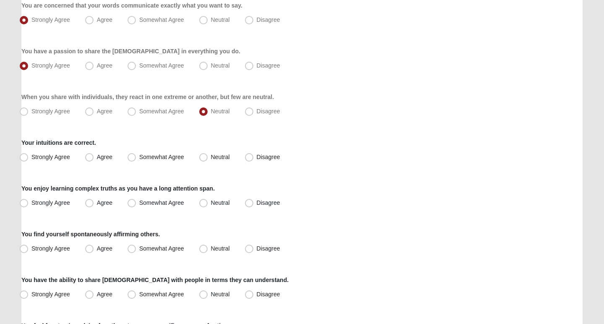
scroll to position [309, 0]
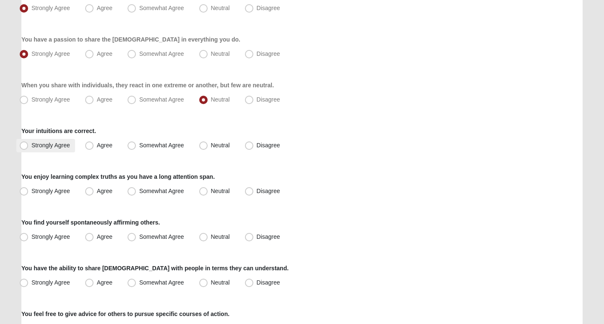
click at [31, 149] on span "Strongly Agree" at bounding box center [50, 145] width 39 height 7
click at [24, 148] on input "Strongly Agree" at bounding box center [25, 145] width 5 height 5
radio input "true"
click at [97, 189] on span "Agree" at bounding box center [105, 191] width 16 height 7
click at [92, 189] on input "Agree" at bounding box center [91, 190] width 5 height 5
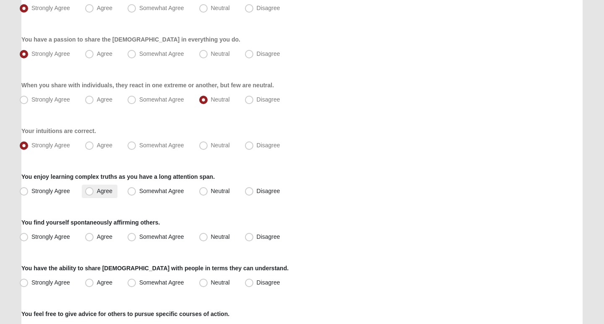
radio input "true"
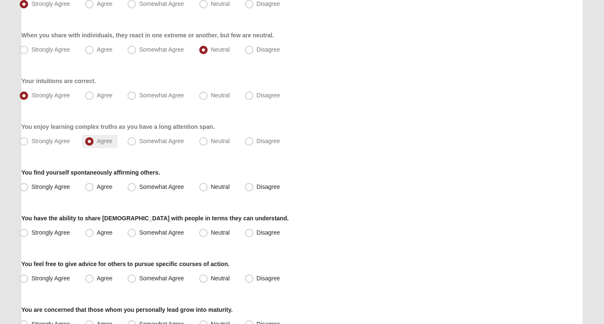
scroll to position [360, 0]
click at [31, 186] on span "Strongly Agree" at bounding box center [50, 186] width 39 height 7
click at [25, 186] on input "Strongly Agree" at bounding box center [25, 185] width 5 height 5
radio input "true"
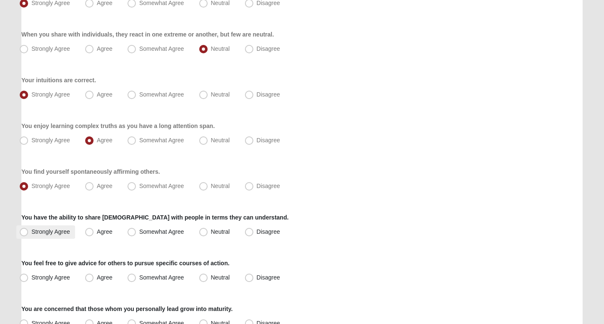
click at [31, 233] on span "Strongly Agree" at bounding box center [50, 231] width 39 height 7
click at [23, 233] on input "Strongly Agree" at bounding box center [25, 231] width 5 height 5
radio input "true"
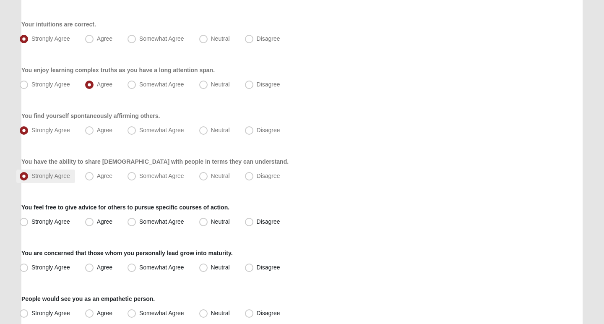
scroll to position [423, 0]
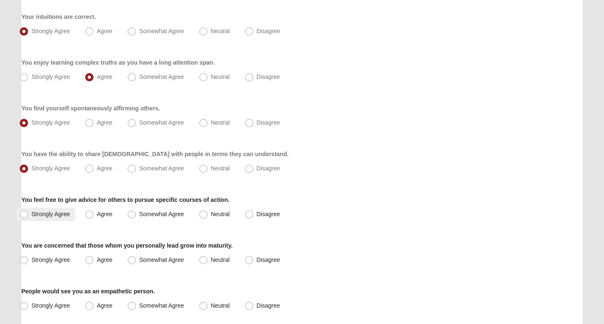
click at [31, 214] on span "Strongly Agree" at bounding box center [50, 214] width 39 height 7
click at [23, 214] on input "Strongly Agree" at bounding box center [25, 214] width 5 height 5
radio input "true"
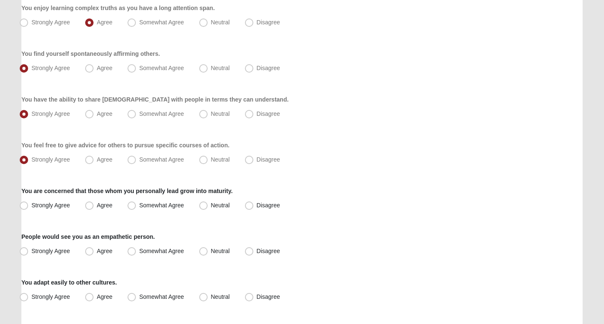
scroll to position [481, 0]
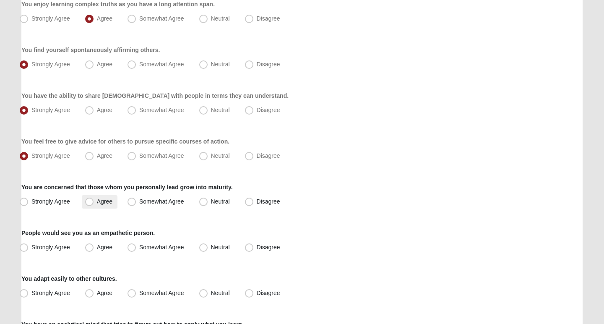
click at [97, 201] on span "Agree" at bounding box center [105, 201] width 16 height 7
click at [93, 201] on input "Agree" at bounding box center [91, 201] width 5 height 5
radio input "true"
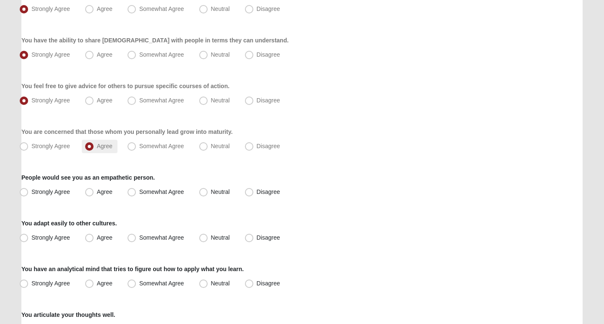
scroll to position [539, 0]
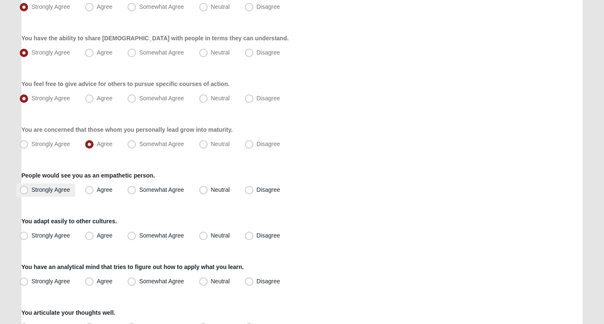
click at [31, 189] on span "Strongly Agree" at bounding box center [50, 189] width 39 height 7
click at [23, 189] on input "Strongly Agree" at bounding box center [25, 189] width 5 height 5
radio input "true"
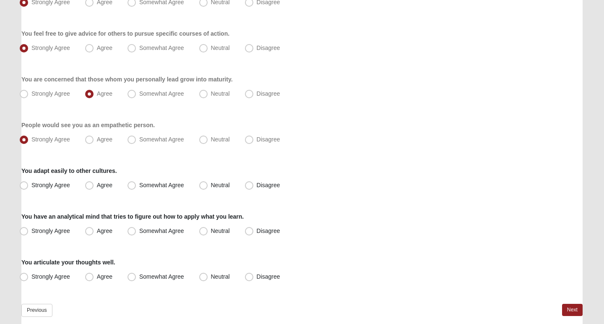
scroll to position [594, 0]
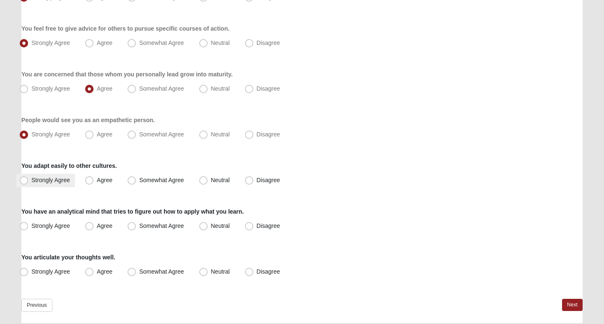
click at [31, 178] on span "Strongly Agree" at bounding box center [50, 180] width 39 height 7
click at [26, 178] on input "Strongly Agree" at bounding box center [25, 180] width 5 height 5
radio input "true"
click at [31, 228] on span "Strongly Agree" at bounding box center [50, 225] width 39 height 7
click at [25, 228] on input "Strongly Agree" at bounding box center [25, 225] width 5 height 5
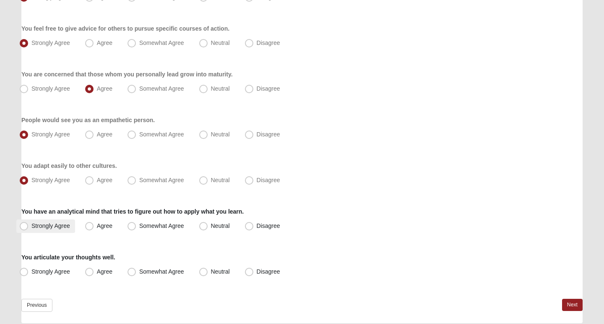
radio input "true"
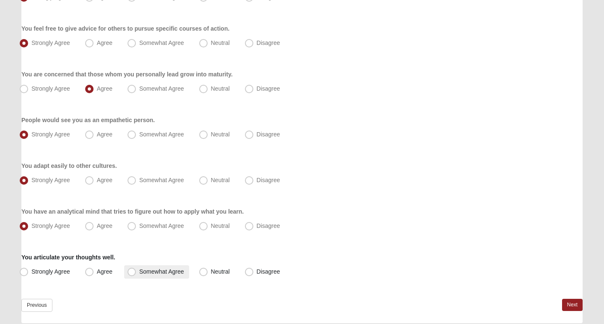
click at [139, 271] on span "Somewhat Agree" at bounding box center [161, 271] width 45 height 7
click at [136, 271] on input "Somewhat Agree" at bounding box center [133, 271] width 5 height 5
radio input "true"
click at [564, 304] on link "Next" at bounding box center [572, 305] width 21 height 12
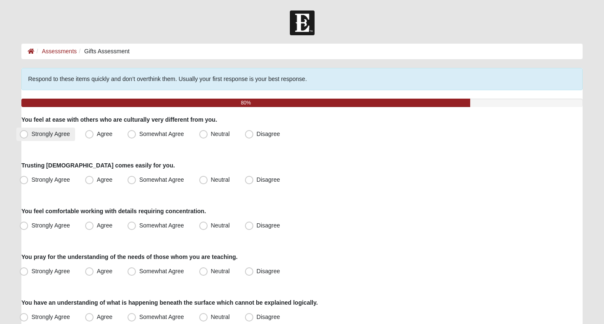
click at [31, 132] on span "Strongly Agree" at bounding box center [50, 134] width 39 height 7
click at [23, 132] on input "Strongly Agree" at bounding box center [25, 133] width 5 height 5
radio input "true"
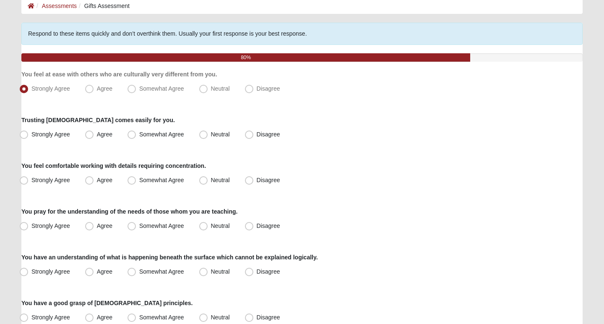
scroll to position [50, 0]
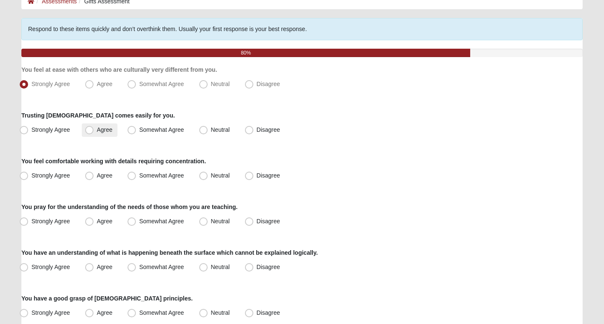
click at [97, 129] on span "Agree" at bounding box center [105, 129] width 16 height 7
click at [93, 129] on input "Agree" at bounding box center [91, 129] width 5 height 5
radio input "true"
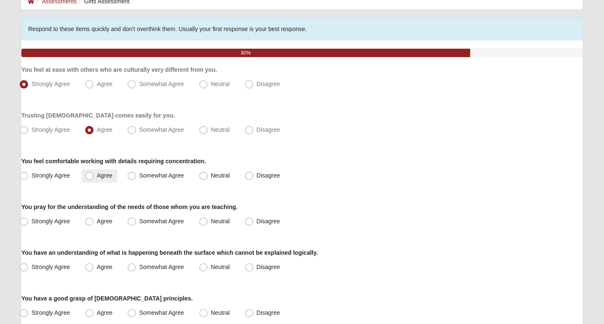
click at [97, 172] on span "Agree" at bounding box center [105, 175] width 16 height 7
click at [89, 173] on input "Agree" at bounding box center [91, 175] width 5 height 5
radio input "true"
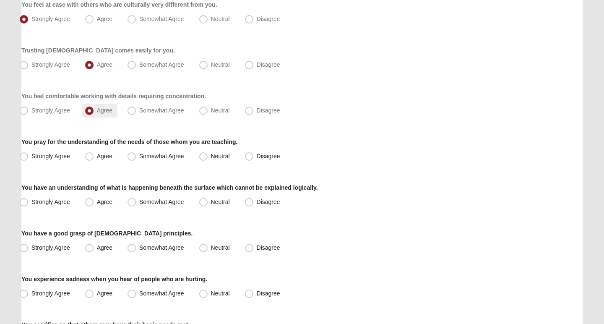
scroll to position [117, 0]
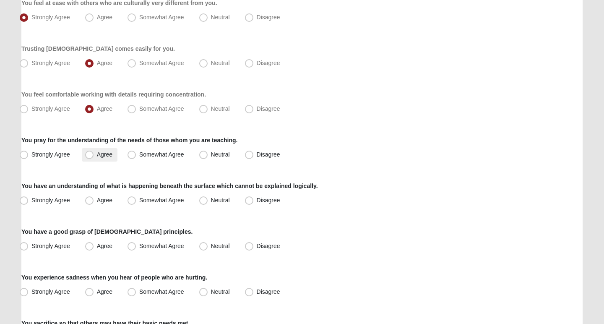
click at [97, 154] on span "Agree" at bounding box center [105, 154] width 16 height 7
click at [89, 154] on input "Agree" at bounding box center [91, 154] width 5 height 5
radio input "true"
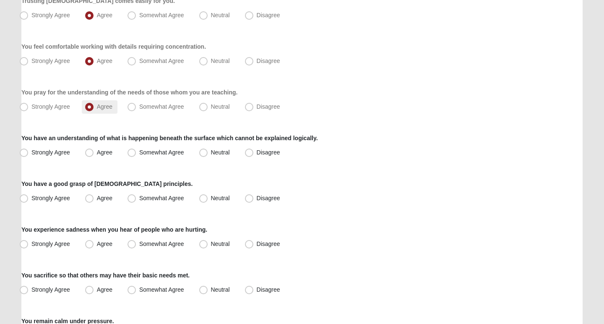
scroll to position [168, 0]
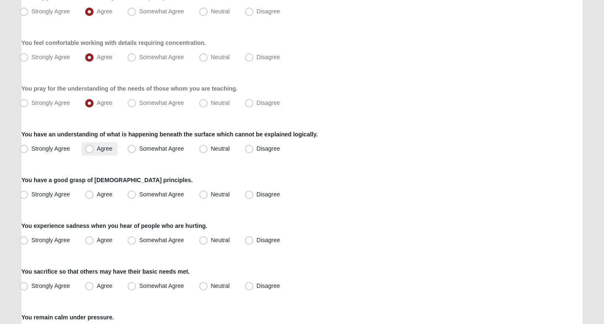
click at [97, 151] on span "Agree" at bounding box center [105, 148] width 16 height 7
click at [90, 151] on input "Agree" at bounding box center [91, 148] width 5 height 5
radio input "true"
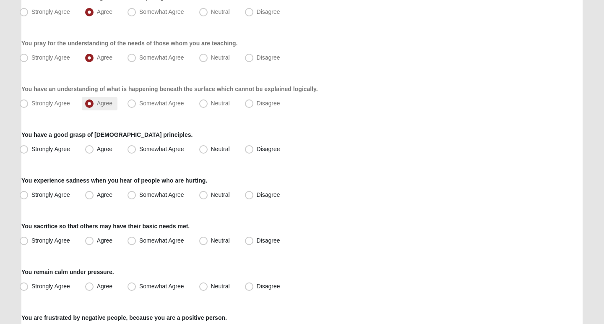
scroll to position [217, 0]
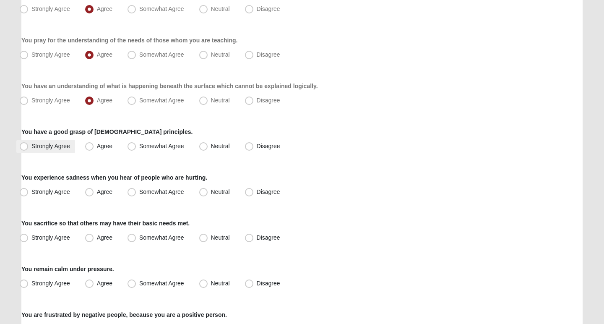
click at [31, 145] on span "Strongly Agree" at bounding box center [50, 146] width 39 height 7
click at [25, 145] on input "Strongly Agree" at bounding box center [25, 146] width 5 height 5
radio input "true"
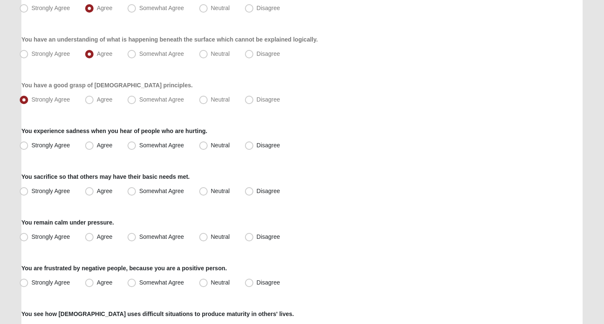
scroll to position [268, 0]
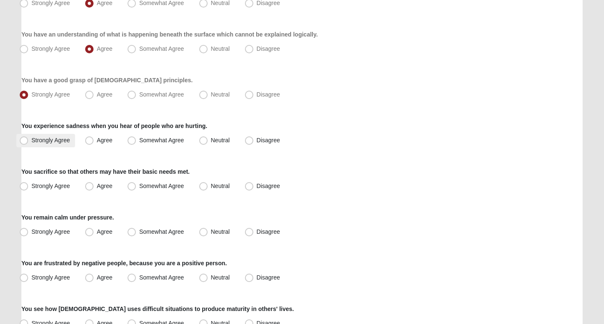
click at [31, 140] on span "Strongly Agree" at bounding box center [50, 140] width 39 height 7
click at [24, 140] on input "Strongly Agree" at bounding box center [25, 140] width 5 height 5
radio input "true"
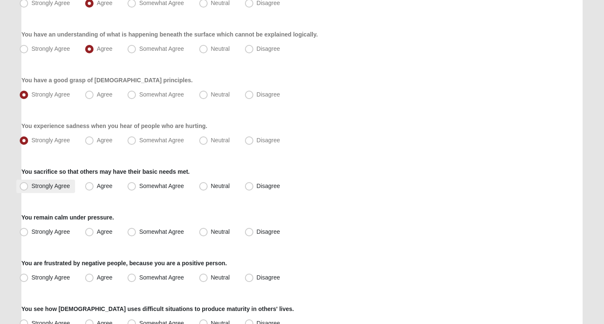
click at [31, 186] on span "Strongly Agree" at bounding box center [50, 186] width 39 height 7
click at [25, 186] on input "Strongly Agree" at bounding box center [25, 185] width 5 height 5
radio input "true"
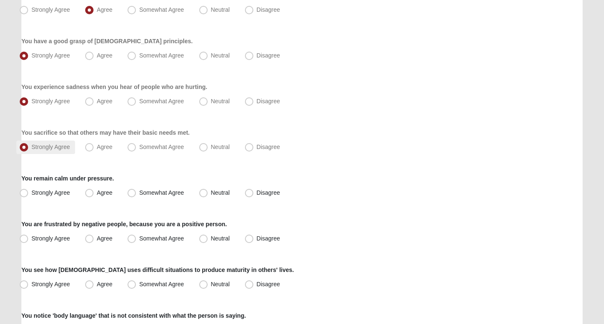
scroll to position [316, 0]
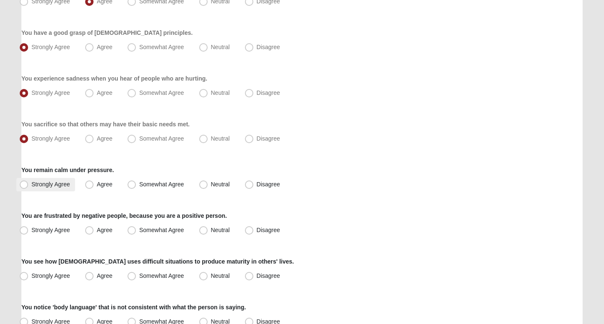
click at [31, 186] on span "Strongly Agree" at bounding box center [50, 184] width 39 height 7
click at [25, 186] on input "Strongly Agree" at bounding box center [25, 184] width 5 height 5
radio input "true"
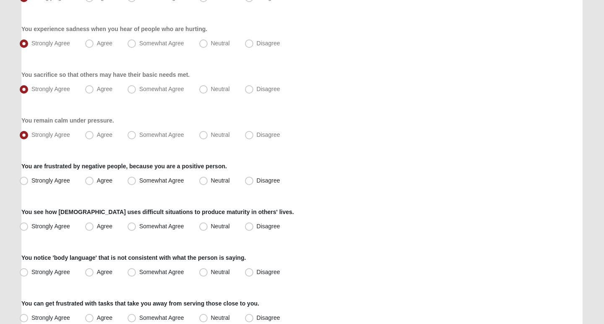
scroll to position [366, 0]
click at [31, 181] on span "Strongly Agree" at bounding box center [50, 180] width 39 height 7
click at [26, 181] on input "Strongly Agree" at bounding box center [25, 180] width 5 height 5
radio input "true"
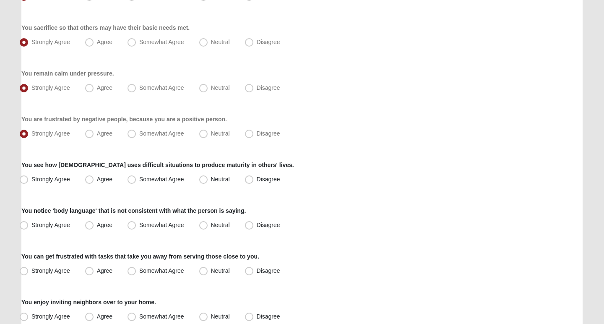
scroll to position [413, 0]
click at [30, 177] on label "Strongly Agree" at bounding box center [45, 178] width 59 height 13
click at [29, 177] on input "Strongly Agree" at bounding box center [25, 178] width 5 height 5
radio input "true"
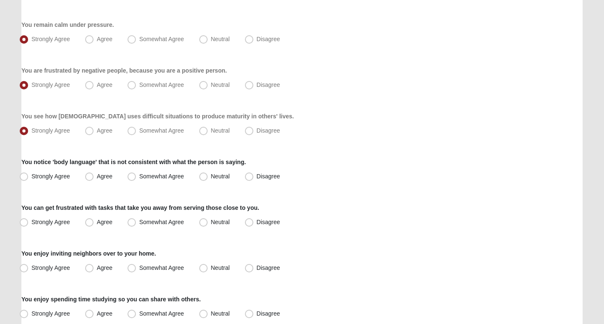
scroll to position [462, 0]
click at [31, 176] on span "Strongly Agree" at bounding box center [50, 175] width 39 height 7
click at [27, 176] on input "Strongly Agree" at bounding box center [25, 175] width 5 height 5
radio input "true"
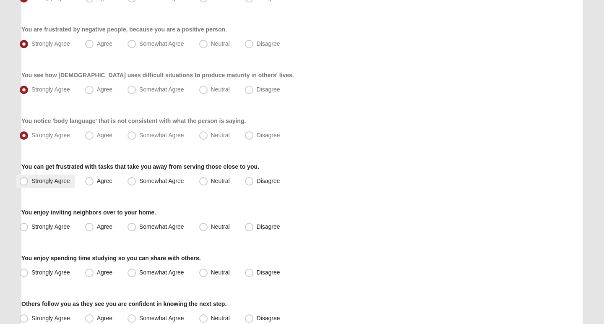
scroll to position [514, 0]
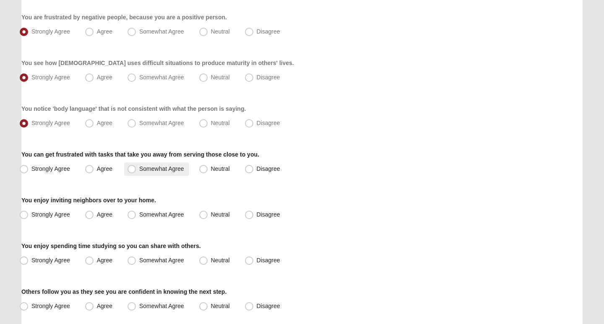
click at [139, 169] on span "Somewhat Agree" at bounding box center [161, 168] width 45 height 7
click at [136, 169] on input "Somewhat Agree" at bounding box center [133, 168] width 5 height 5
radio input "true"
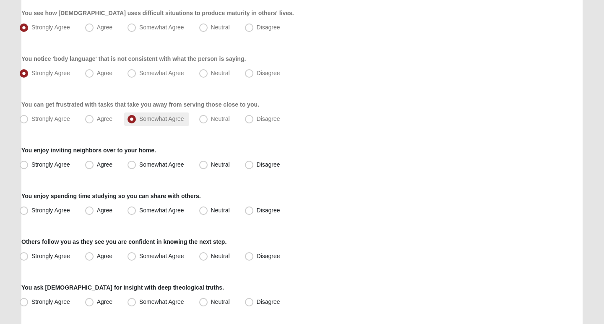
scroll to position [565, 0]
click at [31, 163] on span "Strongly Agree" at bounding box center [50, 164] width 39 height 7
click at [25, 163] on input "Strongly Agree" at bounding box center [25, 164] width 5 height 5
radio input "true"
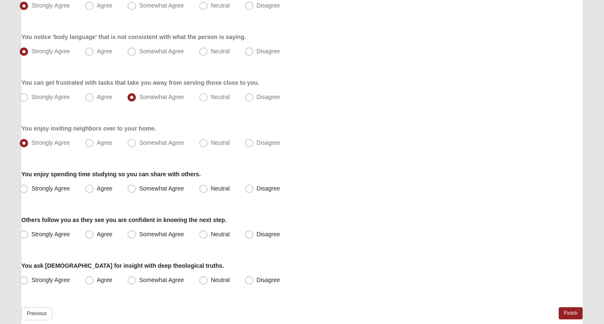
scroll to position [588, 0]
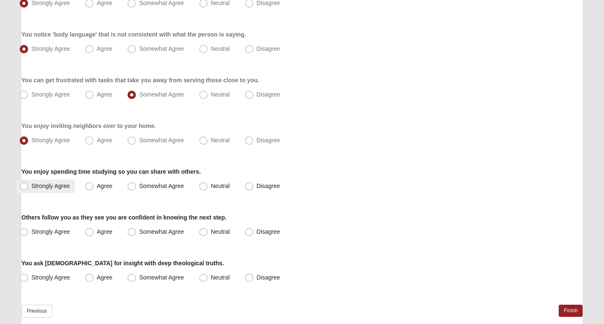
click at [31, 184] on span "Strongly Agree" at bounding box center [50, 186] width 39 height 7
click at [24, 184] on input "Strongly Agree" at bounding box center [25, 185] width 5 height 5
radio input "true"
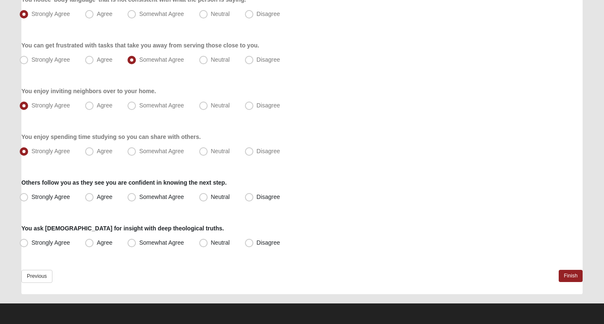
scroll to position [624, 0]
click at [31, 193] on span "Strongly Agree" at bounding box center [50, 196] width 39 height 7
click at [26, 194] on input "Strongly Agree" at bounding box center [25, 196] width 5 height 5
radio input "true"
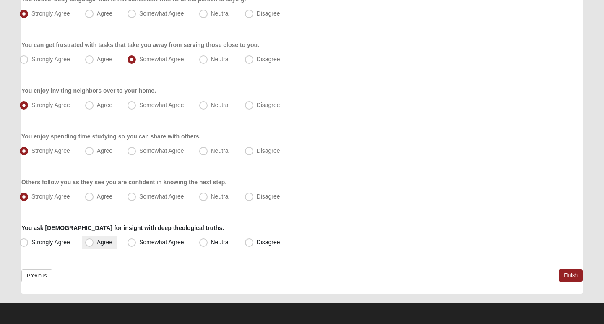
click at [97, 241] on span "Agree" at bounding box center [105, 242] width 16 height 7
click at [89, 241] on input "Agree" at bounding box center [91, 242] width 5 height 5
radio input "true"
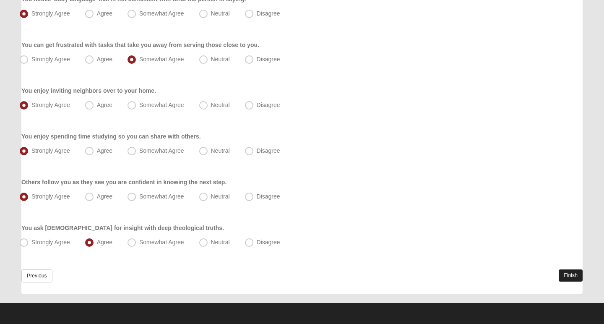
click at [561, 272] on link "Finish" at bounding box center [571, 275] width 24 height 12
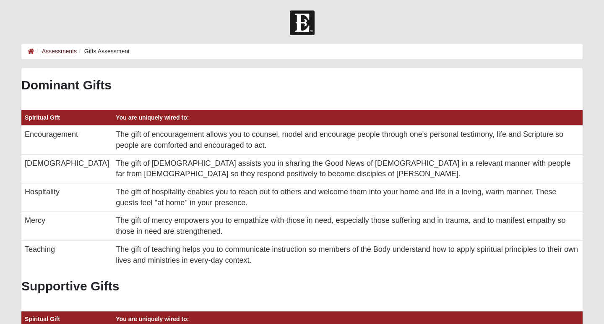
click at [60, 52] on link "Assessments" at bounding box center [59, 51] width 35 height 7
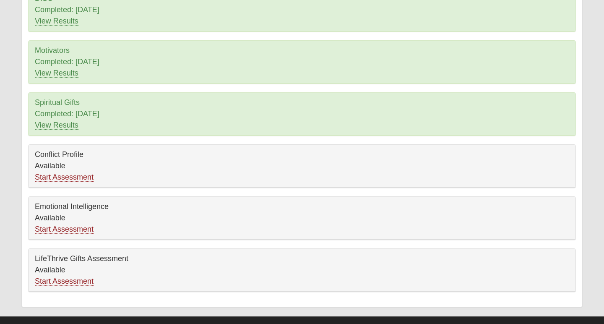
scroll to position [108, 0]
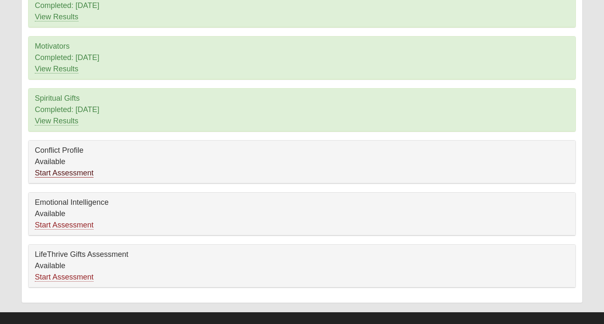
click at [86, 172] on link "Start Assessment" at bounding box center [64, 173] width 59 height 9
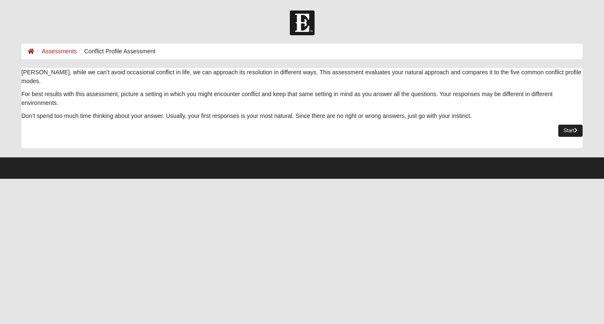
click at [566, 125] on link "Start" at bounding box center [571, 131] width 24 height 12
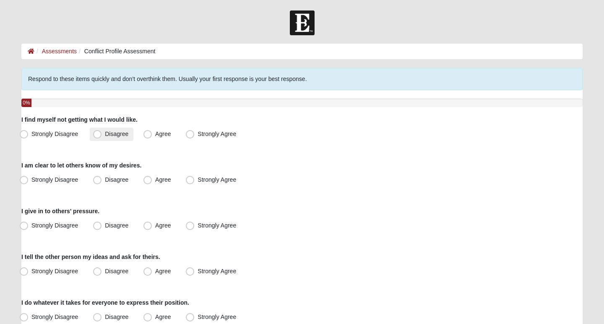
click at [105, 135] on span "Disagree" at bounding box center [117, 134] width 24 height 7
click at [97, 135] on input "Disagree" at bounding box center [99, 133] width 5 height 5
radio input "true"
click at [155, 179] on span "Agree" at bounding box center [163, 179] width 16 height 7
click at [147, 179] on input "Agree" at bounding box center [149, 179] width 5 height 5
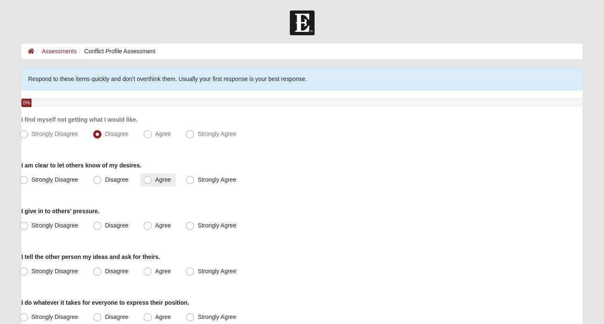
radio input "true"
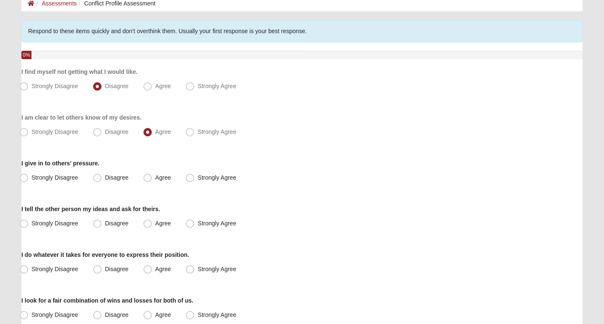
scroll to position [48, 0]
click at [155, 176] on span "Agree" at bounding box center [163, 177] width 16 height 7
click at [148, 176] on input "Agree" at bounding box center [149, 177] width 5 height 5
radio input "true"
click at [155, 224] on span "Agree" at bounding box center [163, 223] width 16 height 7
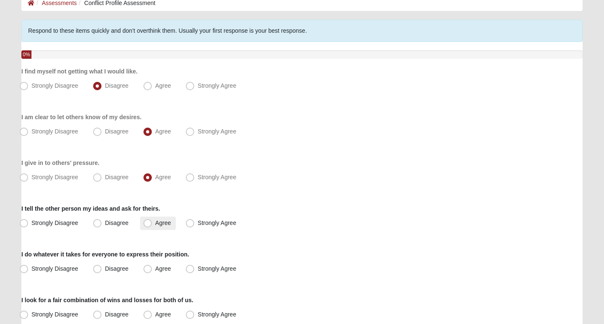
click at [147, 224] on input "Agree" at bounding box center [149, 222] width 5 height 5
radio input "true"
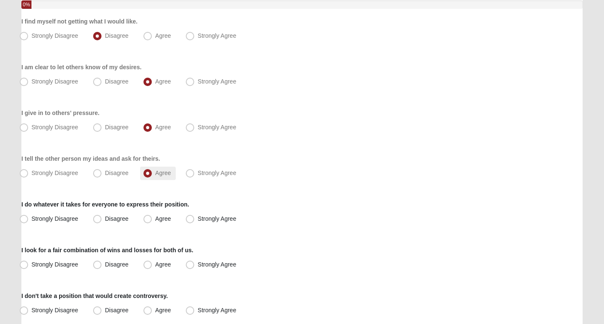
scroll to position [135, 0]
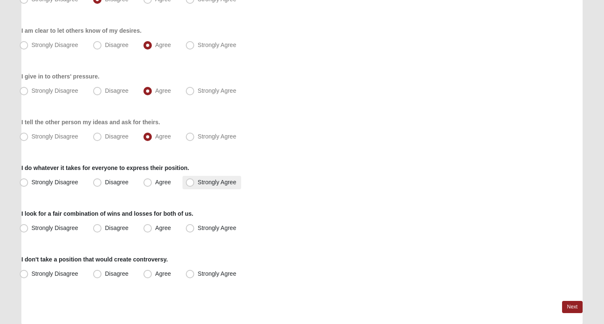
click at [198, 182] on span "Strongly Agree" at bounding box center [217, 182] width 39 height 7
click at [191, 182] on input "Strongly Agree" at bounding box center [191, 182] width 5 height 5
radio input "true"
click at [198, 225] on span "Strongly Agree" at bounding box center [217, 228] width 39 height 7
click at [191, 225] on input "Strongly Agree" at bounding box center [191, 227] width 5 height 5
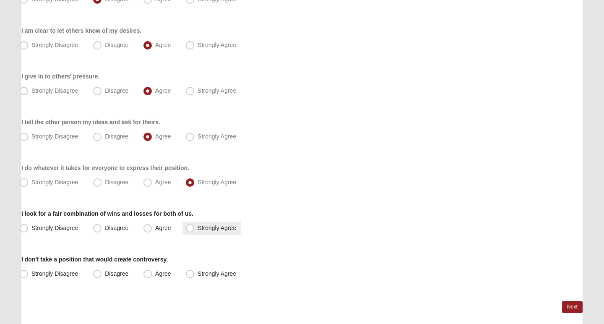
radio input "true"
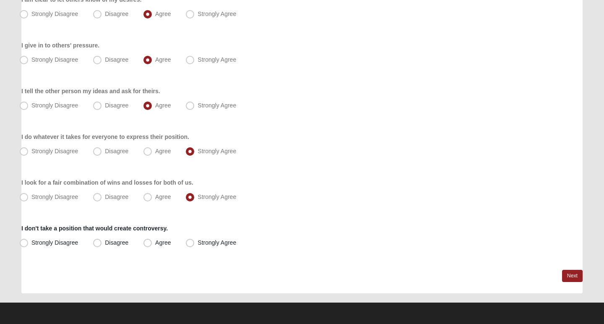
scroll to position [166, 0]
click at [105, 242] on span "Disagree" at bounding box center [117, 242] width 24 height 7
click at [97, 242] on input "Disagree" at bounding box center [99, 242] width 5 height 5
radio input "true"
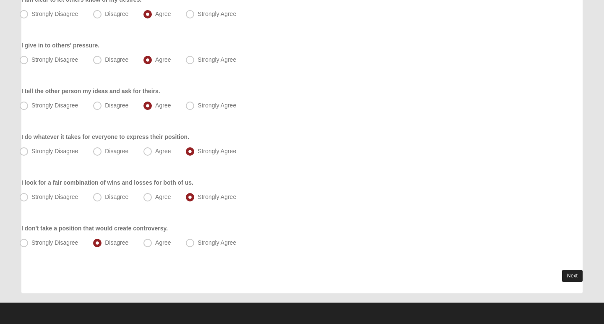
click at [576, 275] on link "Next" at bounding box center [572, 276] width 21 height 12
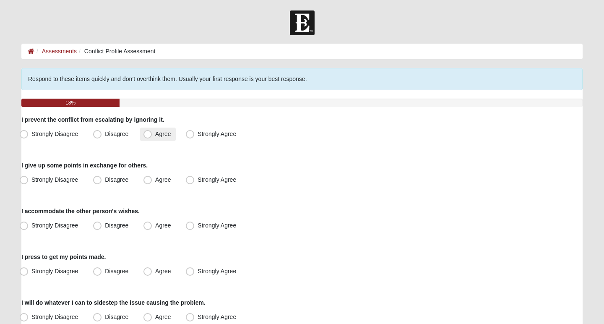
click at [155, 137] on span "Agree" at bounding box center [163, 134] width 16 height 7
click at [147, 137] on input "Agree" at bounding box center [149, 133] width 5 height 5
radio input "true"
click at [105, 134] on span "Disagree" at bounding box center [117, 134] width 24 height 7
click at [97, 134] on input "Disagree" at bounding box center [99, 133] width 5 height 5
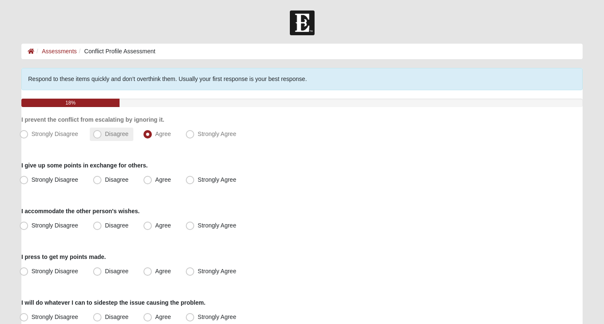
radio input "true"
click at [155, 178] on span "Agree" at bounding box center [163, 179] width 16 height 7
click at [147, 178] on input "Agree" at bounding box center [149, 179] width 5 height 5
radio input "true"
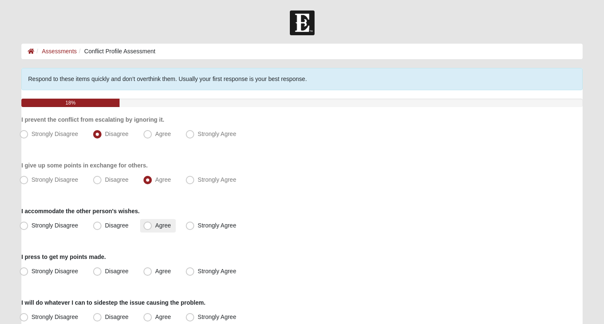
click at [155, 226] on span "Agree" at bounding box center [163, 225] width 16 height 7
click at [150, 226] on input "Agree" at bounding box center [149, 225] width 5 height 5
radio input "true"
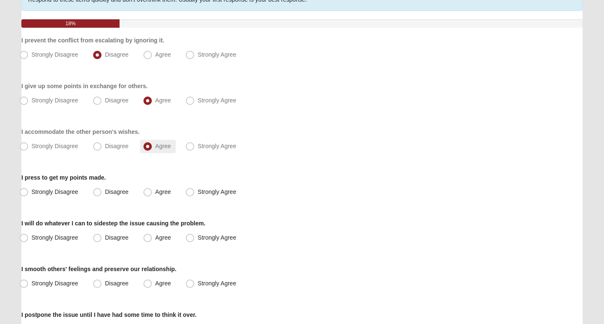
scroll to position [94, 0]
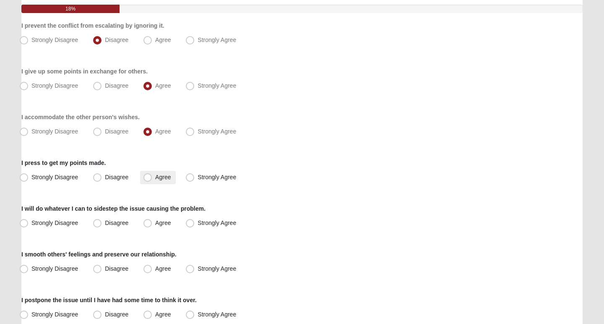
click at [155, 178] on span "Agree" at bounding box center [163, 177] width 16 height 7
click at [149, 178] on input "Agree" at bounding box center [149, 177] width 5 height 5
radio input "true"
click at [155, 223] on span "Agree" at bounding box center [163, 223] width 16 height 7
click at [147, 223] on input "Agree" at bounding box center [149, 222] width 5 height 5
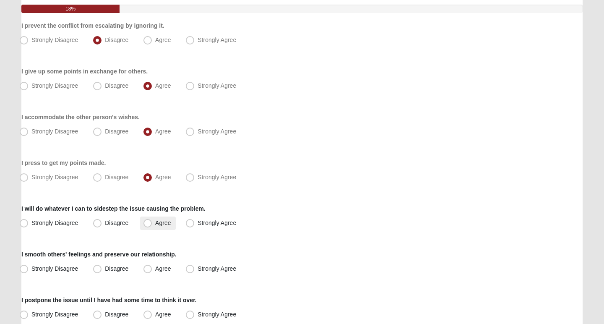
radio input "true"
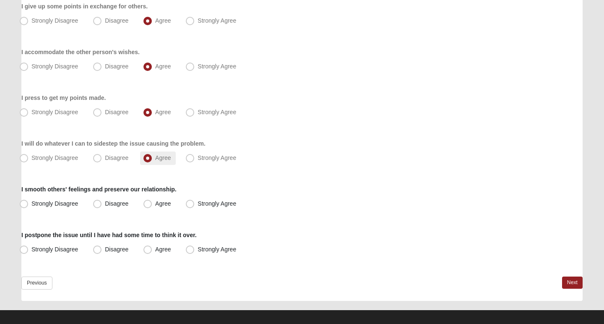
scroll to position [161, 0]
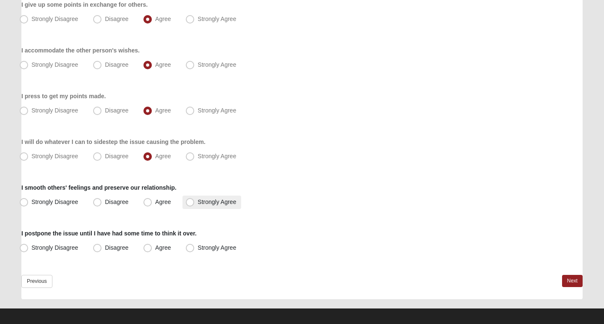
click at [198, 202] on span "Strongly Agree" at bounding box center [217, 202] width 39 height 7
click at [192, 202] on input "Strongly Agree" at bounding box center [191, 201] width 5 height 5
radio input "true"
click at [155, 248] on span "Agree" at bounding box center [163, 247] width 16 height 7
click at [147, 248] on input "Agree" at bounding box center [149, 247] width 5 height 5
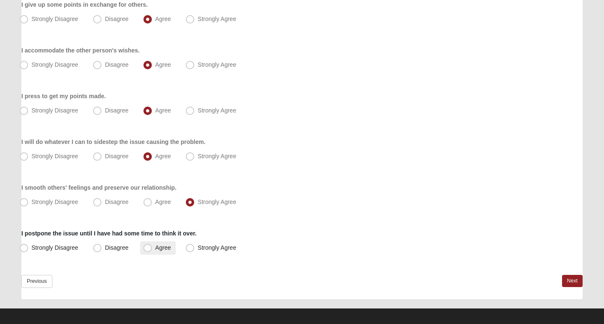
radio input "true"
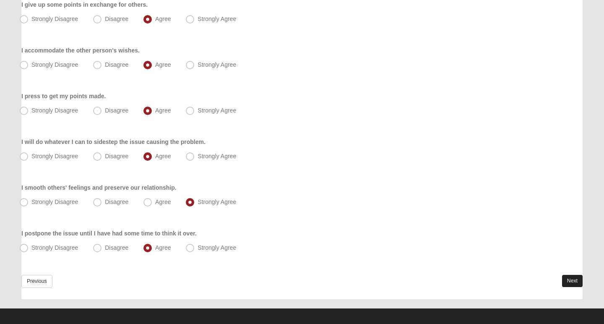
click at [566, 281] on link "Next" at bounding box center [572, 281] width 21 height 12
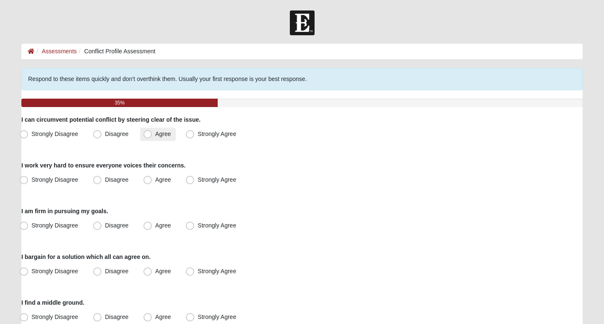
click at [155, 132] on span "Agree" at bounding box center [163, 134] width 16 height 7
click at [147, 132] on input "Agree" at bounding box center [149, 133] width 5 height 5
radio input "true"
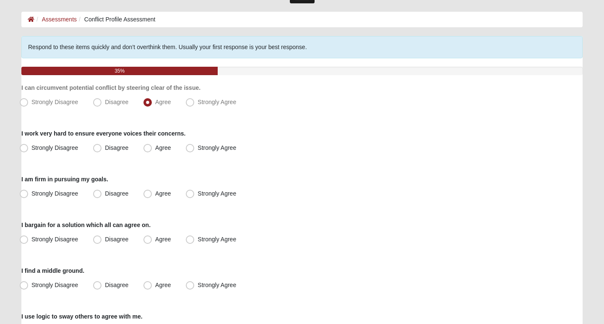
scroll to position [33, 0]
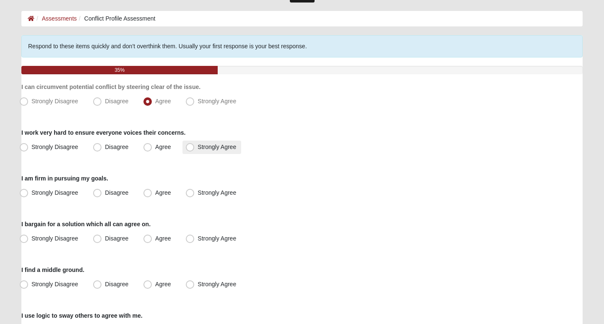
click at [198, 146] on span "Strongly Agree" at bounding box center [217, 147] width 39 height 7
click at [191, 146] on input "Strongly Agree" at bounding box center [191, 146] width 5 height 5
radio input "true"
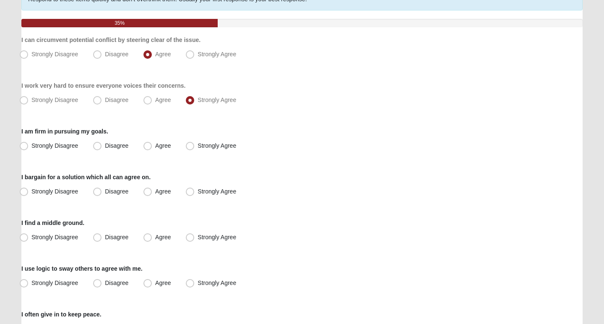
scroll to position [81, 0]
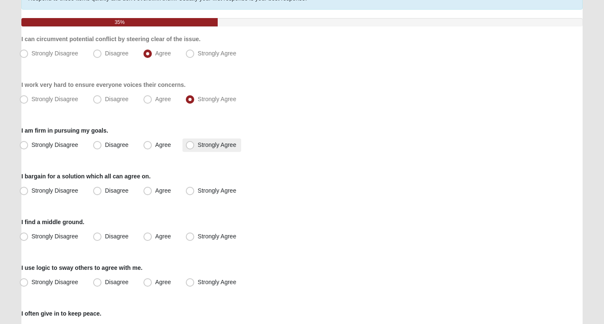
click at [198, 144] on span "Strongly Agree" at bounding box center [217, 144] width 39 height 7
click at [191, 144] on input "Strongly Agree" at bounding box center [191, 144] width 5 height 5
radio input "true"
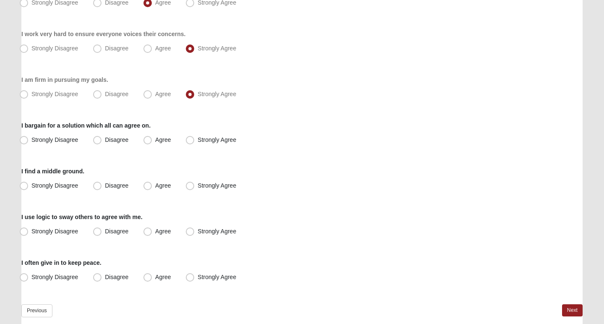
scroll to position [133, 0]
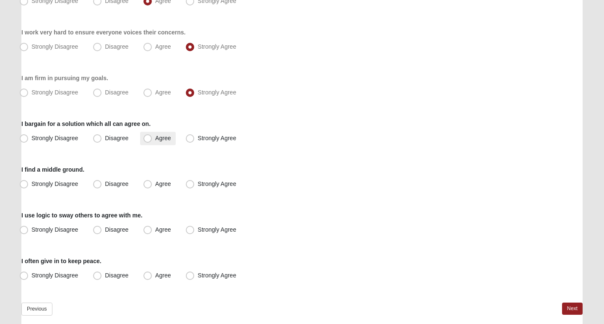
click at [155, 139] on span "Agree" at bounding box center [163, 138] width 16 height 7
click at [148, 139] on input "Agree" at bounding box center [149, 138] width 5 height 5
radio input "true"
click at [198, 183] on span "Strongly Agree" at bounding box center [217, 183] width 39 height 7
click at [190, 183] on input "Strongly Agree" at bounding box center [191, 183] width 5 height 5
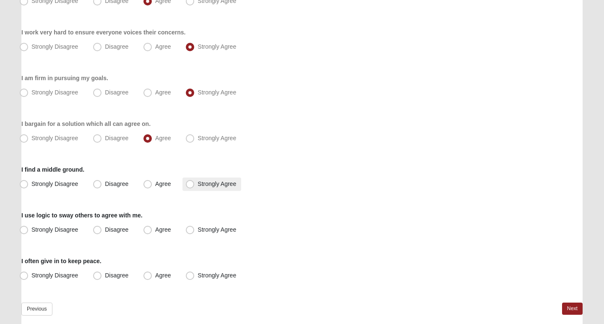
radio input "true"
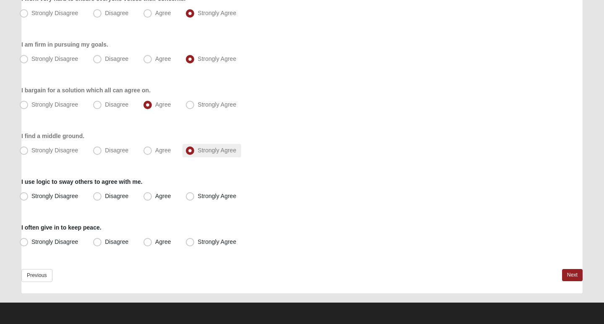
scroll to position [167, 0]
click at [198, 196] on span "Strongly Agree" at bounding box center [217, 196] width 39 height 7
click at [191, 196] on input "Strongly Agree" at bounding box center [191, 196] width 5 height 5
radio input "true"
click at [155, 241] on span "Agree" at bounding box center [163, 241] width 16 height 7
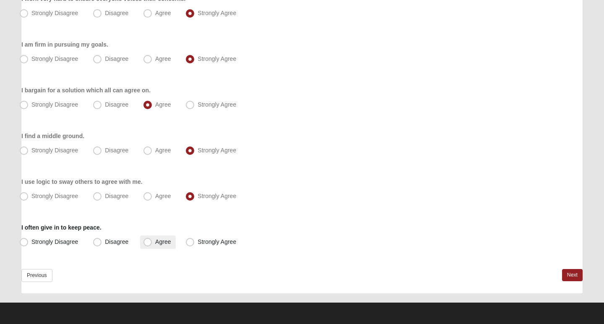
click at [147, 241] on input "Agree" at bounding box center [149, 241] width 5 height 5
radio input "true"
click at [105, 241] on span "Disagree" at bounding box center [117, 241] width 24 height 7
click at [99, 241] on input "Disagree" at bounding box center [99, 241] width 5 height 5
radio input "true"
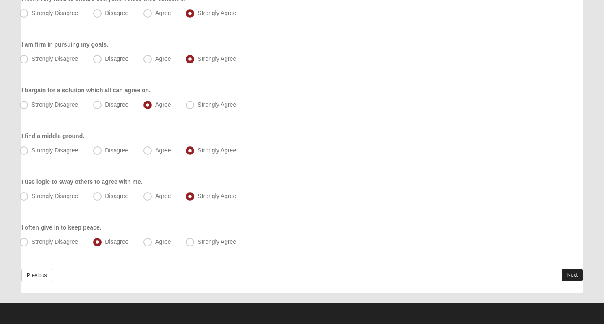
click at [567, 270] on link "Next" at bounding box center [572, 275] width 21 height 12
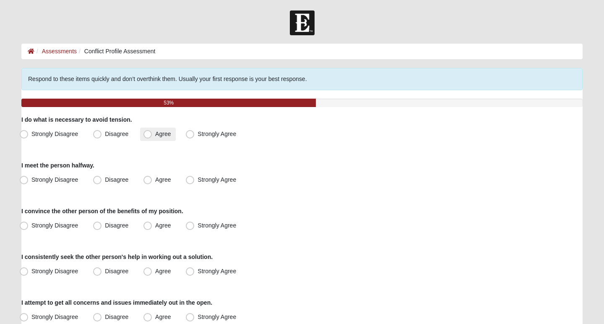
click at [155, 134] on span "Agree" at bounding box center [163, 134] width 16 height 7
click at [147, 134] on input "Agree" at bounding box center [149, 133] width 5 height 5
radio input "true"
click at [155, 178] on span "Agree" at bounding box center [163, 179] width 16 height 7
click at [147, 178] on input "Agree" at bounding box center [149, 179] width 5 height 5
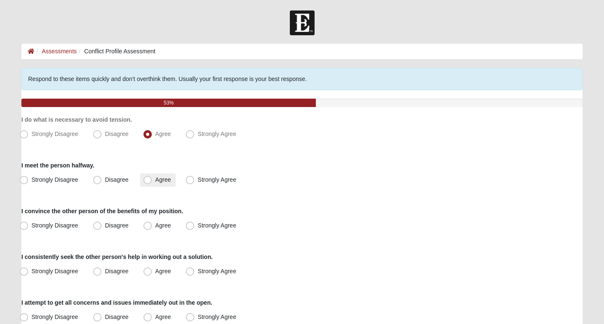
radio input "true"
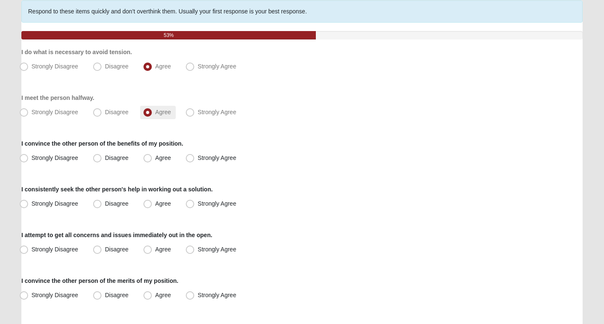
scroll to position [70, 0]
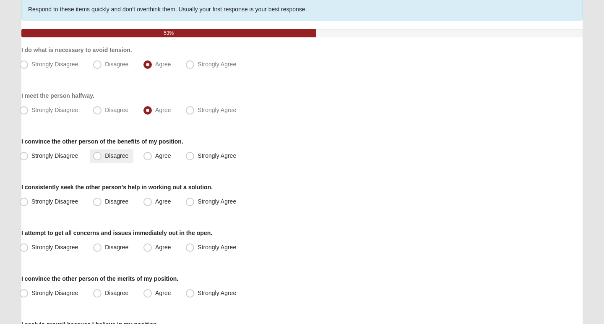
click at [105, 156] on span "Disagree" at bounding box center [117, 155] width 24 height 7
click at [97, 156] on input "Disagree" at bounding box center [99, 155] width 5 height 5
radio input "true"
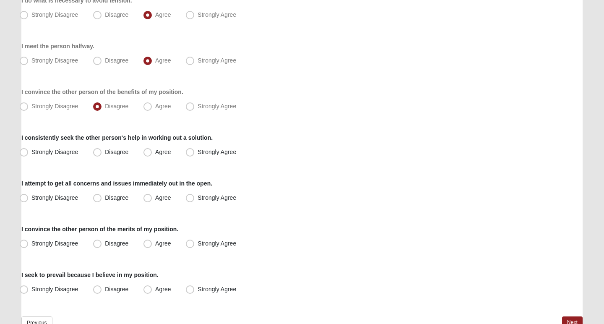
scroll to position [120, 0]
click at [155, 154] on span "Agree" at bounding box center [163, 151] width 16 height 7
click at [149, 154] on input "Agree" at bounding box center [149, 151] width 5 height 5
radio input "true"
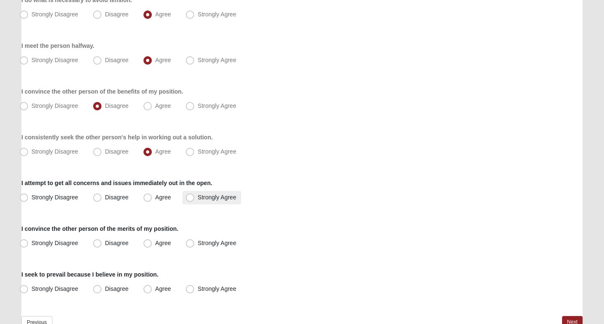
click at [198, 199] on span "Strongly Agree" at bounding box center [217, 197] width 39 height 7
click at [191, 199] on input "Strongly Agree" at bounding box center [191, 197] width 5 height 5
radio input "true"
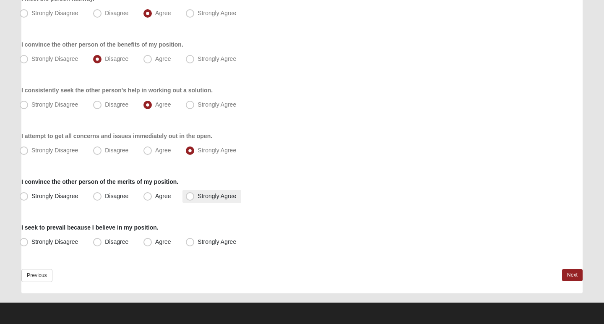
scroll to position [167, 0]
click at [105, 195] on span "Disagree" at bounding box center [117, 196] width 24 height 7
click at [97, 195] on input "Disagree" at bounding box center [99, 196] width 5 height 5
radio input "true"
click at [105, 243] on span "Disagree" at bounding box center [117, 241] width 24 height 7
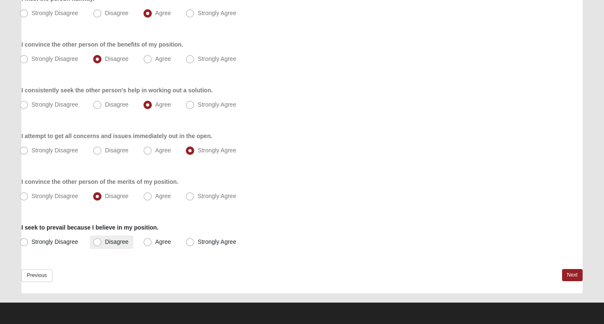
click at [98, 243] on input "Disagree" at bounding box center [99, 241] width 5 height 5
radio input "true"
click at [562, 272] on link "Next" at bounding box center [572, 275] width 21 height 12
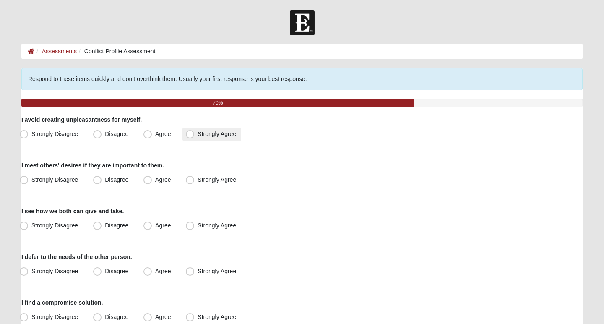
click at [198, 136] on span "Strongly Agree" at bounding box center [217, 134] width 39 height 7
click at [189, 136] on input "Strongly Agree" at bounding box center [191, 133] width 5 height 5
radio input "true"
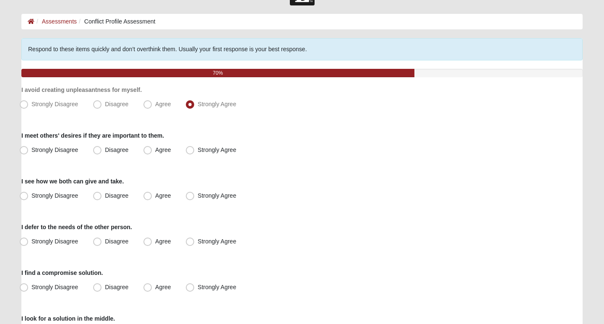
scroll to position [33, 0]
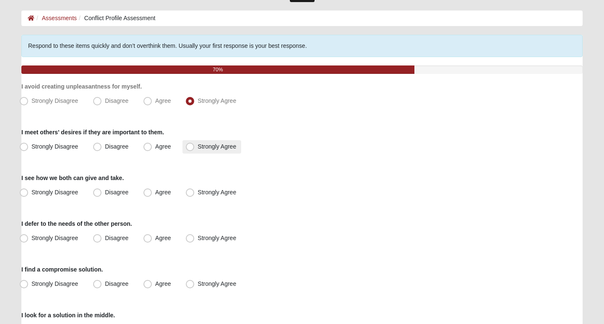
click at [198, 146] on span "Strongly Agree" at bounding box center [217, 146] width 39 height 7
click at [190, 146] on input "Strongly Agree" at bounding box center [191, 146] width 5 height 5
radio input "true"
click at [155, 149] on span "Agree" at bounding box center [163, 146] width 16 height 7
click at [147, 149] on input "Agree" at bounding box center [149, 146] width 5 height 5
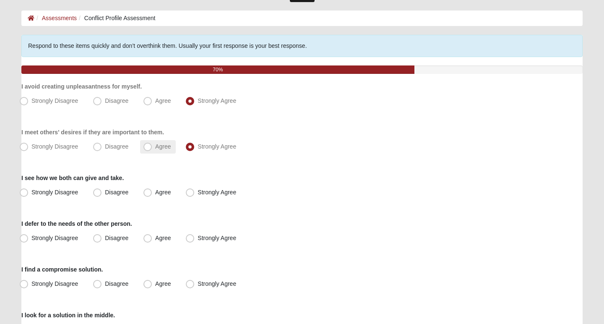
radio input "true"
click at [198, 190] on span "Strongly Agree" at bounding box center [217, 192] width 39 height 7
click at [190, 190] on input "Strongly Agree" at bounding box center [191, 192] width 5 height 5
radio input "true"
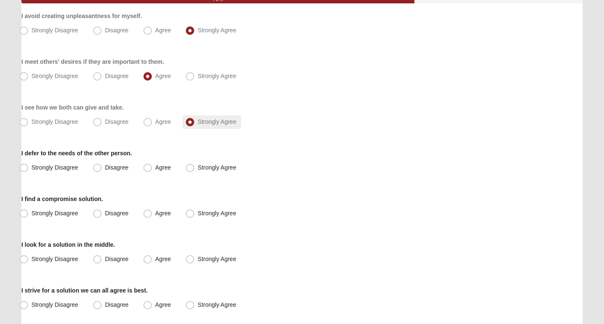
scroll to position [107, 0]
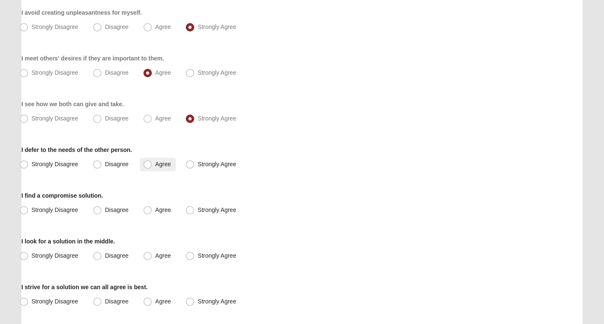
click at [155, 162] on span "Agree" at bounding box center [163, 164] width 16 height 7
click at [149, 162] on input "Agree" at bounding box center [149, 164] width 5 height 5
radio input "true"
click at [155, 208] on span "Agree" at bounding box center [163, 210] width 16 height 7
click at [151, 208] on input "Agree" at bounding box center [149, 209] width 5 height 5
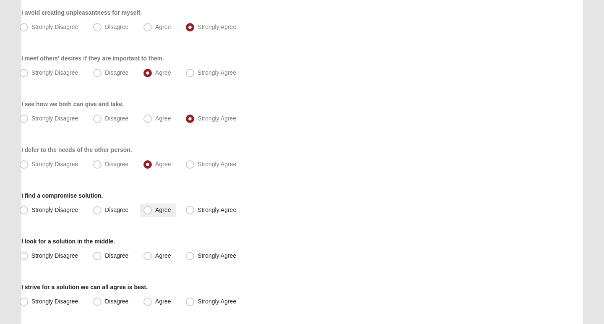
radio input "true"
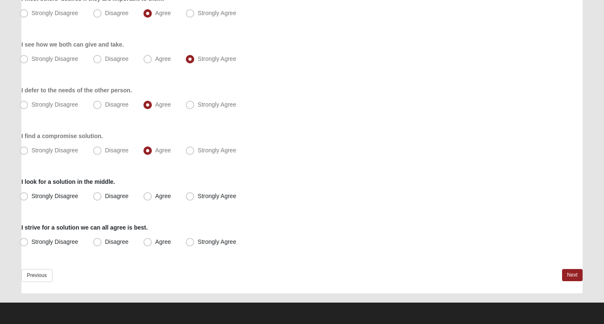
scroll to position [167, 0]
click at [198, 151] on span "Strongly Agree" at bounding box center [217, 150] width 39 height 7
click at [191, 151] on input "Strongly Agree" at bounding box center [191, 150] width 5 height 5
radio input "true"
click at [198, 197] on span "Strongly Agree" at bounding box center [217, 196] width 39 height 7
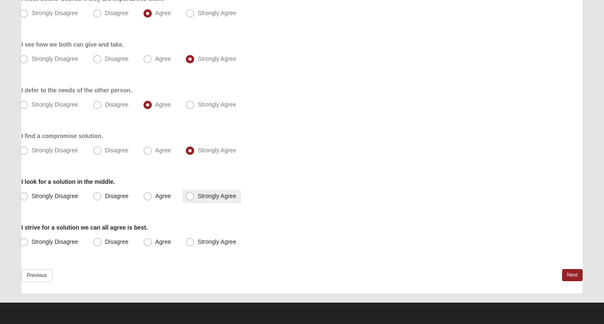
click at [192, 197] on input "Strongly Agree" at bounding box center [191, 196] width 5 height 5
radio input "true"
click at [198, 244] on span "Strongly Agree" at bounding box center [217, 241] width 39 height 7
click at [191, 244] on input "Strongly Agree" at bounding box center [191, 241] width 5 height 5
radio input "true"
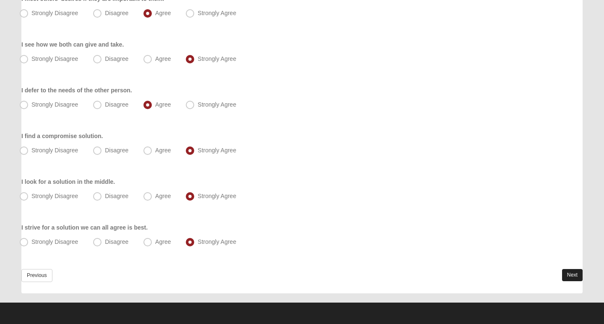
click at [578, 271] on link "Next" at bounding box center [572, 275] width 21 height 12
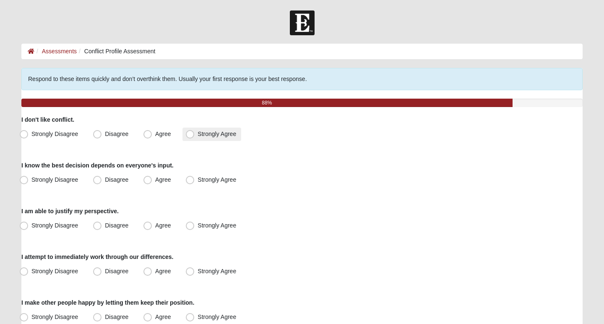
click at [198, 137] on span "Strongly Agree" at bounding box center [217, 134] width 39 height 7
click at [193, 137] on input "Strongly Agree" at bounding box center [191, 133] width 5 height 5
radio input "true"
click at [155, 176] on span "Agree" at bounding box center [163, 179] width 16 height 7
click at [149, 177] on input "Agree" at bounding box center [149, 179] width 5 height 5
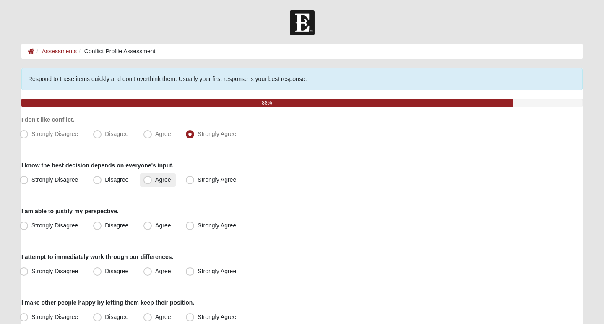
radio input "true"
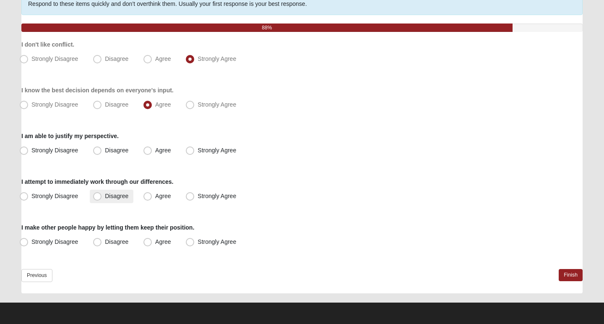
scroll to position [75, 0]
click at [155, 152] on span "Agree" at bounding box center [163, 150] width 16 height 7
click at [147, 152] on input "Agree" at bounding box center [149, 150] width 5 height 5
radio input "true"
click at [198, 198] on span "Strongly Agree" at bounding box center [217, 196] width 39 height 7
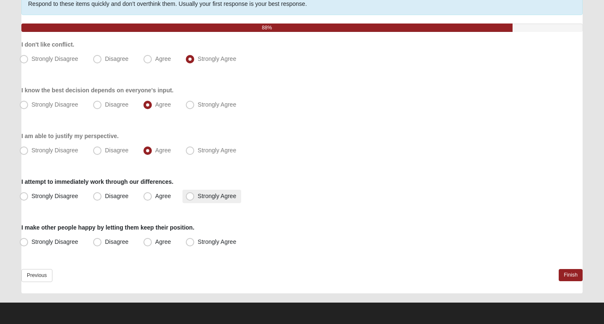
click at [189, 198] on input "Strongly Agree" at bounding box center [191, 196] width 5 height 5
radio input "true"
click at [105, 240] on span "Disagree" at bounding box center [117, 241] width 24 height 7
click at [99, 240] on input "Disagree" at bounding box center [99, 241] width 5 height 5
radio input "true"
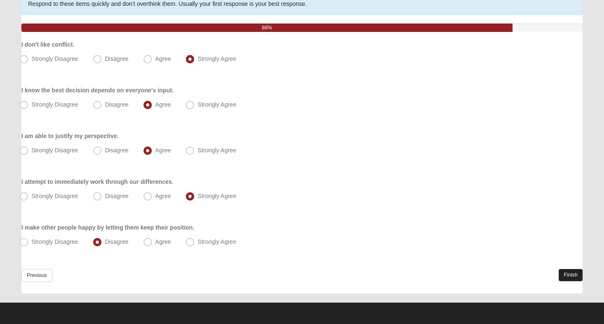
click at [570, 274] on link "Finish" at bounding box center [571, 275] width 24 height 12
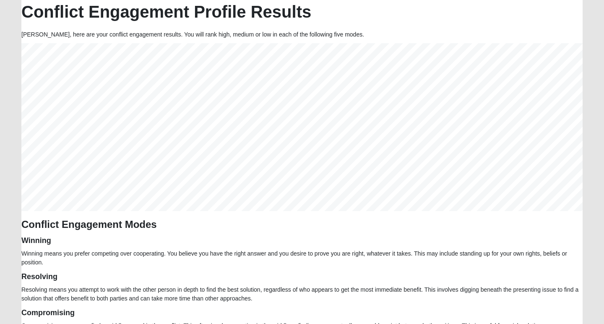
scroll to position [80, 0]
